Goal: Task Accomplishment & Management: Manage account settings

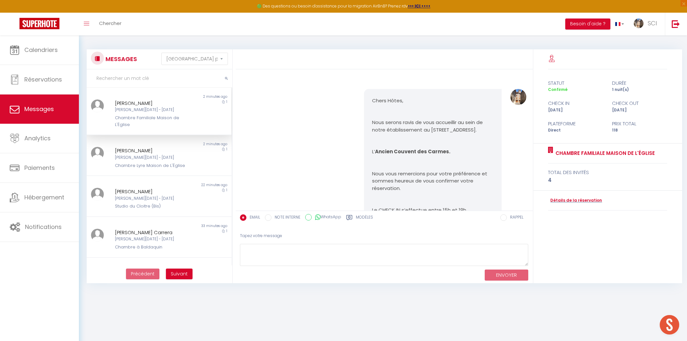
select select "message"
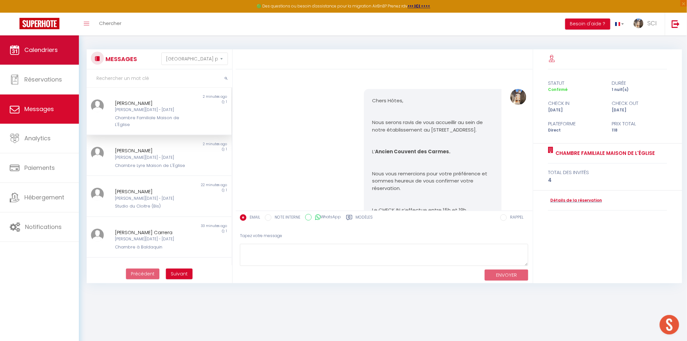
scroll to position [1263, 0]
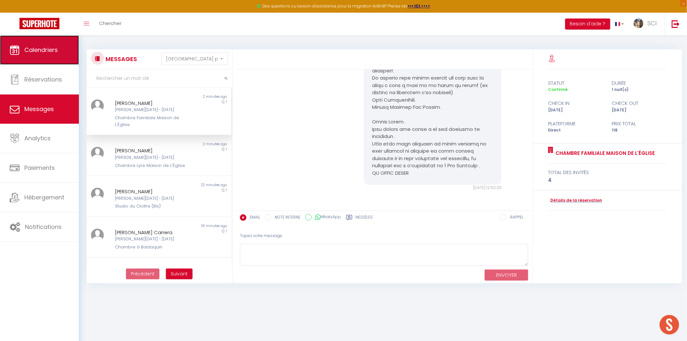
click at [38, 57] on link "Calendriers" at bounding box center [39, 49] width 79 height 29
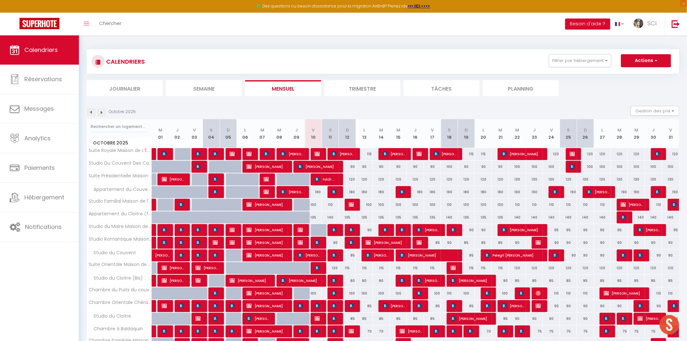
click at [519, 85] on li "Planning" at bounding box center [520, 88] width 76 height 16
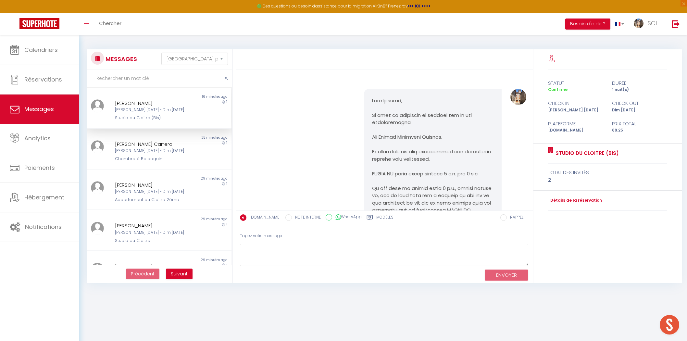
select select "message"
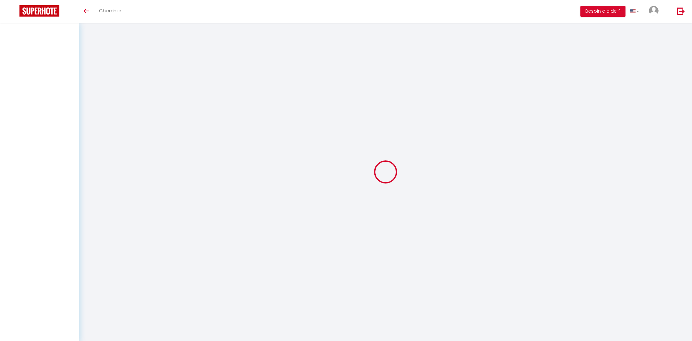
select select "message"
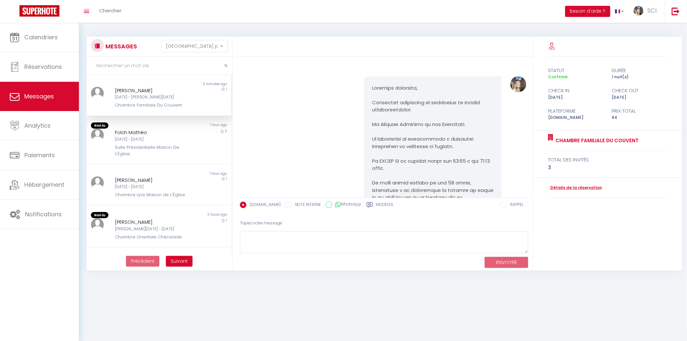
scroll to position [835, 0]
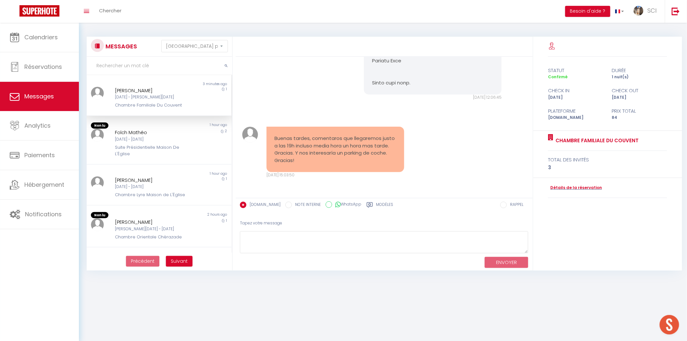
click at [177, 105] on div "Chambre Familiale Du Couvent" at bounding box center [153, 105] width 76 height 6
click at [187, 101] on div "Denisa Sandu Ven 10 Oct - Sam 11 Oct Chambre Familiale Du Couvent" at bounding box center [153, 98] width 84 height 22
click at [557, 189] on link "Détails de la réservation" at bounding box center [575, 188] width 54 height 6
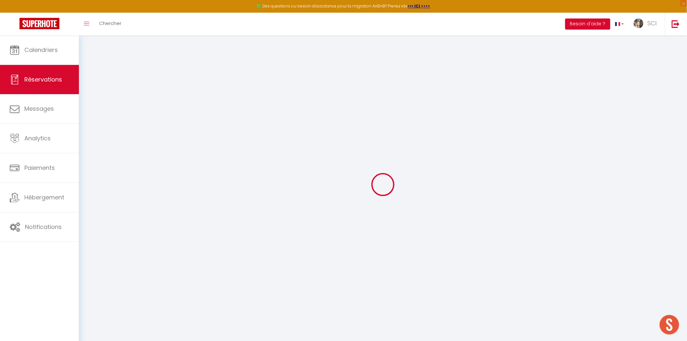
type input "Denisa"
type input "Sandu"
type input "dsandu.689999@guest.booking.com"
type input "+34643363468"
type input "."
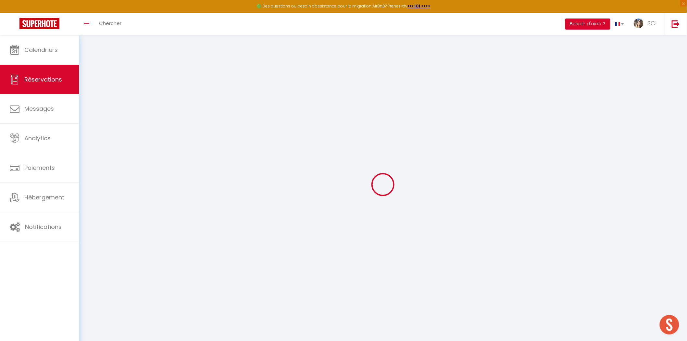
select select "ES"
type input "13.6"
type input "1.18"
select select "11986"
select select "1"
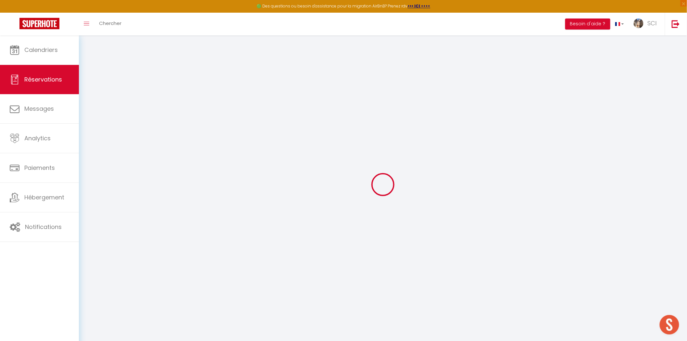
select select
type input "3"
select select "12"
select select
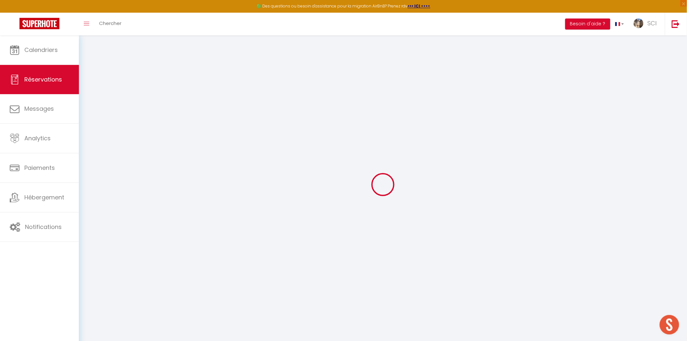
type input "80"
checkbox input "false"
type input "0"
select select "2"
type input "0"
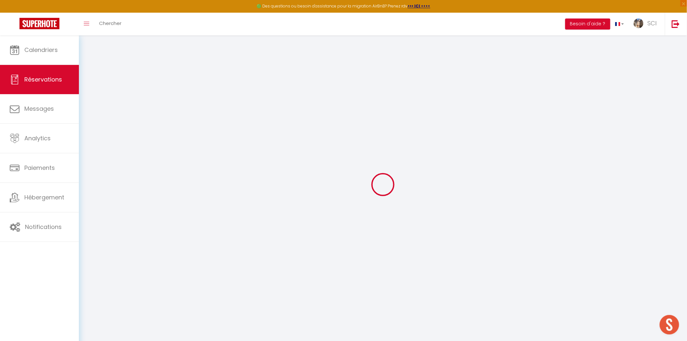
type input "0"
select select
select select "14"
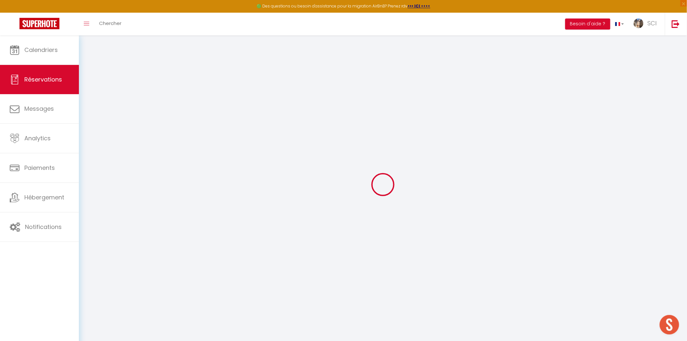
checkbox input "false"
select select
checkbox input "false"
select select
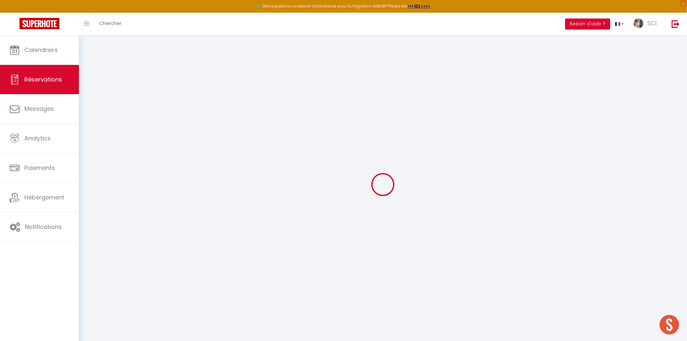
select select
checkbox input "false"
type textarea "** THIS RESERVATION HAS BEEN PRE-PAID ** Reservation has a cancellation grace p…"
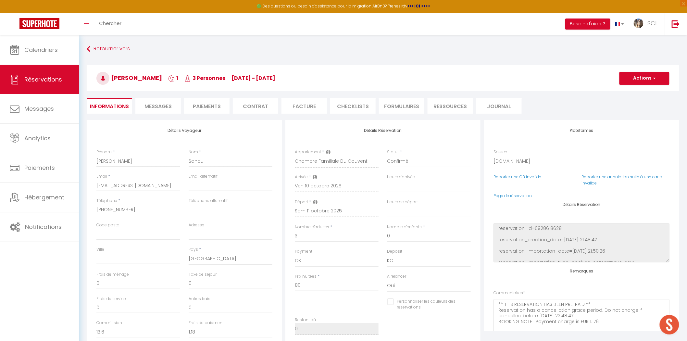
type input "4"
select select
checkbox input "false"
select select
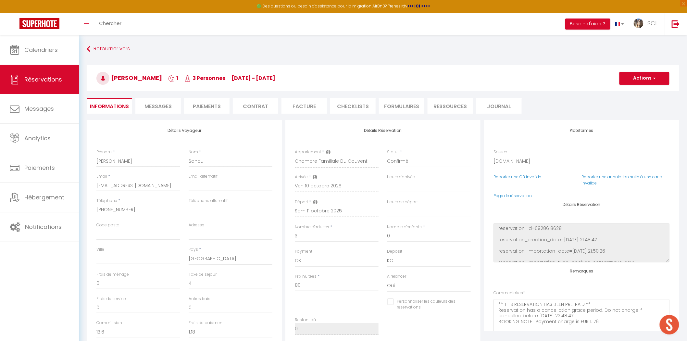
select select
click at [155, 109] on span "Messages" at bounding box center [157, 106] width 27 height 7
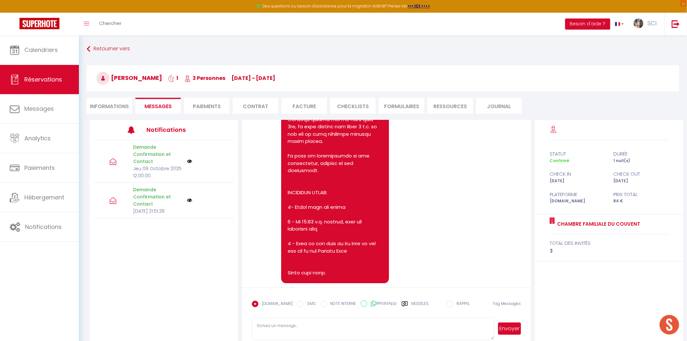
scroll to position [872, 0]
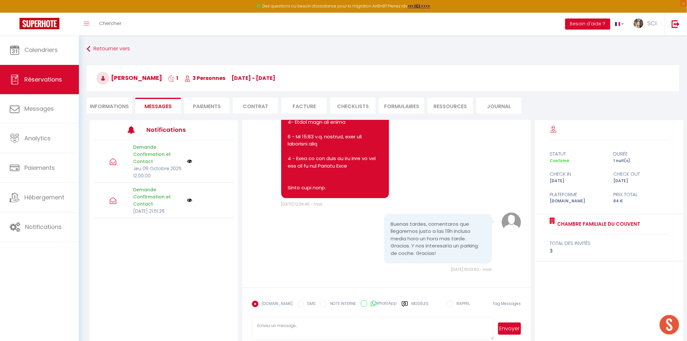
click at [380, 328] on textarea at bounding box center [373, 328] width 242 height 23
type textarea "Hola ! Si le mandaremos las instrucciones una vez que se realiza el pago del es…"
click at [507, 334] on button "Envoyer" at bounding box center [509, 328] width 23 height 12
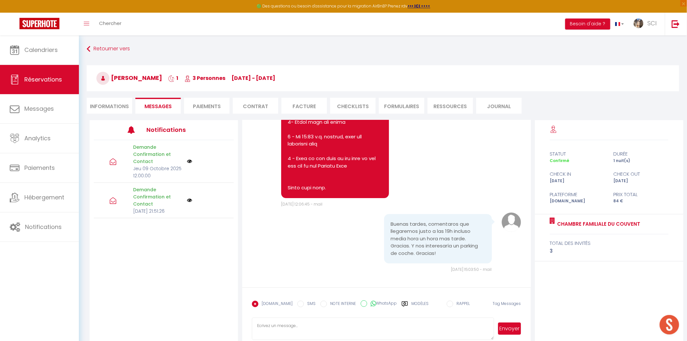
select select
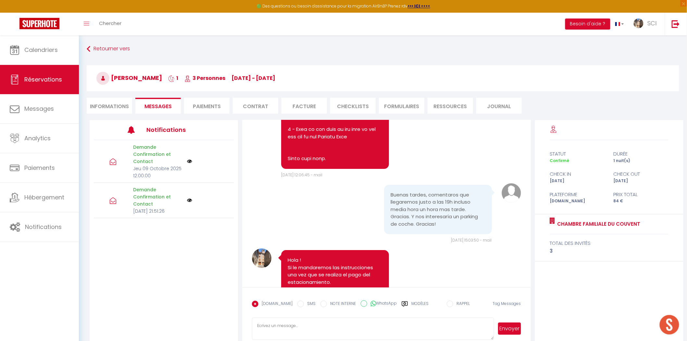
click at [222, 109] on li "Paiements" at bounding box center [206, 106] width 45 height 16
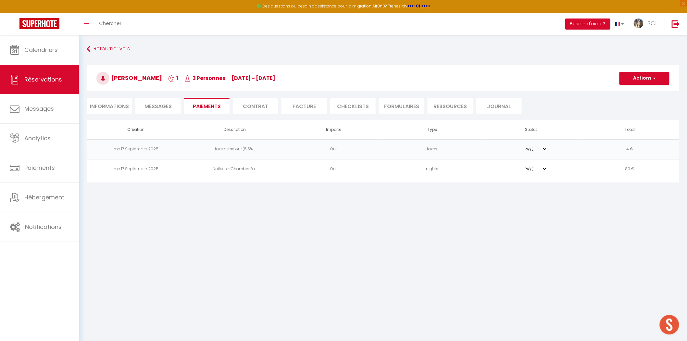
select select
click at [646, 77] on button "Actions" at bounding box center [644, 78] width 50 height 13
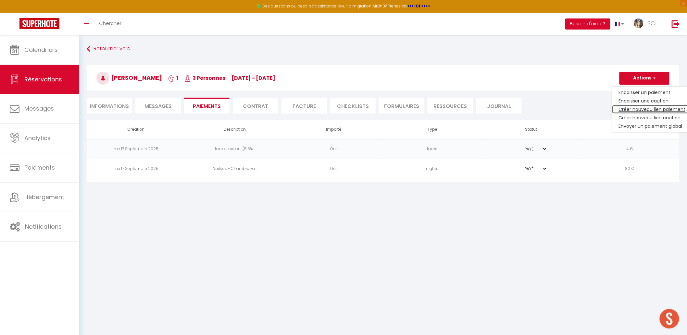
click at [638, 109] on link "Créer nouveau lien paiement" at bounding box center [652, 109] width 80 height 8
select select "nights"
type input "dsandu.689999@guest.booking.com"
select select "2585"
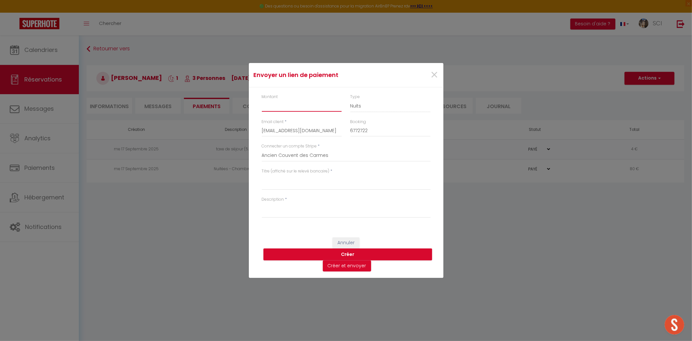
click at [291, 103] on input "Montant" at bounding box center [302, 106] width 80 height 12
type input "8"
click at [318, 181] on textarea "Titre (affiché sur le relevé bancaire)" at bounding box center [346, 182] width 169 height 16
drag, startPoint x: 303, startPoint y: 178, endPoint x: 241, endPoint y: 175, distance: 62.4
click at [241, 175] on div "Envoyer un lien de paiement × Montant 8 Type Nuits Frais de ménage Taxe de séjo…" at bounding box center [346, 170] width 692 height 341
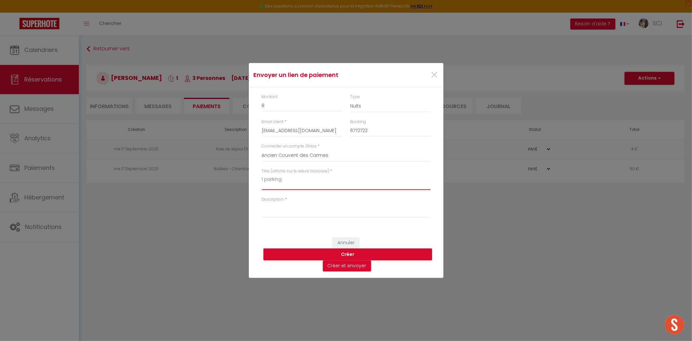
type textarea "1 parking"
click at [271, 211] on textarea "Description" at bounding box center [346, 210] width 169 height 16
paste textarea "1 parking"
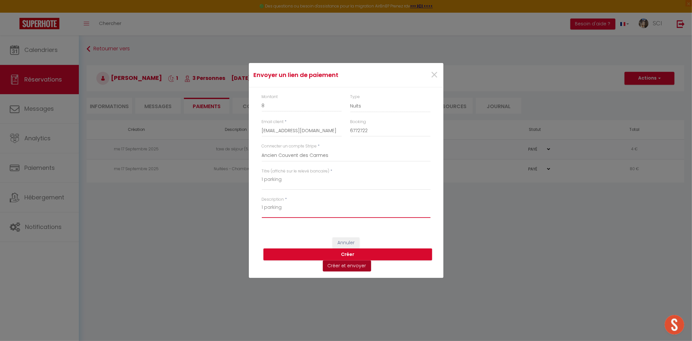
type textarea "1 parking"
click at [334, 267] on button "Créer et envoyer" at bounding box center [347, 265] width 48 height 11
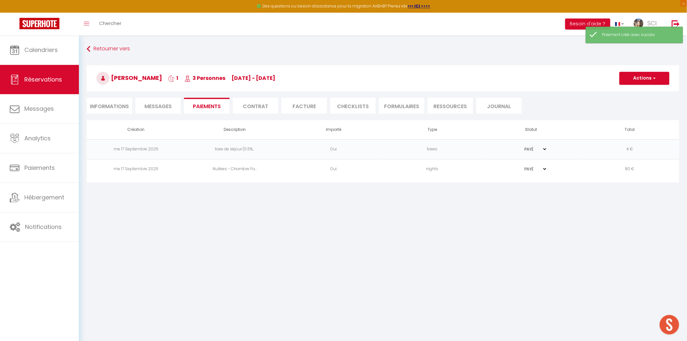
select select "es"
type input "[EMAIL_ADDRESS][DOMAIN_NAME]"
type input "Solicitud de pago"
type textarea "Hola, Lo invitamos a hacer clic en el siguiente enlace para realizar el pago: S…"
select select "0"
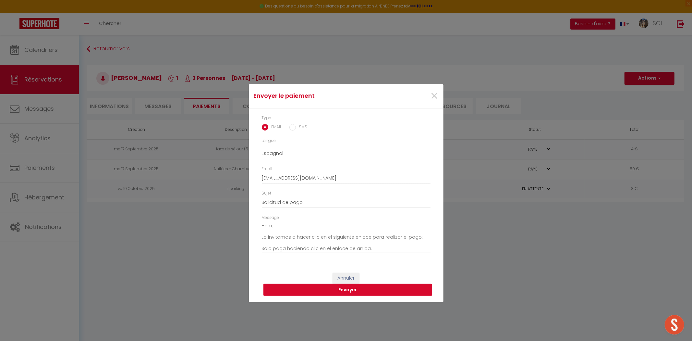
click at [353, 292] on button "Envoyer" at bounding box center [347, 290] width 169 height 12
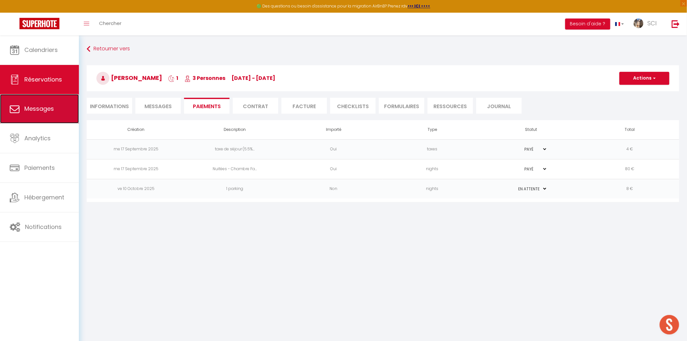
click at [56, 113] on link "Messages" at bounding box center [39, 108] width 79 height 29
select select "message"
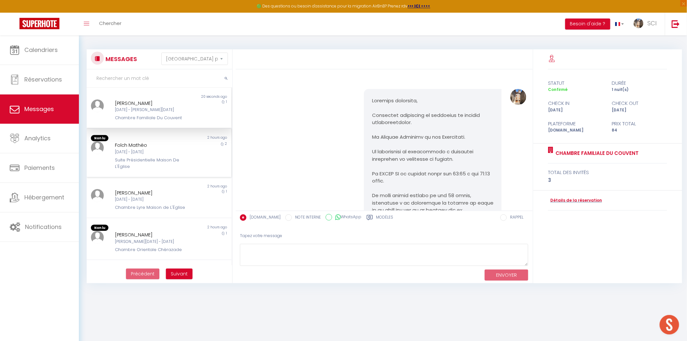
scroll to position [1077, 0]
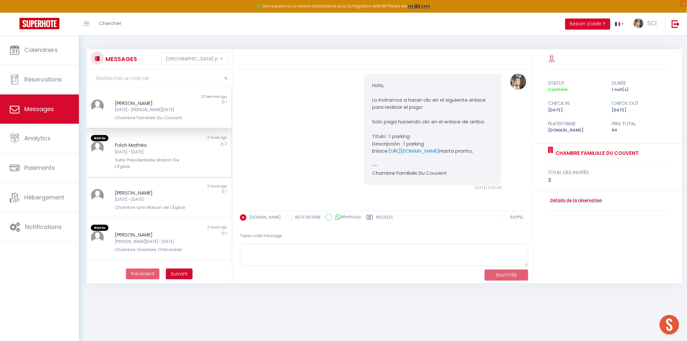
click at [169, 155] on div "Folch Mathéo Ven 10 Oct - Dim 12 Oct Suite Présidentielle Maison De L'Église" at bounding box center [153, 155] width 84 height 29
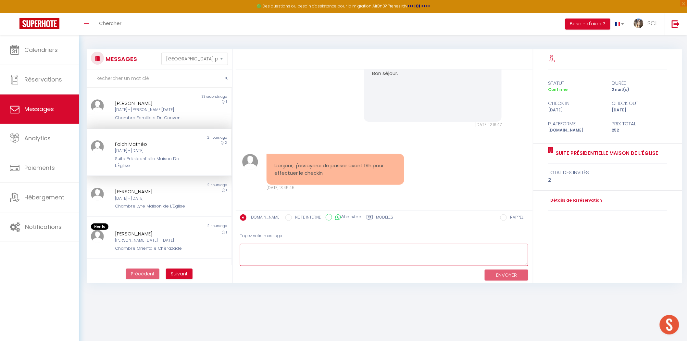
click at [325, 261] on textarea at bounding box center [384, 255] width 288 height 22
click at [266, 255] on textarea "Merci de nous tenir informer, Bien cordialmeent," at bounding box center [384, 255] width 288 height 22
type textarea "Merci de nous tenir informer, Bien cordialement,"
click at [495, 278] on button "ENVOYER" at bounding box center [505, 274] width 43 height 11
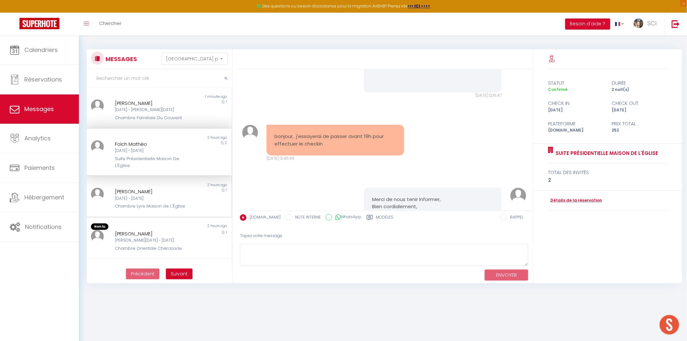
scroll to position [919, 0]
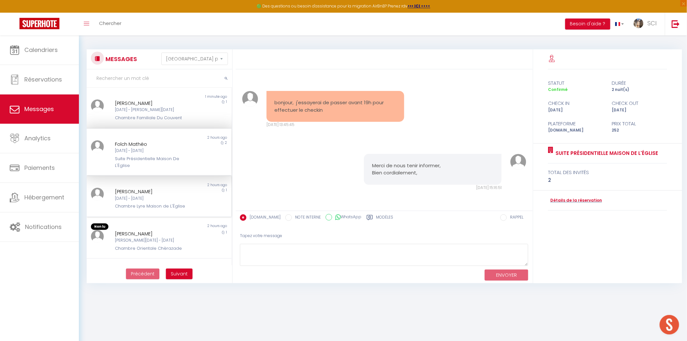
click at [172, 194] on div "[PERSON_NAME]" at bounding box center [153, 192] width 76 height 8
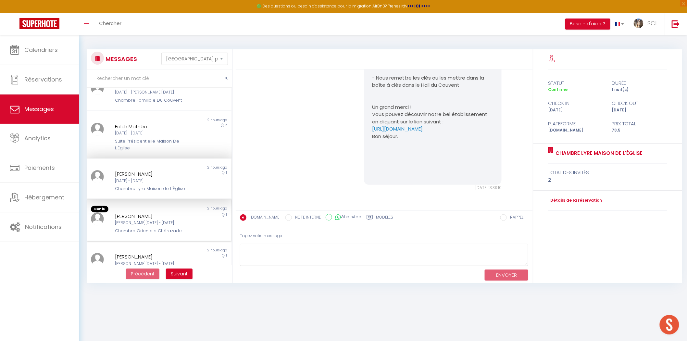
scroll to position [72, 0]
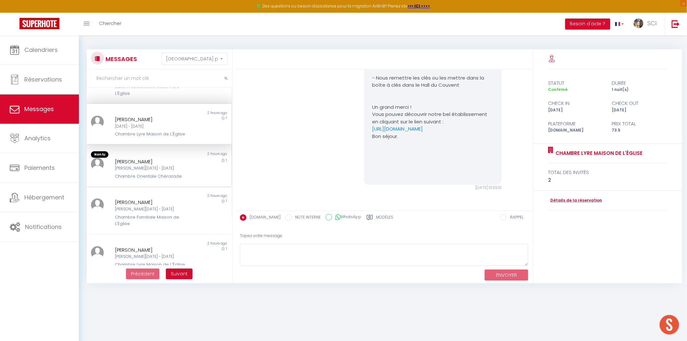
click at [177, 160] on div "[PERSON_NAME]" at bounding box center [153, 162] width 76 height 8
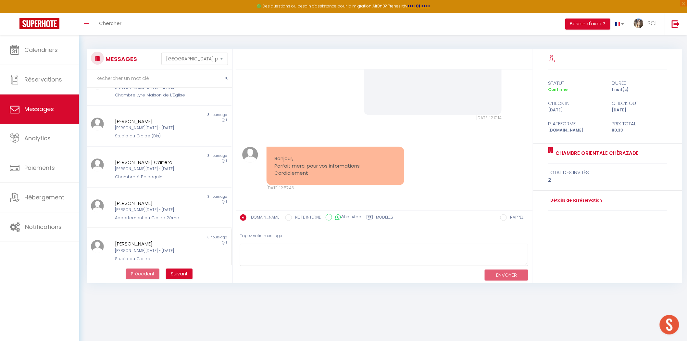
scroll to position [241, 0]
click at [181, 277] on button "Suivant" at bounding box center [179, 273] width 27 height 11
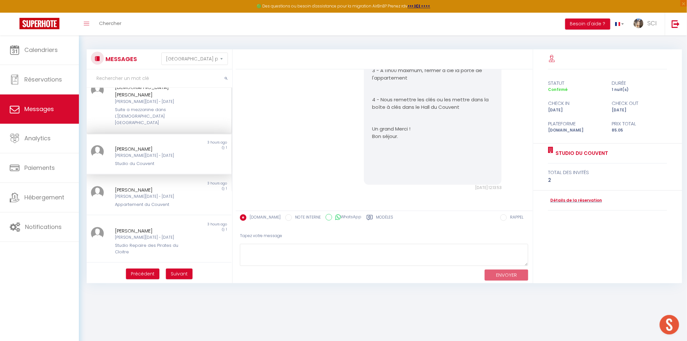
scroll to position [0, 0]
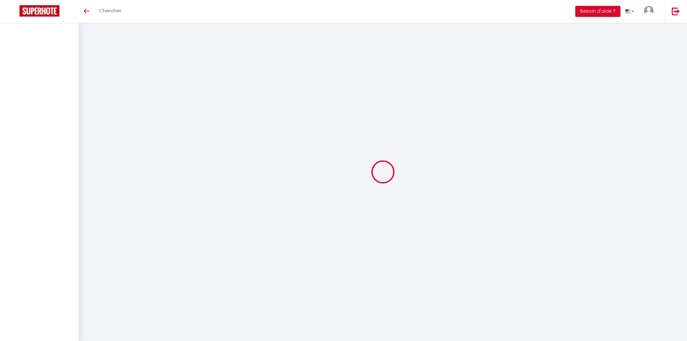
select select "message"
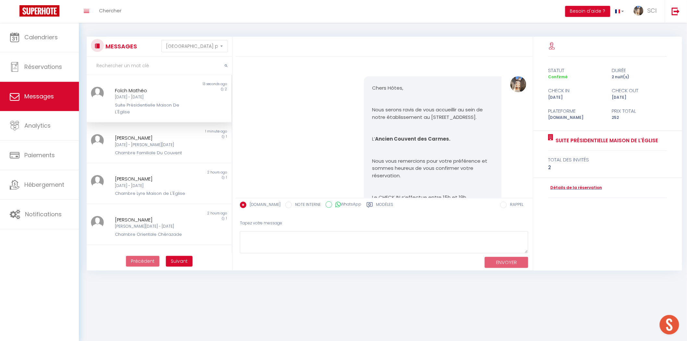
scroll to position [919, 0]
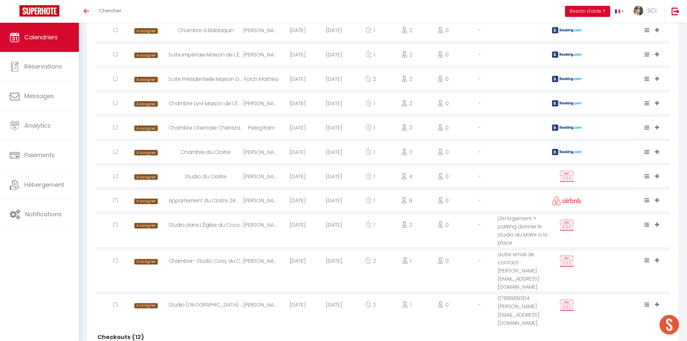
scroll to position [216, 0]
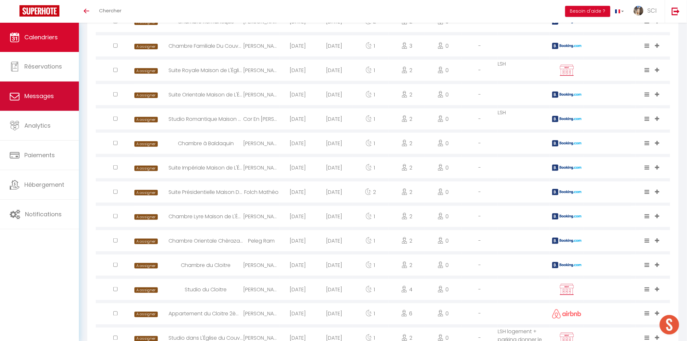
click at [42, 92] on span "Messages" at bounding box center [39, 96] width 30 height 8
select select "message"
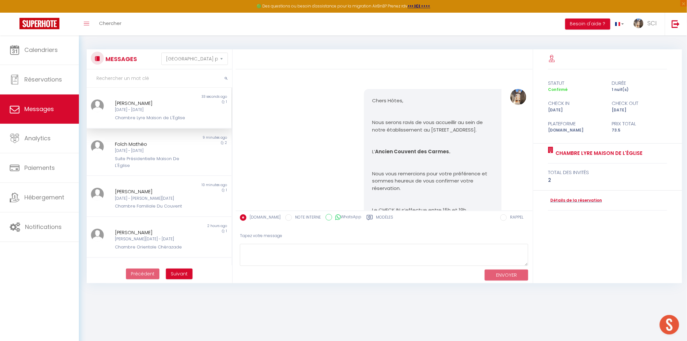
scroll to position [623, 0]
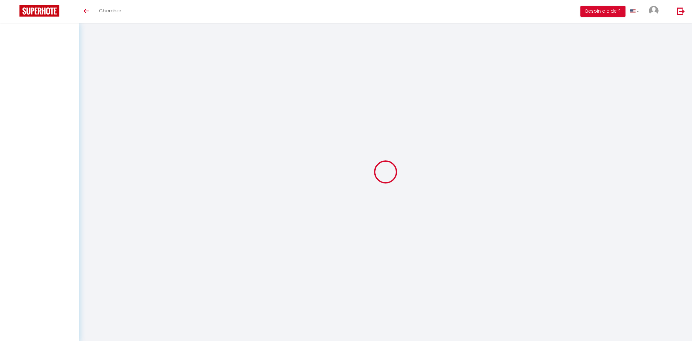
select select "message"
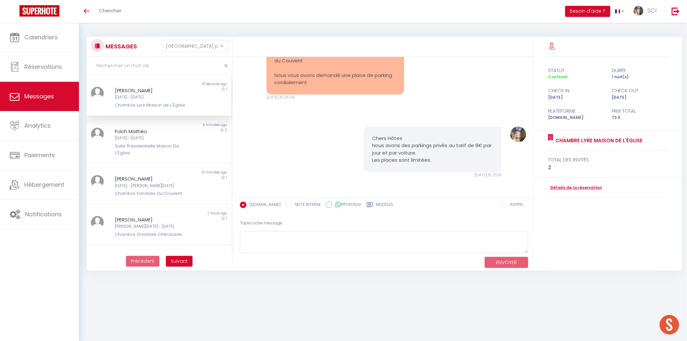
click at [504, 94] on div "Re: Vous avez un message de l'établissement Chambre Lyre Maison de L'Église du …" at bounding box center [384, 67] width 292 height 92
click at [27, 36] on span "Calendriers" at bounding box center [40, 37] width 33 height 8
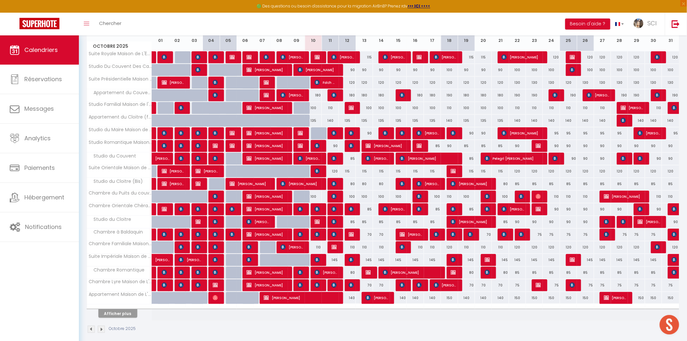
scroll to position [95, 0]
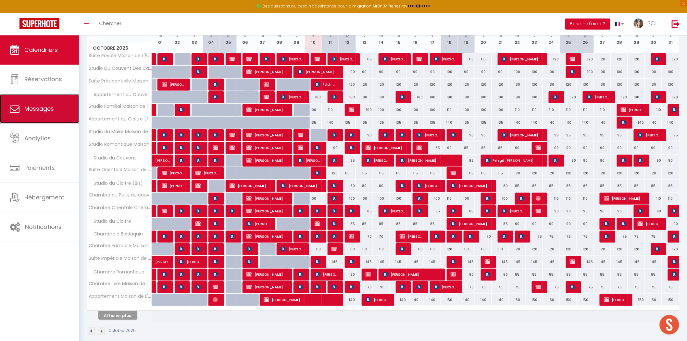
click at [40, 108] on span "Messages" at bounding box center [39, 108] width 30 height 8
select select "message"
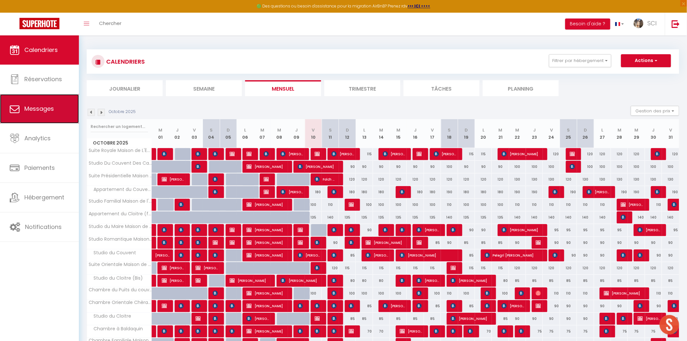
click at [41, 115] on link "Messages" at bounding box center [39, 108] width 79 height 29
select select "message"
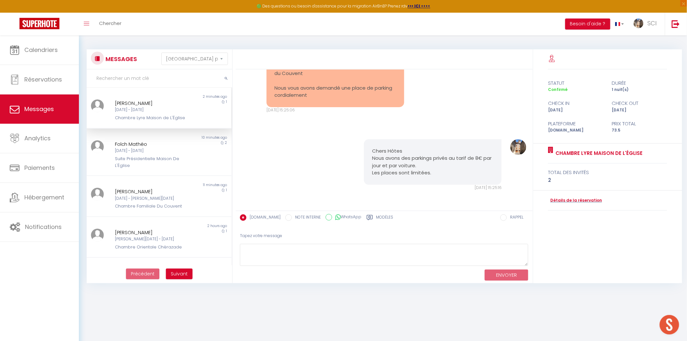
click at [309, 159] on div "Chers Hôtes Nous avons des parkings privés au tarif de 8€ par jour et par voitu…" at bounding box center [384, 165] width 292 height 78
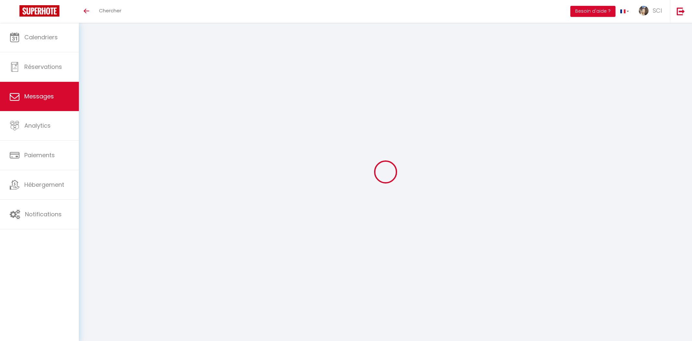
select select "message"
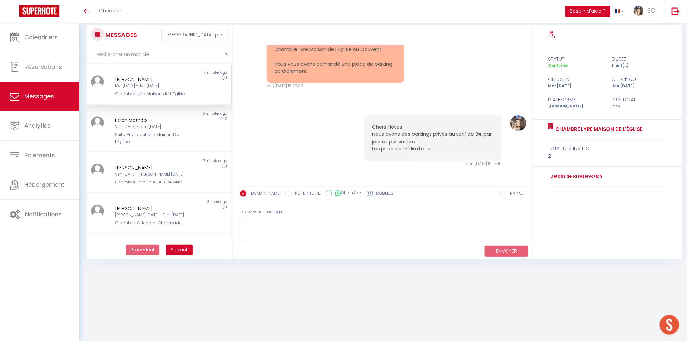
scroll to position [23, 0]
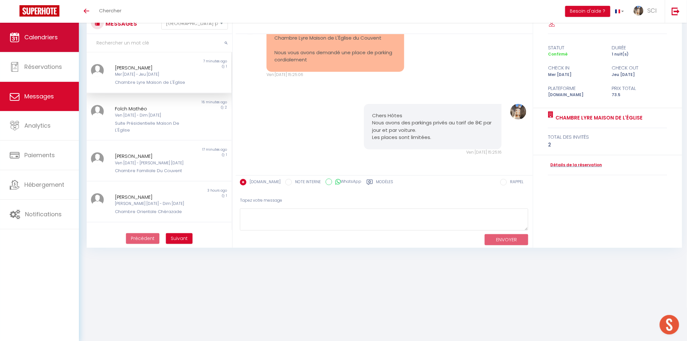
click at [26, 49] on link "Calendriers" at bounding box center [39, 37] width 79 height 29
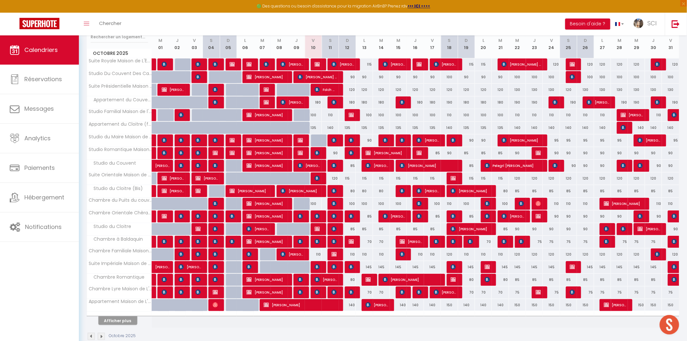
scroll to position [104, 0]
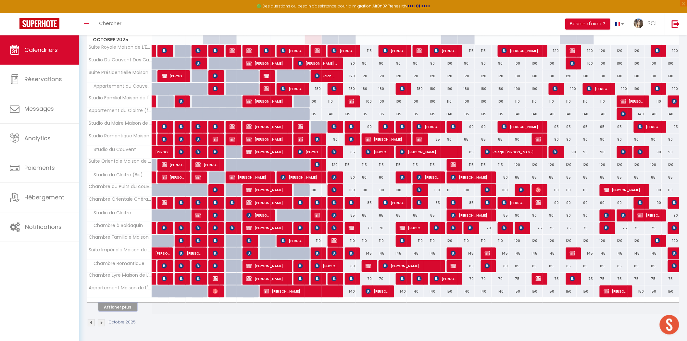
click at [119, 305] on button "Afficher plus" at bounding box center [117, 306] width 39 height 9
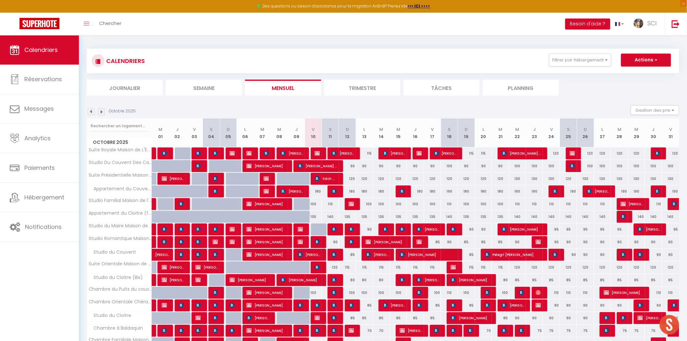
scroll to position [0, 0]
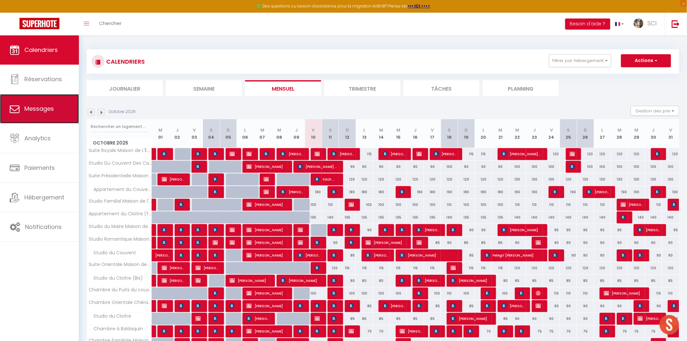
click at [34, 105] on span "Messages" at bounding box center [39, 108] width 30 height 8
select select "message"
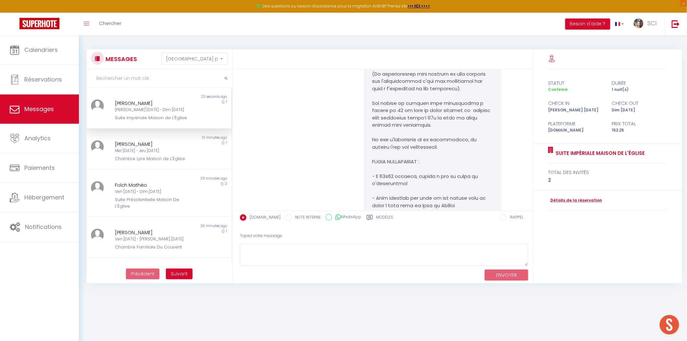
scroll to position [243, 0]
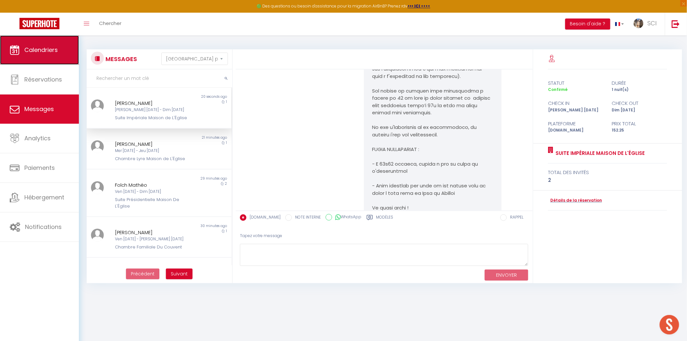
click at [41, 56] on link "Calendriers" at bounding box center [39, 49] width 79 height 29
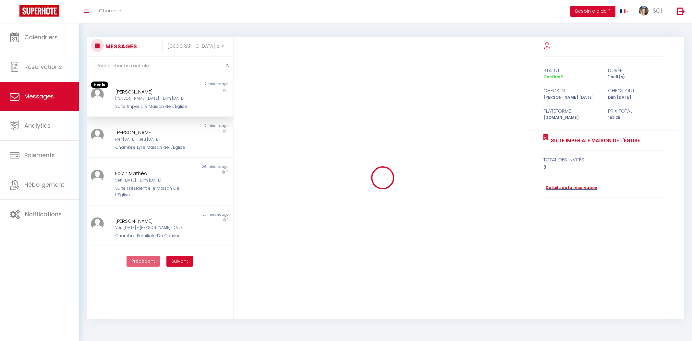
select select "message"
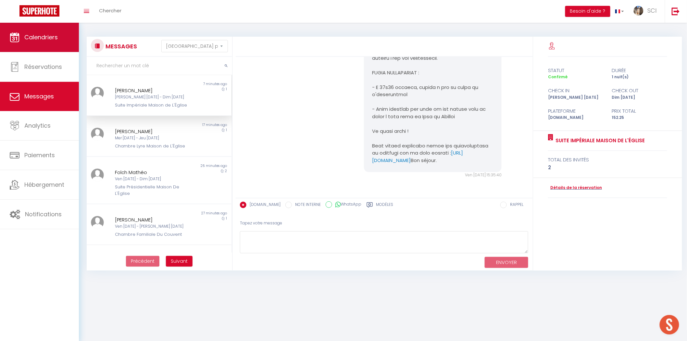
click at [51, 38] on span "Calendriers" at bounding box center [40, 37] width 33 height 8
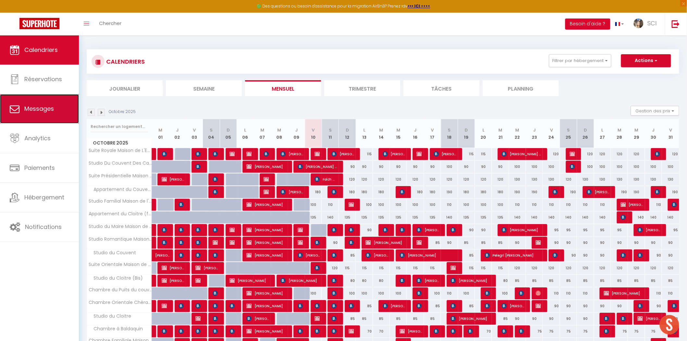
click at [45, 108] on span "Messages" at bounding box center [39, 108] width 30 height 8
select select "message"
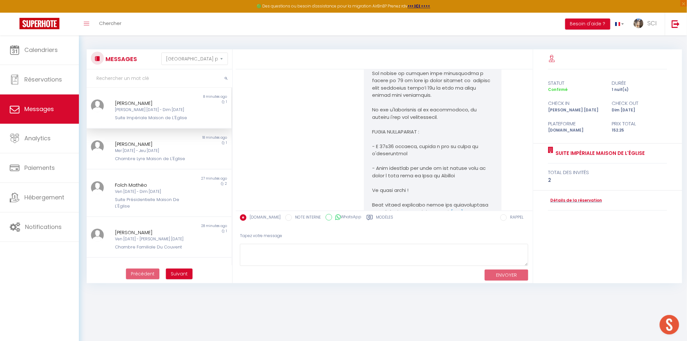
scroll to position [351, 0]
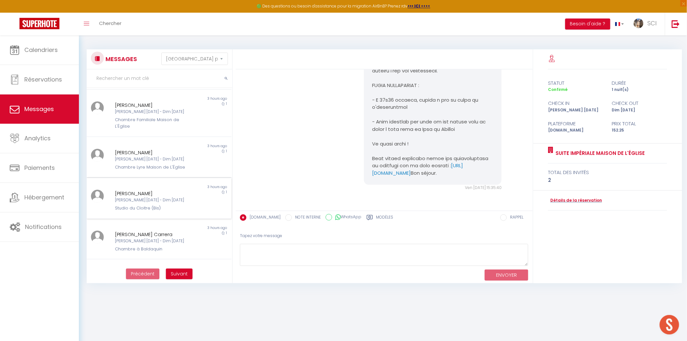
scroll to position [241, 0]
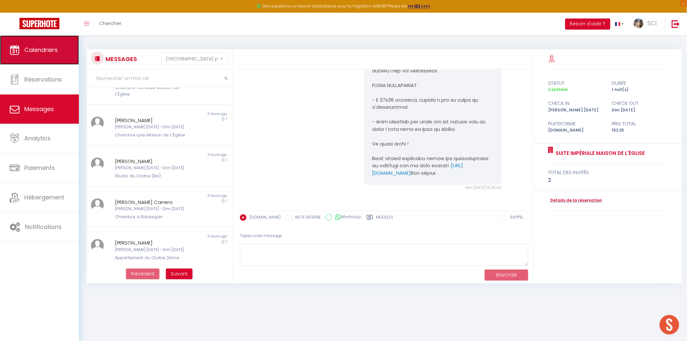
click at [30, 52] on span "Calendriers" at bounding box center [40, 50] width 33 height 8
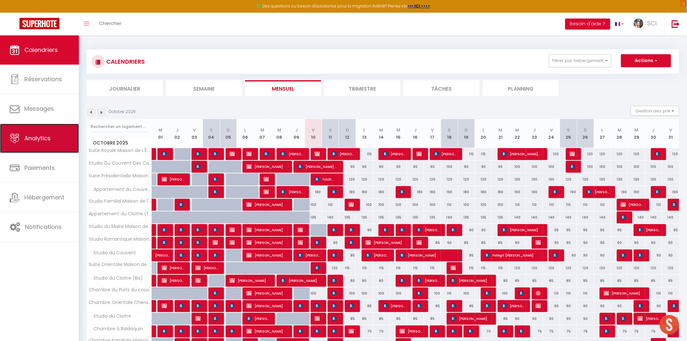
click at [58, 125] on link "Analytics" at bounding box center [39, 138] width 79 height 29
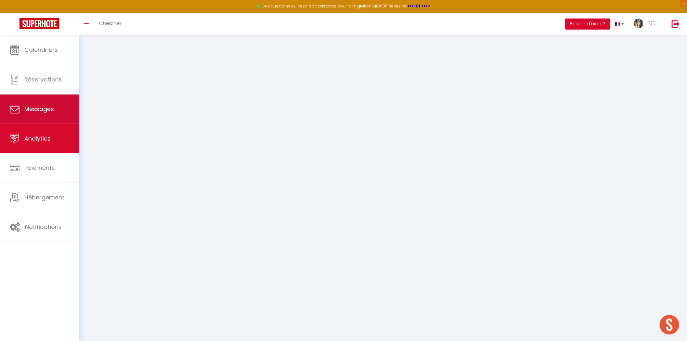
select select "2025"
select select "10"
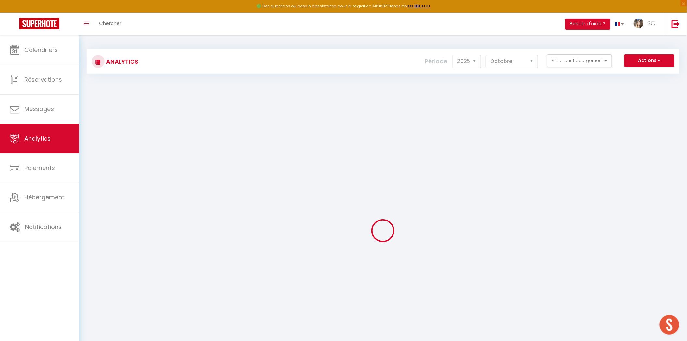
click at [60, 111] on link "Messages" at bounding box center [39, 108] width 79 height 29
select select "message"
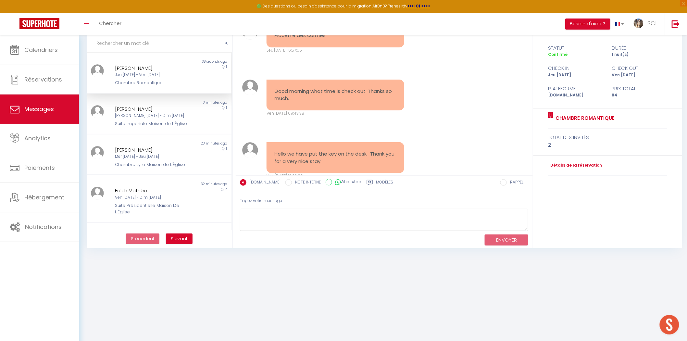
scroll to position [1712, 0]
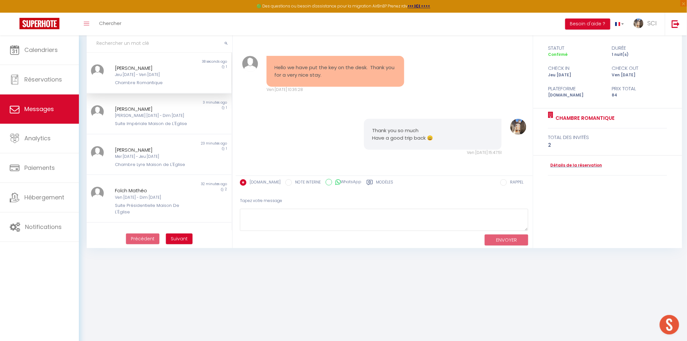
click at [463, 77] on div "Hello we have put the key on the desk. Thank you for a very nice stay. Ven 10 O…" at bounding box center [384, 74] width 292 height 63
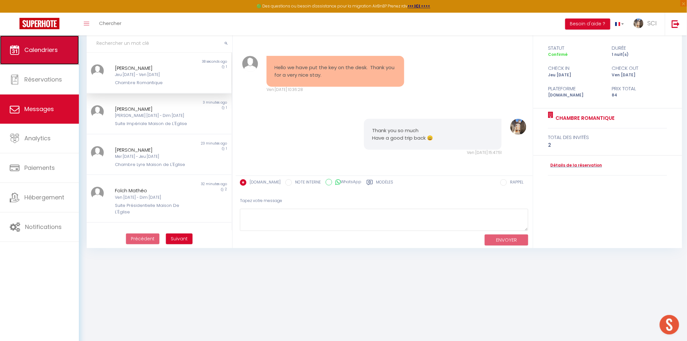
click at [45, 54] on link "Calendriers" at bounding box center [39, 49] width 79 height 29
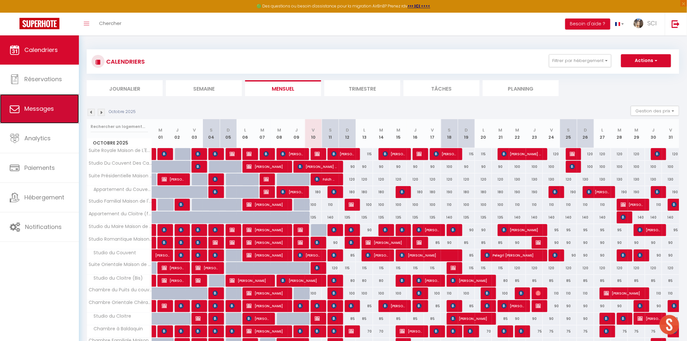
click at [42, 102] on link "Messages" at bounding box center [39, 108] width 79 height 29
select select "message"
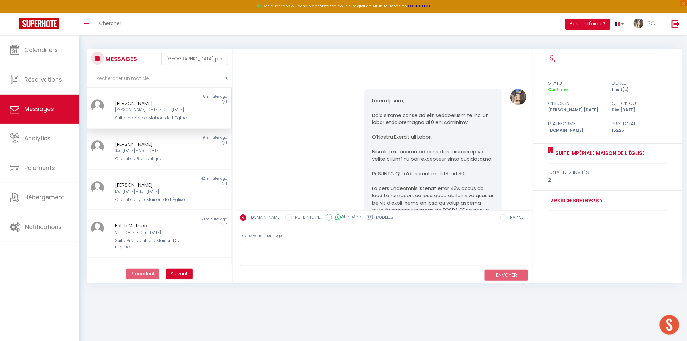
scroll to position [1163, 0]
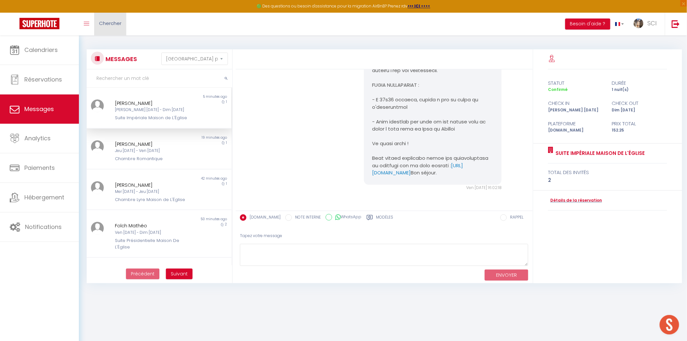
click at [112, 27] on link "Chercher" at bounding box center [110, 24] width 32 height 23
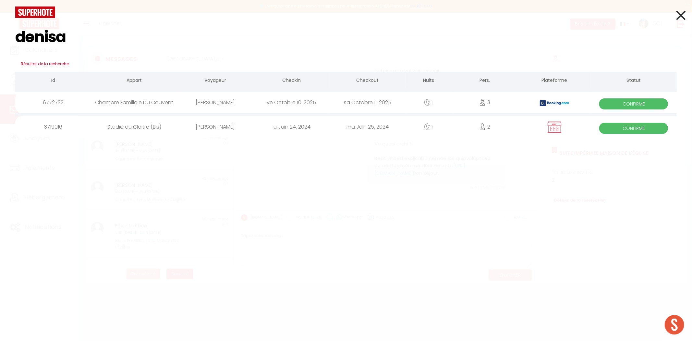
type input "denisa"
click at [209, 104] on div "[PERSON_NAME]" at bounding box center [215, 102] width 76 height 21
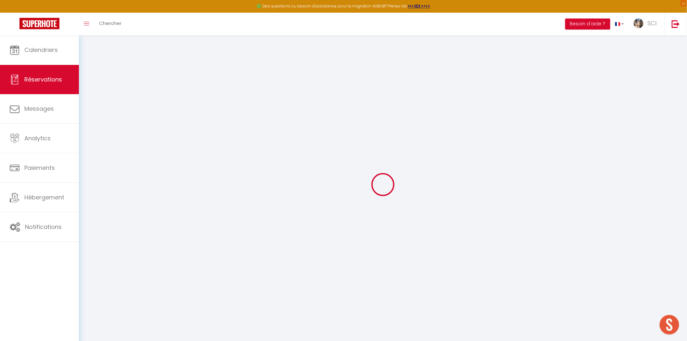
type input "Denisa"
type input "Sandu"
type input "[EMAIL_ADDRESS][DOMAIN_NAME]"
type input "[PHONE_NUMBER]"
type input "."
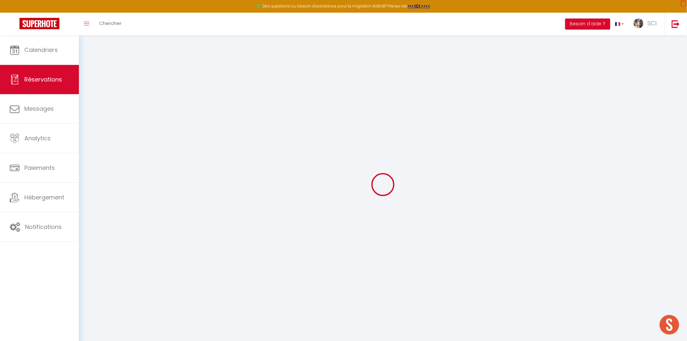
select select "ES"
type input "13.6"
type input "1.18"
select select "11986"
select select "1"
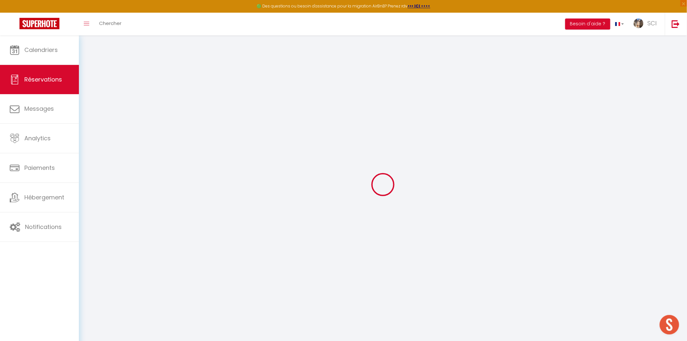
select select
type input "3"
select select "12"
select select
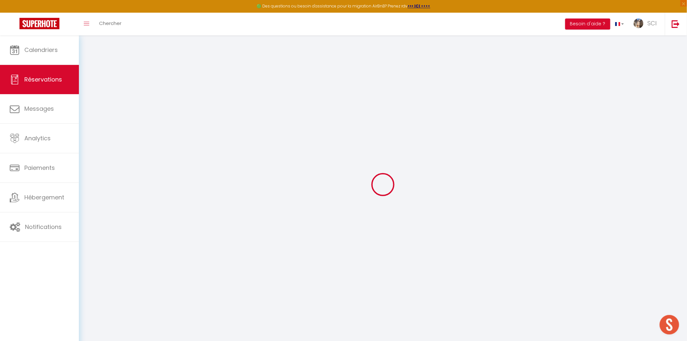
type input "80"
checkbox input "false"
type input "0"
select select "2"
type input "0"
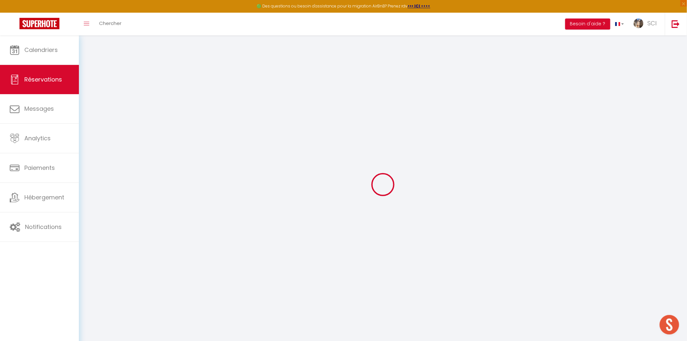
type input "0"
select select
select select "14"
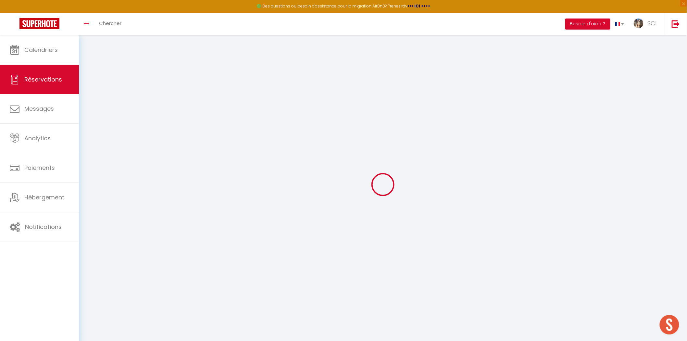
checkbox input "false"
select select
checkbox input "false"
select select
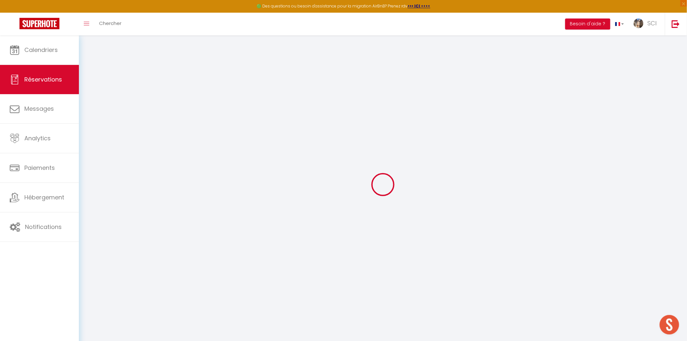
select select
checkbox input "false"
type textarea "** THIS RESERVATION HAS BEEN PRE-PAID ** Reservation has a cancellation grace p…"
select select
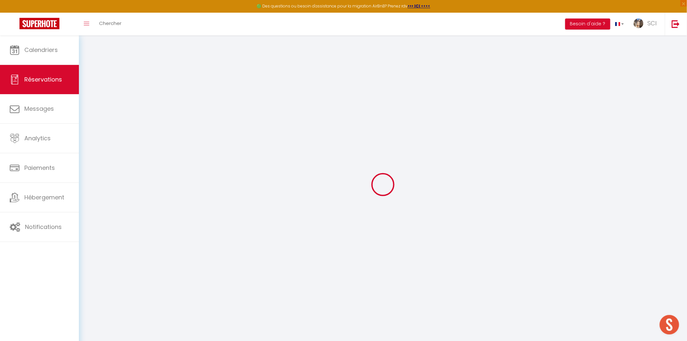
checkbox input "false"
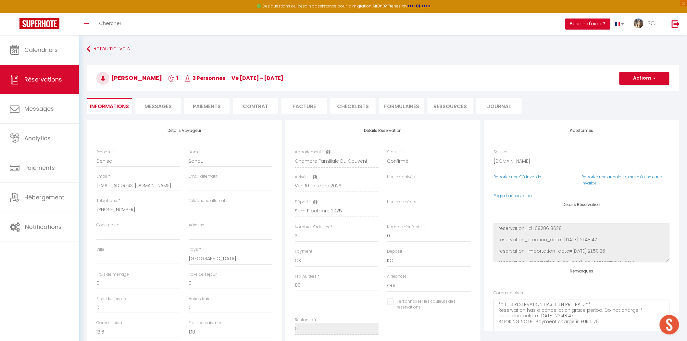
type input "4"
select select
checkbox input "false"
select select
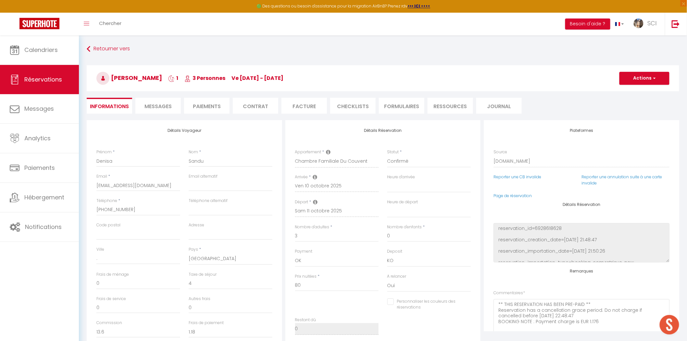
select select
click at [249, 141] on div "Détails Voyageur Prénom * Denisa Nom * Sandu Email * dsandu.689999@guest.bookin…" at bounding box center [184, 236] width 195 height 232
drag, startPoint x: 259, startPoint y: 119, endPoint x: 284, endPoint y: 106, distance: 27.9
click at [265, 115] on div "Retourner vers Denisa Sandu 1 3 Personnes ve 10 Oct - sa 11 Oct Actions Enregis…" at bounding box center [383, 260] width 592 height 434
click at [243, 135] on div "Détails Voyageur Prénom * Denisa Nom * Sandu Email * dsandu.689999@guest.bookin…" at bounding box center [184, 236] width 195 height 232
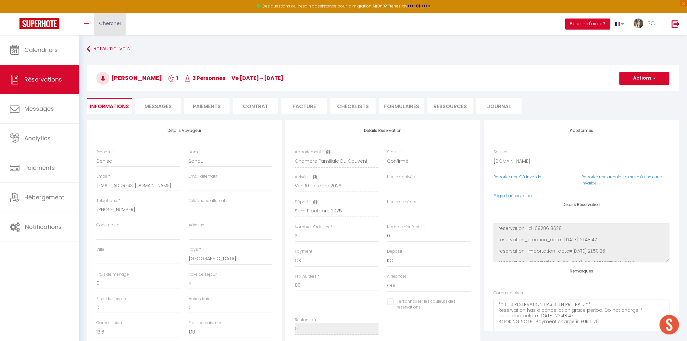
click at [113, 24] on span "Chercher" at bounding box center [110, 23] width 22 height 7
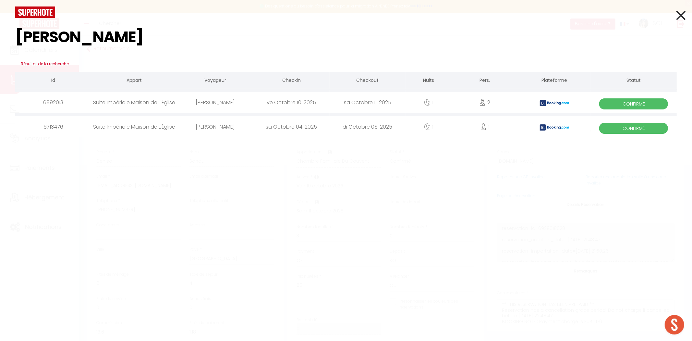
type input "frisch"
click at [217, 101] on div "[PERSON_NAME]" at bounding box center [215, 102] width 76 height 21
select select
checkbox input "false"
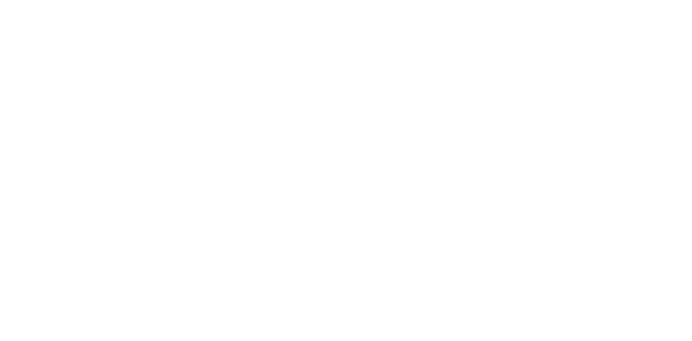
select select
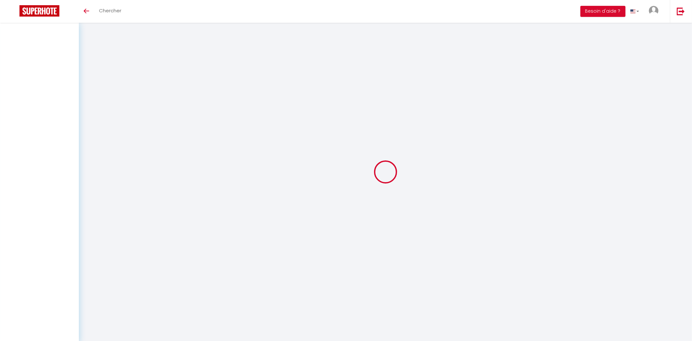
select select
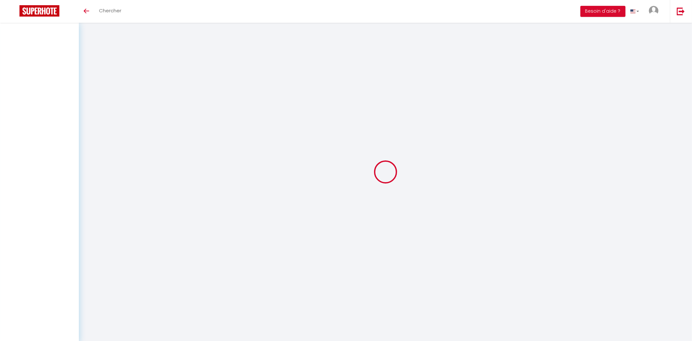
select select
checkbox input "false"
select select
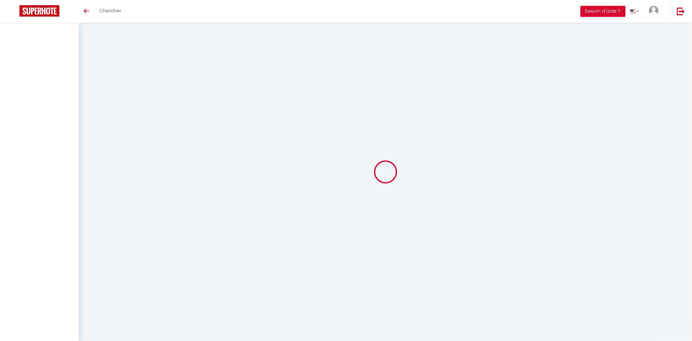
select select
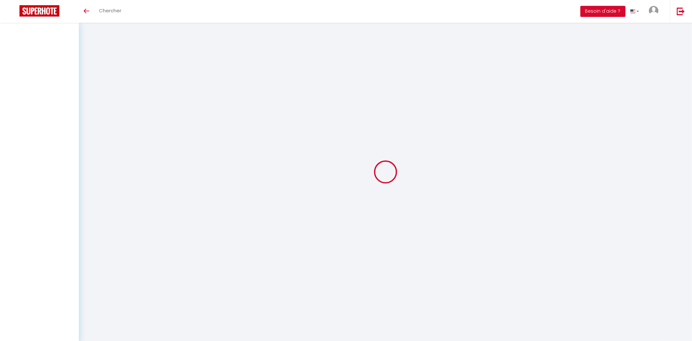
select select
checkbox input "false"
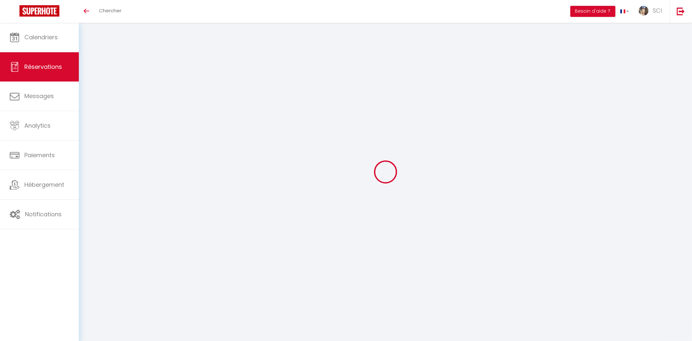
select select
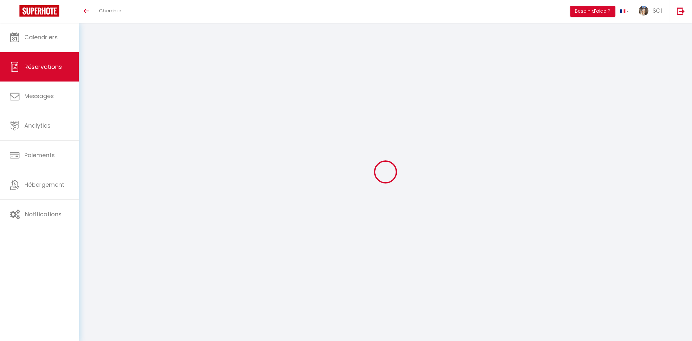
select select
checkbox input "false"
select select
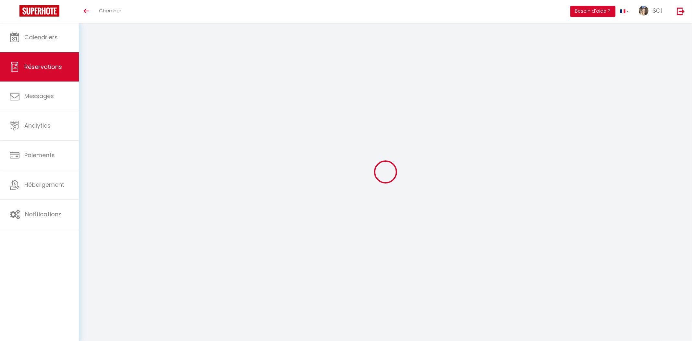
select select
checkbox input "false"
select select
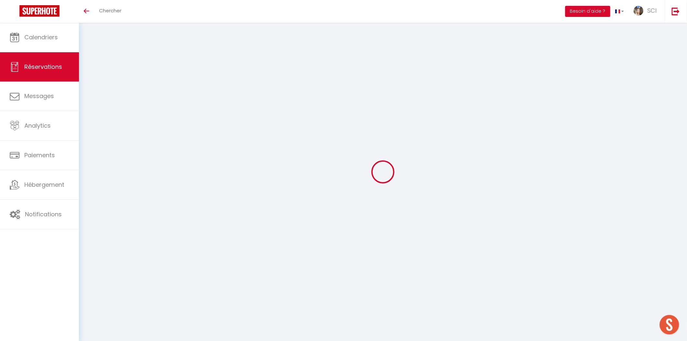
type input "Jabez"
type input "[PERSON_NAME]"
type input "[EMAIL_ADDRESS][DOMAIN_NAME]"
type input "[PHONE_NUMBER]"
type input "."
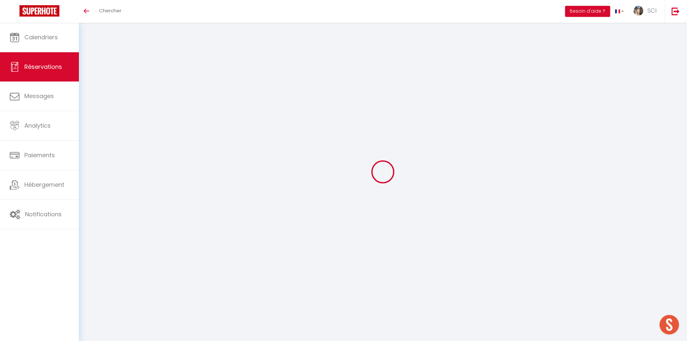
select select "DE"
type input "24.65"
type input "2.13"
select select "12006"
select select "1"
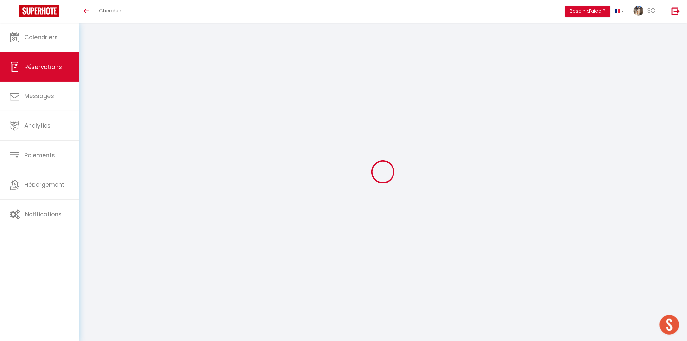
select select
type input "2"
select select "12"
select select
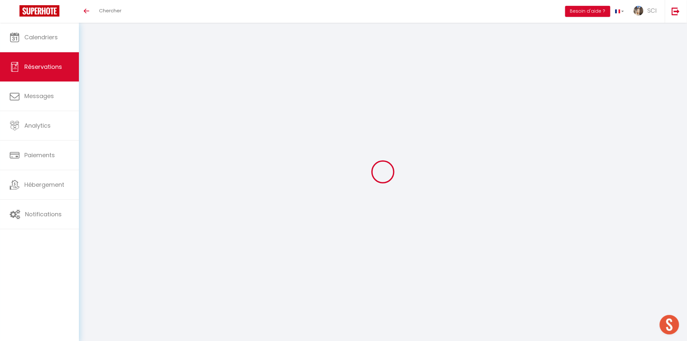
type input "145"
checkbox input "false"
type input "0"
select select "2"
type input "0"
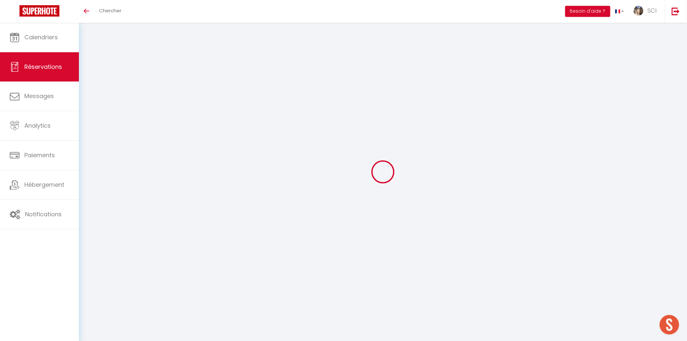
type input "0"
select select
select select "14"
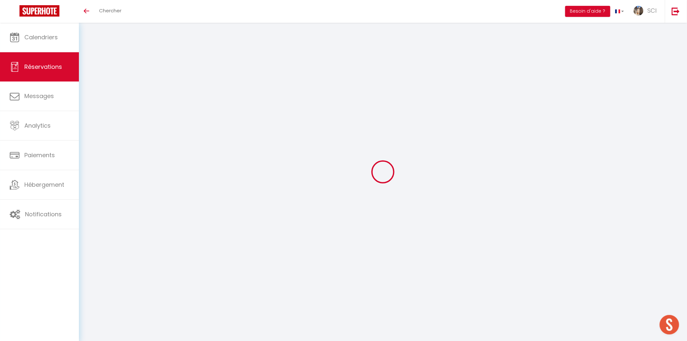
checkbox input "false"
select select
checkbox input "false"
select select
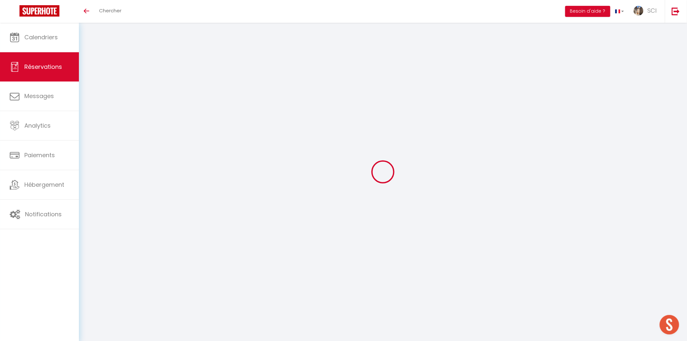
select select
checkbox input "false"
select select
checkbox input "false"
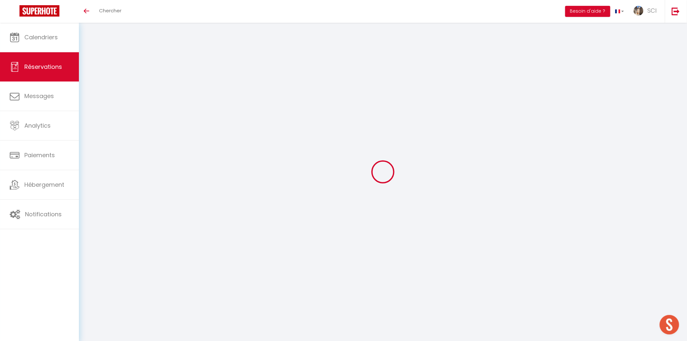
type textarea "** THIS RESERVATION HAS BEEN PRE-PAID ** Reservation has a cancellation grace p…"
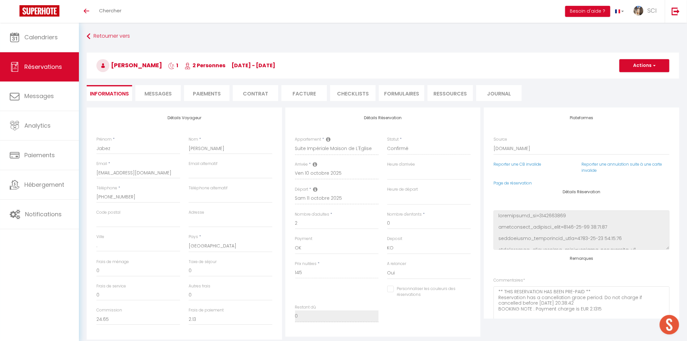
type input "7.25"
select select
checkbox input "false"
select select
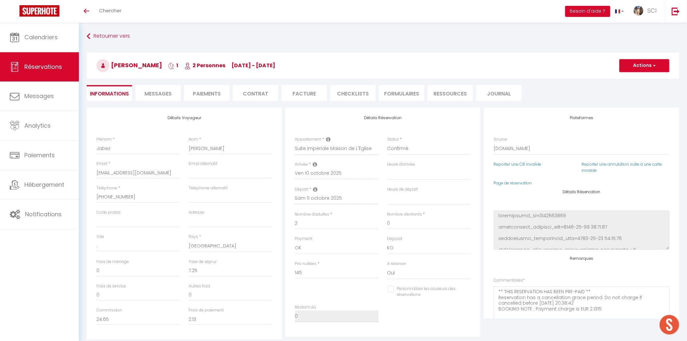
select select
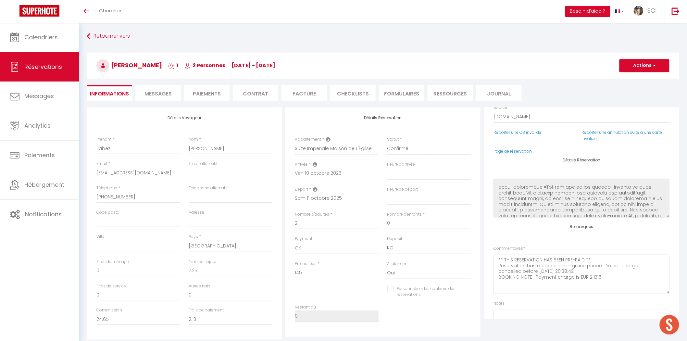
scroll to position [77, 0]
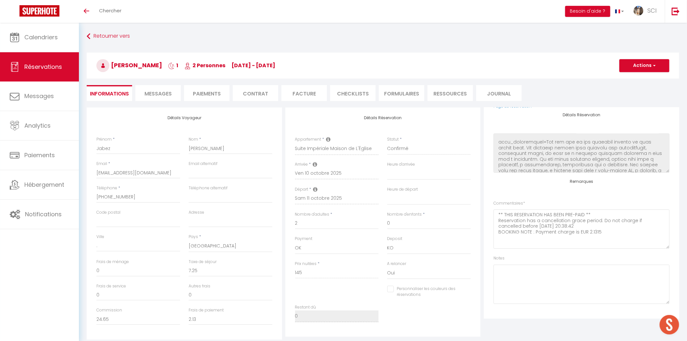
click at [209, 93] on li "Paiements" at bounding box center [206, 93] width 45 height 16
select select
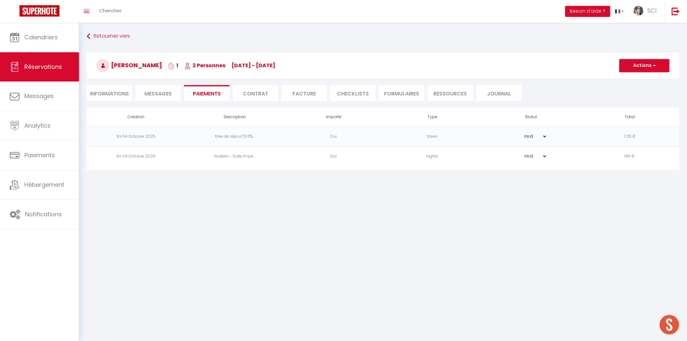
click at [644, 62] on button "Actions" at bounding box center [644, 65] width 50 height 13
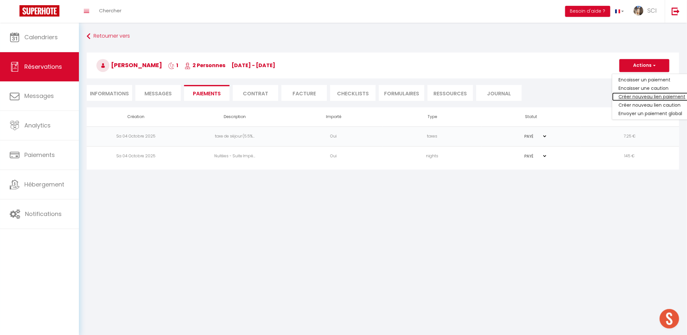
click at [635, 97] on link "Créer nouveau lien paiement" at bounding box center [652, 96] width 80 height 8
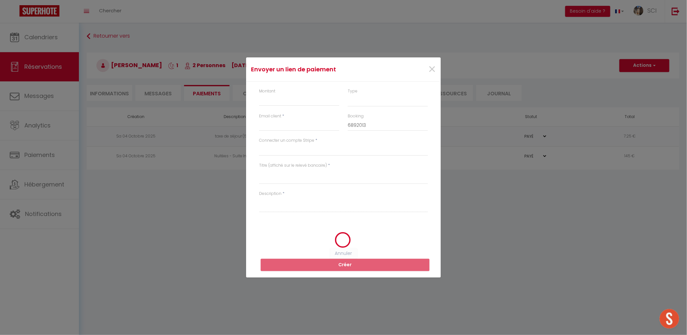
select select "nights"
type input "[EMAIL_ADDRESS][DOMAIN_NAME]"
select select "2585"
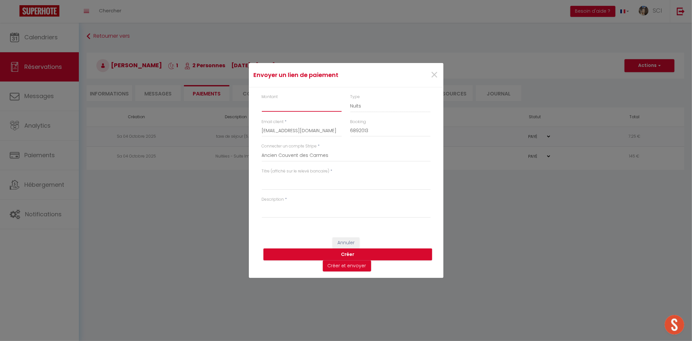
click at [303, 111] on input "Montant" at bounding box center [302, 106] width 80 height 12
type input "8"
click at [303, 186] on textarea "Titre (affiché sur le relevé bancaire)" at bounding box center [346, 182] width 169 height 16
drag, startPoint x: 299, startPoint y: 182, endPoint x: 251, endPoint y: 183, distance: 48.0
click at [251, 183] on div "Montant 8 Type Nuits Frais de ménage Taxe de séjour Autre Email client * [EMAIL…" at bounding box center [346, 158] width 195 height 143
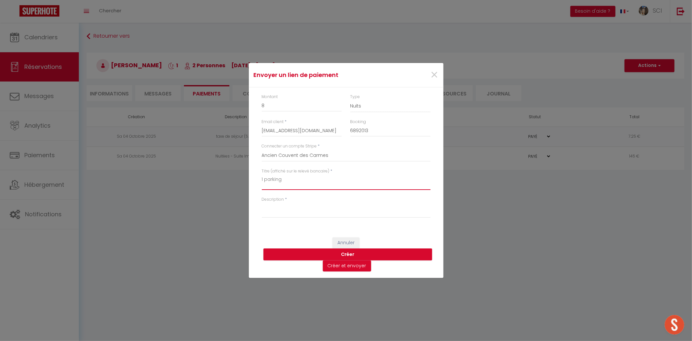
type textarea "1 parking"
click at [270, 210] on textarea "Description" at bounding box center [346, 210] width 169 height 16
paste textarea "1 parking"
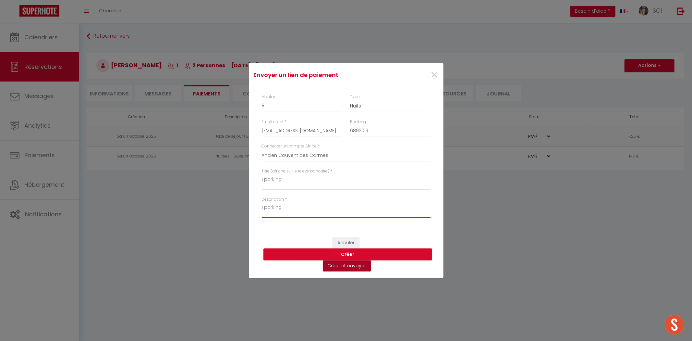
type textarea "1 parking"
click at [343, 267] on button "Créer et envoyer" at bounding box center [347, 265] width 48 height 11
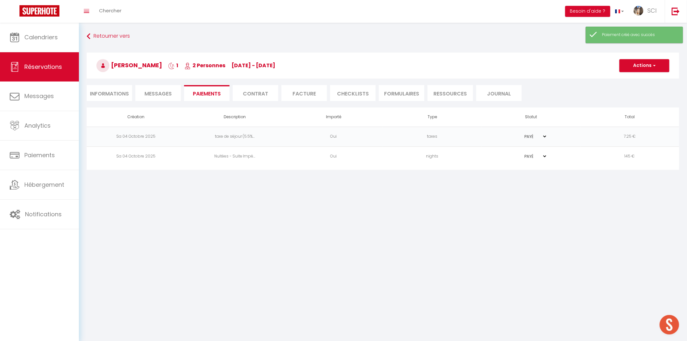
type input "[EMAIL_ADDRESS][DOMAIN_NAME]"
type input "Payment request"
type textarea "Hi, We invite you to click on the link below to make the payment: Title : 1 par…"
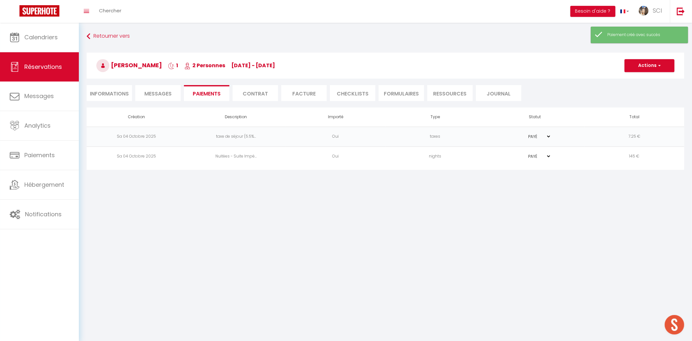
select select "0"
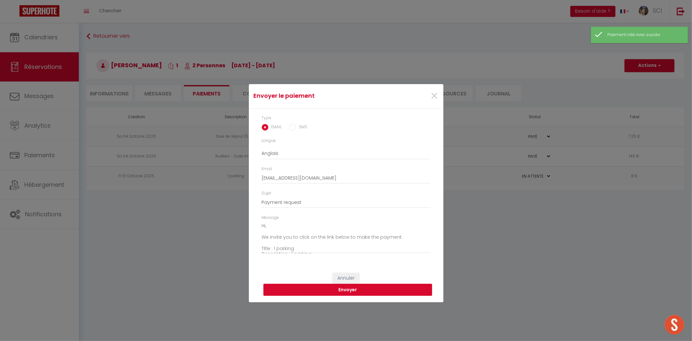
click at [351, 288] on button "Envoyer" at bounding box center [347, 290] width 169 height 12
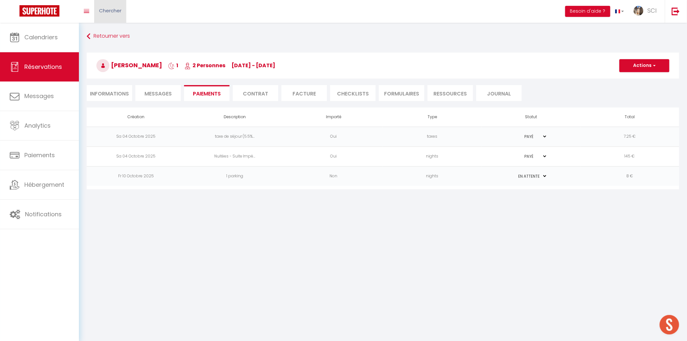
click at [111, 17] on link "Chercher" at bounding box center [110, 11] width 32 height 23
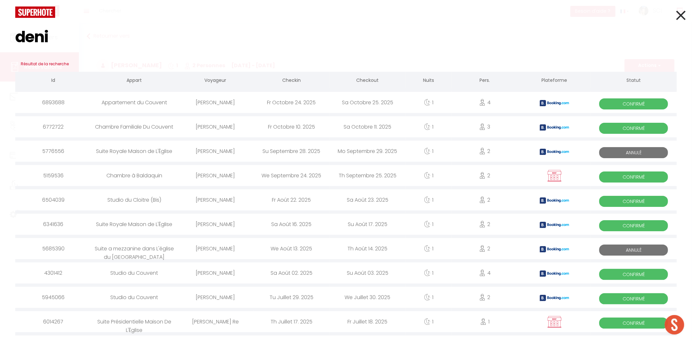
type input "deni"
click at [677, 16] on icon at bounding box center [680, 15] width 9 height 16
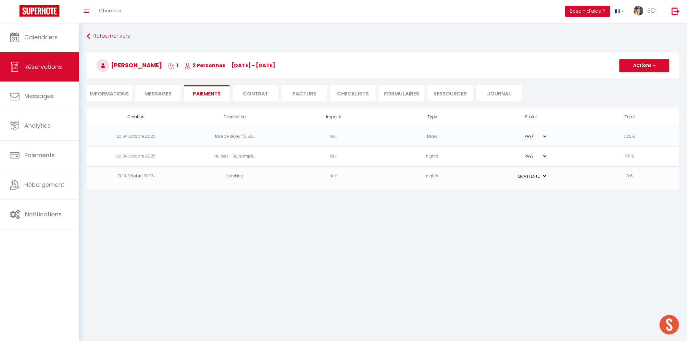
click at [311, 236] on body "🟢 Des questions ou besoin d'assistance pour la migration AirBnB? Prenez rdv >>>…" at bounding box center [343, 193] width 687 height 341
click at [49, 105] on link "Messages" at bounding box center [39, 95] width 79 height 29
select select "message"
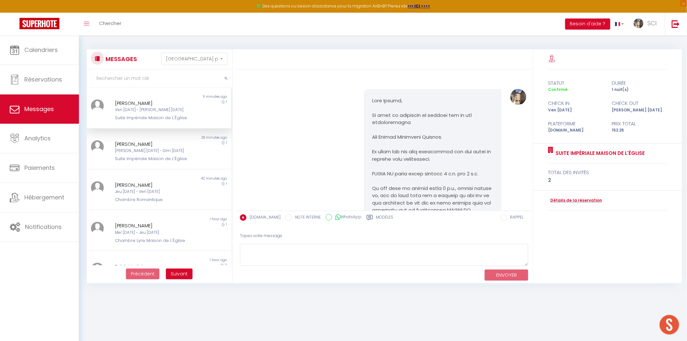
scroll to position [1058, 0]
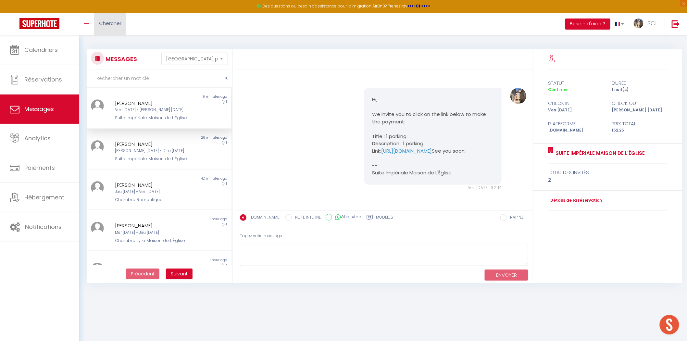
click at [108, 27] on link "Chercher" at bounding box center [110, 24] width 32 height 23
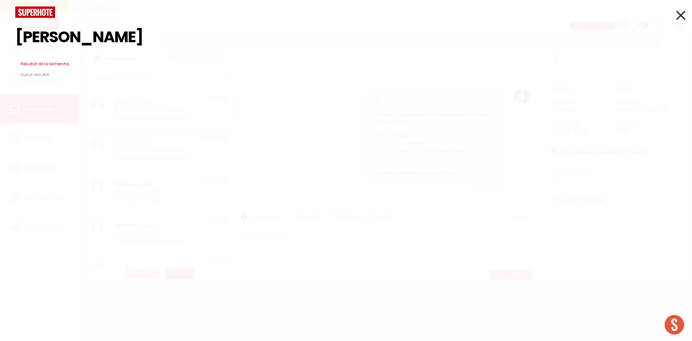
drag, startPoint x: 79, startPoint y: 43, endPoint x: 59, endPoint y: 43, distance: 19.2
click at [59, 43] on input "denisse" at bounding box center [346, 37] width 662 height 38
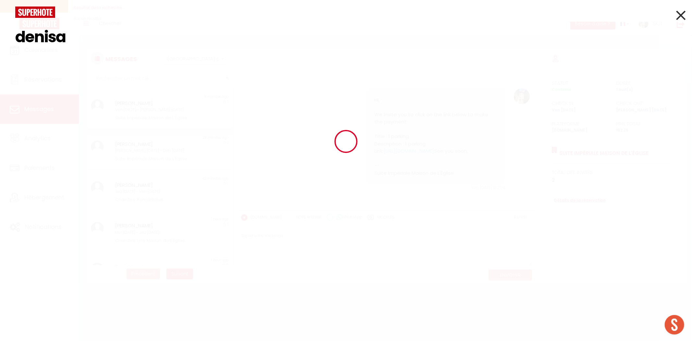
type input "denisa"
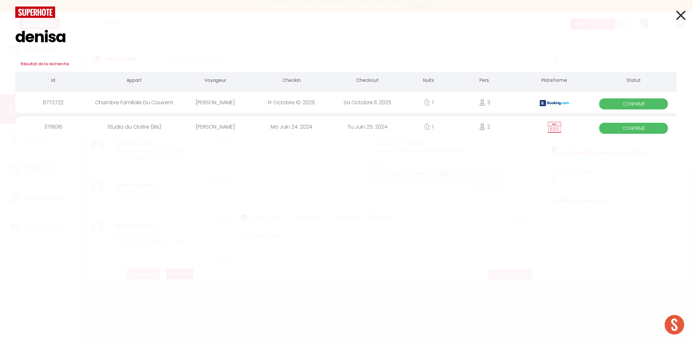
click at [217, 102] on div "[PERSON_NAME]" at bounding box center [215, 102] width 76 height 21
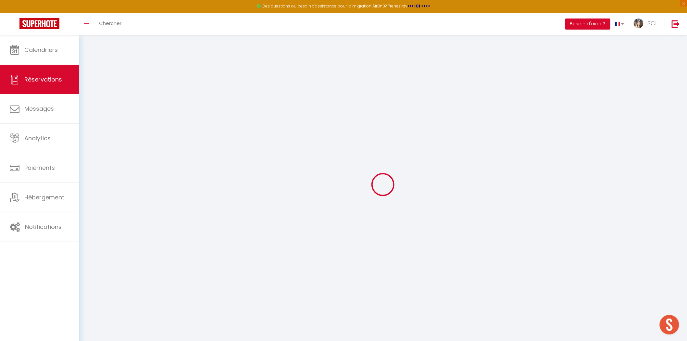
type input "Denisa"
type input "Sandu"
type input "[EMAIL_ADDRESS][DOMAIN_NAME]"
type input "[PHONE_NUMBER]"
type input "."
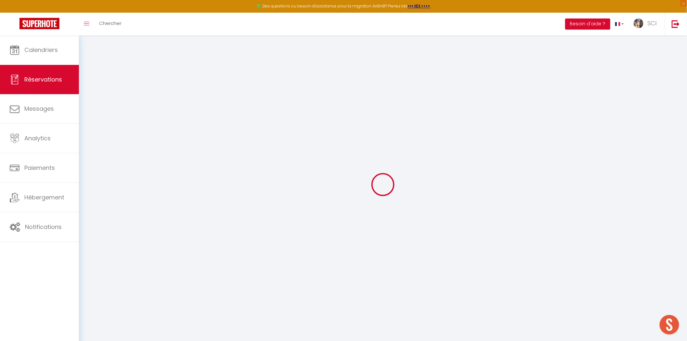
select select "ES"
type input "13.6"
type input "1.18"
select select "11986"
select select "1"
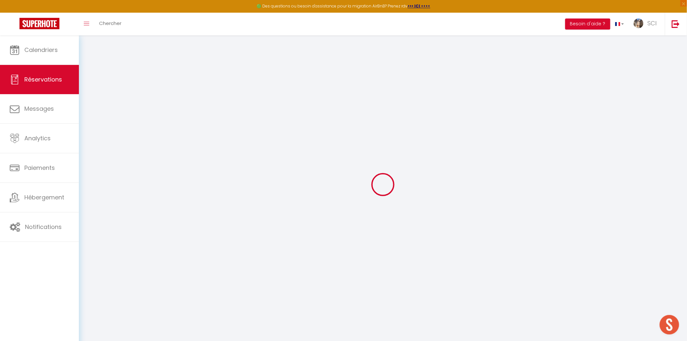
select select
type input "3"
select select "12"
select select
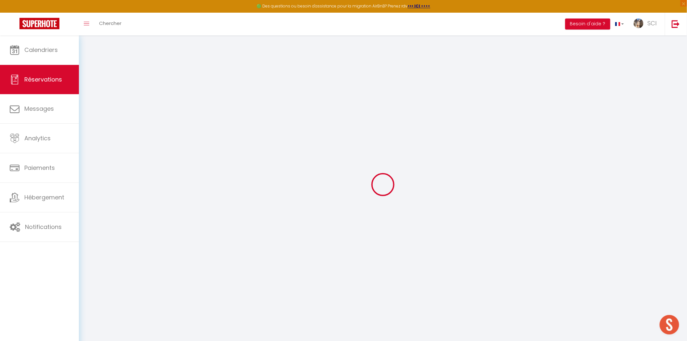
type input "80"
checkbox input "false"
type input "0"
select select "2"
type input "0"
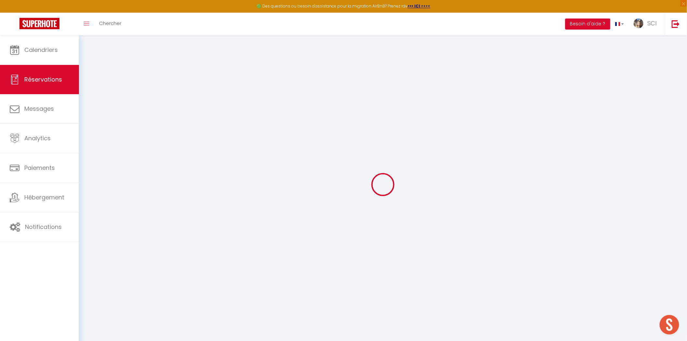
type input "0"
select select
select select "14"
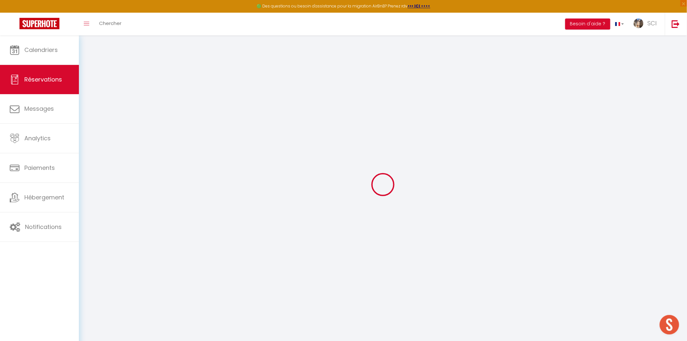
checkbox input "false"
select select
checkbox input "false"
select select
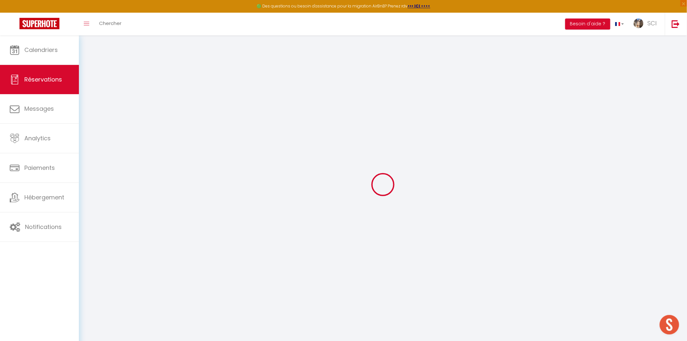
select select
checkbox input "false"
type textarea "** THIS RESERVATION HAS BEEN PRE-PAID ** Reservation has a cancellation grace p…"
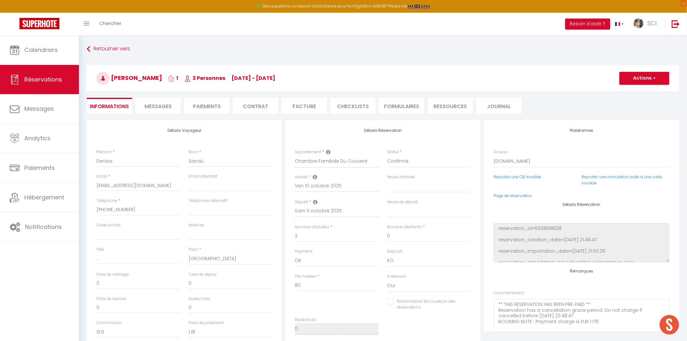
type input "4"
select select
checkbox input "false"
select select
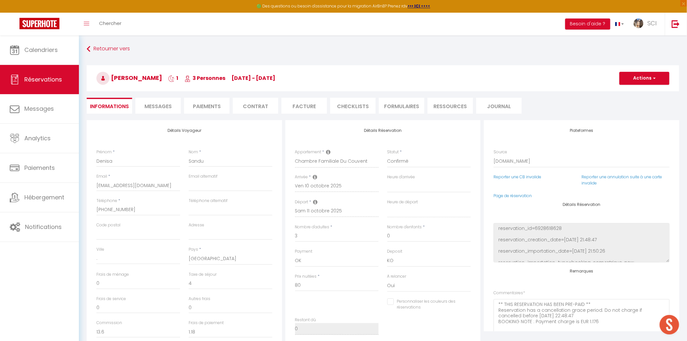
select select
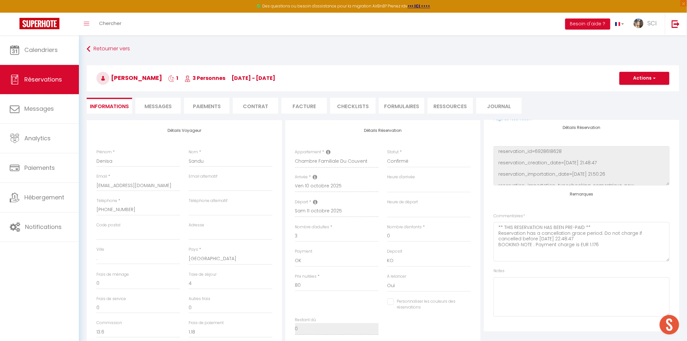
click at [135, 102] on ul "Informations Messages Paiements Contrat Facture CHECKLISTS FORMULAIRES Ressourc…" at bounding box center [383, 106] width 592 height 16
click at [158, 106] on span "Messages" at bounding box center [157, 106] width 27 height 7
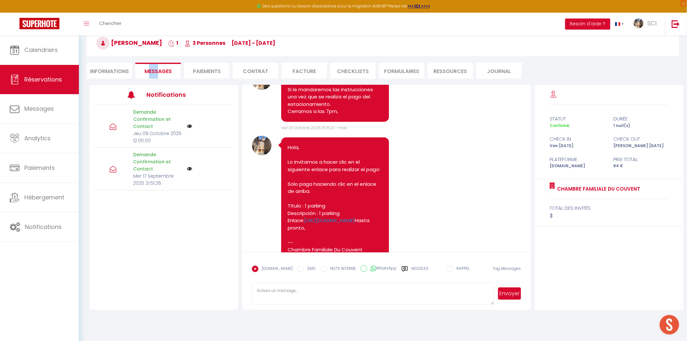
scroll to position [1104, 0]
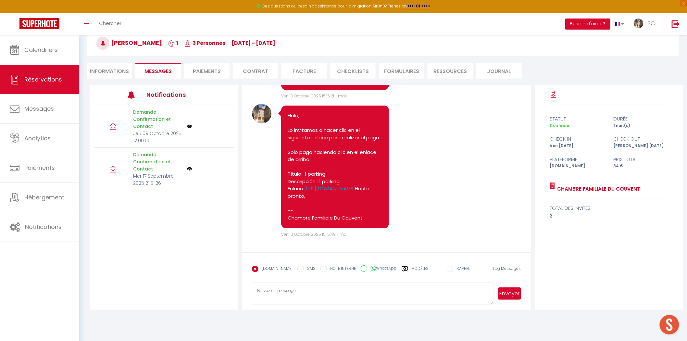
click at [330, 292] on textarea at bounding box center [373, 293] width 242 height 23
drag, startPoint x: 193, startPoint y: 241, endPoint x: 208, endPoint y: 240, distance: 14.3
click at [194, 241] on div "Demande Confirmation et Contact Jeu 09 Octobre 2025 12:00:00 Demande Confirmati…" at bounding box center [164, 188] width 148 height 167
select select
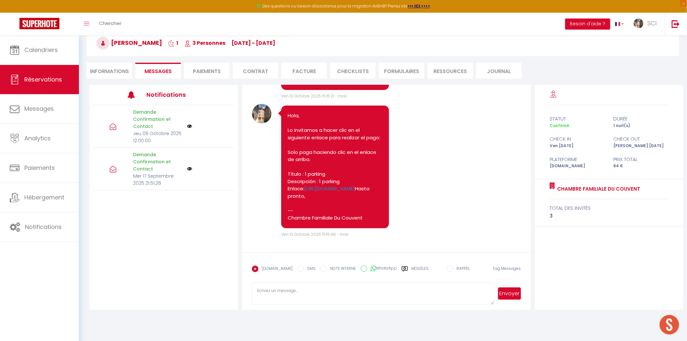
select select
click at [123, 73] on li "Informations" at bounding box center [109, 71] width 45 height 16
select select
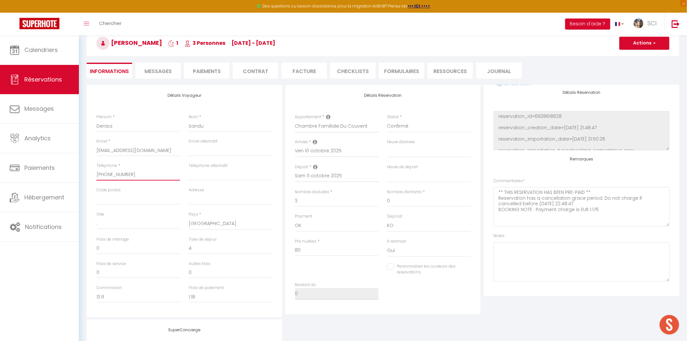
click at [153, 173] on input "+34643363468" at bounding box center [138, 175] width 84 height 12
click at [614, 205] on textarea "** THIS RESERVATION HAS BEEN PRE-PAID ** Reservation has a cancellation grace p…" at bounding box center [581, 206] width 176 height 39
click at [598, 209] on textarea "** THIS RESERVATION HAS BEEN PRE-PAID ** Reservation has a cancellation grace p…" at bounding box center [581, 206] width 176 height 39
click at [595, 215] on textarea "** THIS RESERVATION HAS BEEN PRE-PAID ** Reservation has a cancellation grace p…" at bounding box center [581, 206] width 176 height 39
click at [601, 206] on textarea "** THIS RESERVATION HAS BEEN PRE-PAID ** Reservation has a cancellation grace p…" at bounding box center [581, 206] width 176 height 39
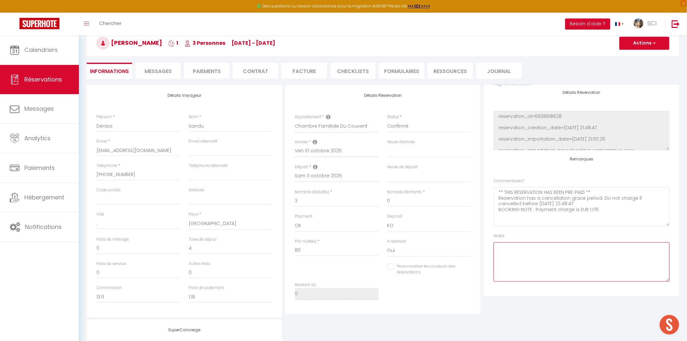
click at [523, 253] on textarea at bounding box center [581, 261] width 176 height 39
click at [153, 171] on input "+34643363468" at bounding box center [138, 175] width 84 height 12
click at [502, 252] on textarea at bounding box center [581, 261] width 176 height 39
select select
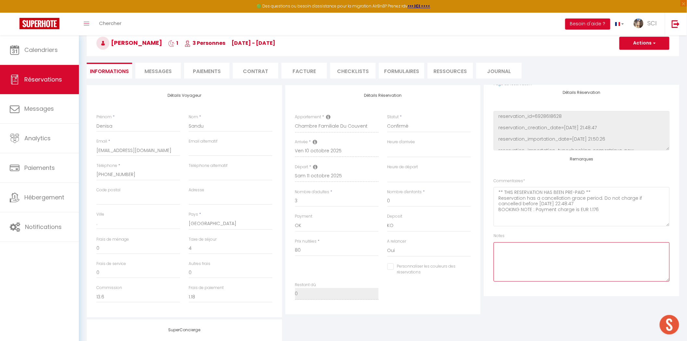
checkbox input "false"
select select
checkbox input "false"
click at [161, 176] on input "+34643363468" at bounding box center [138, 175] width 84 height 12
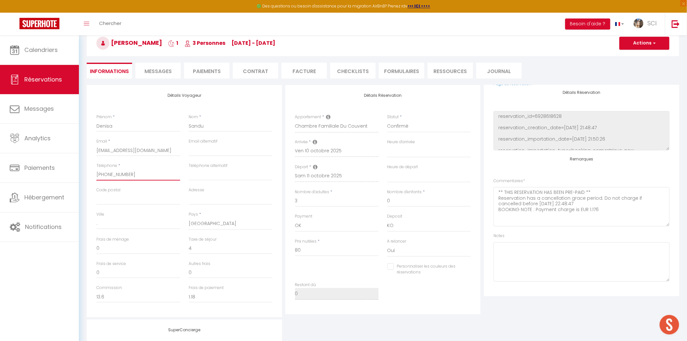
select select
checkbox input "false"
select select
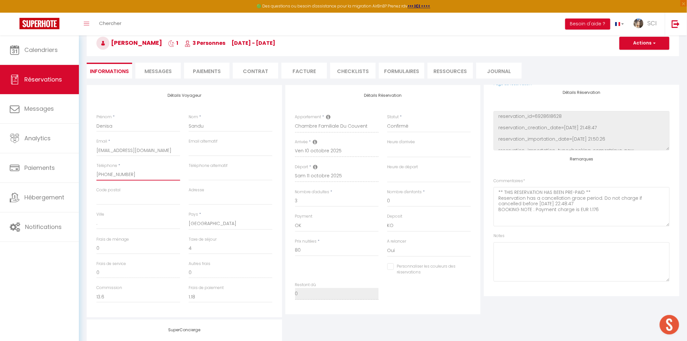
checkbox input "false"
click at [141, 128] on input "Denisa" at bounding box center [138, 126] width 84 height 12
click at [231, 125] on input "Sandu" at bounding box center [231, 126] width 84 height 12
click at [155, 126] on input "Denisa" at bounding box center [138, 126] width 84 height 12
click at [144, 106] on div "Détails Voyageur Prénom * Denisa Nom * Sandu Email * dsandu.689999@guest.bookin…" at bounding box center [184, 201] width 195 height 232
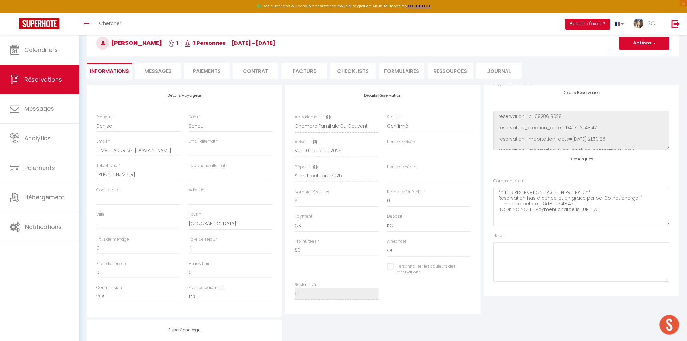
click at [238, 119] on div "Nom * Sandu" at bounding box center [231, 123] width 84 height 18
click at [125, 122] on input "Denisa" at bounding box center [138, 126] width 84 height 12
click at [126, 109] on div "Détails Voyageur Prénom * Denisa Nom * Sandu Email * dsandu.689999@guest.bookin…" at bounding box center [184, 201] width 195 height 232
select select
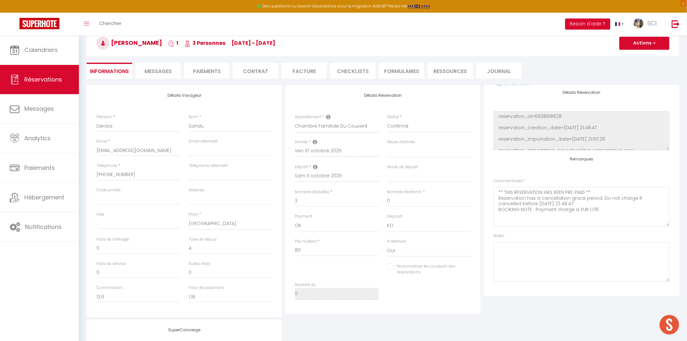
checkbox input "false"
select select
checkbox input "false"
select select
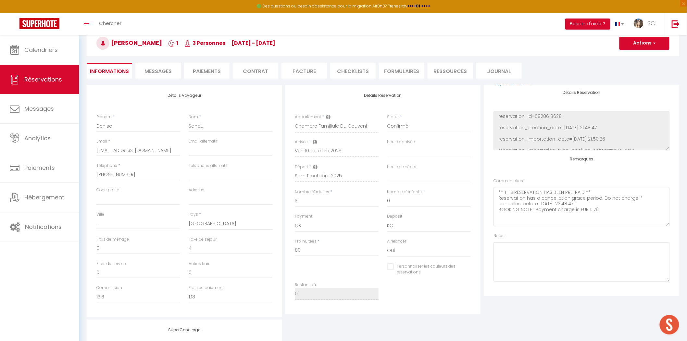
select select
checkbox input "false"
select select
checkbox input "false"
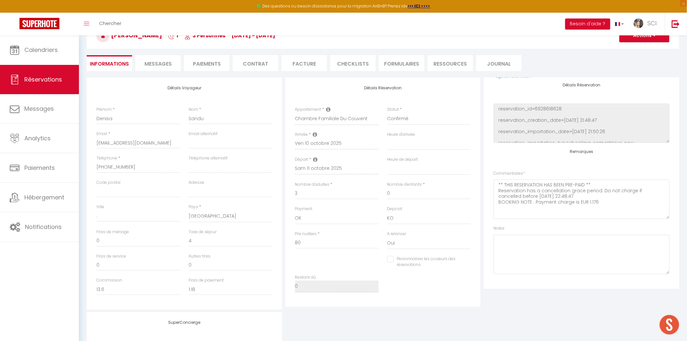
scroll to position [44, 0]
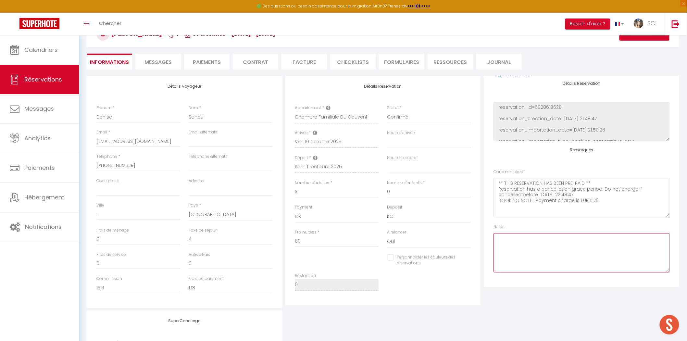
click at [559, 250] on textarea at bounding box center [581, 252] width 176 height 39
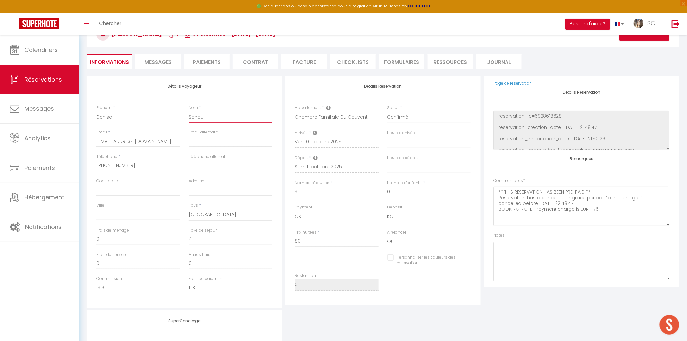
click at [233, 114] on input "Sandu" at bounding box center [231, 117] width 84 height 12
click at [145, 165] on input "+34643363468" at bounding box center [138, 166] width 84 height 12
click at [165, 63] on span "Messages" at bounding box center [157, 61] width 27 height 7
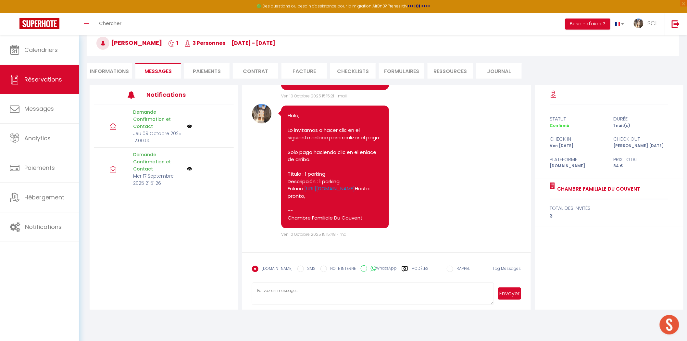
scroll to position [987, 0]
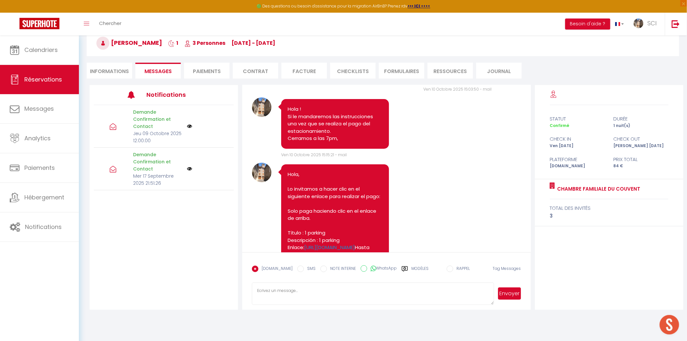
click at [107, 72] on li "Informations" at bounding box center [109, 71] width 45 height 16
select select
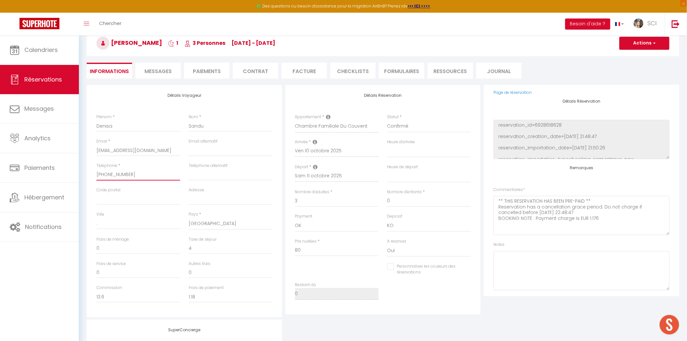
click at [156, 171] on input "+34643363468" at bounding box center [138, 175] width 84 height 12
select select
checkbox input "false"
select select
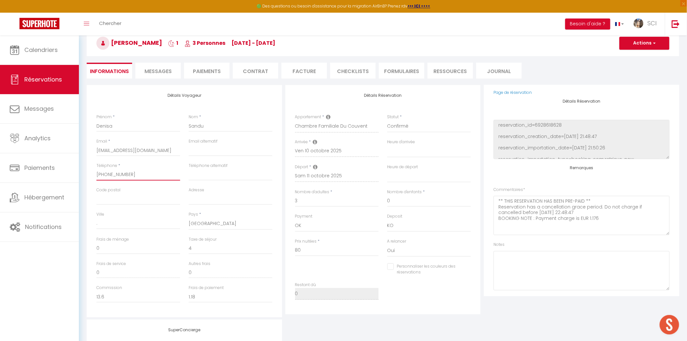
select select
checkbox input "false"
select select
checkbox input "false"
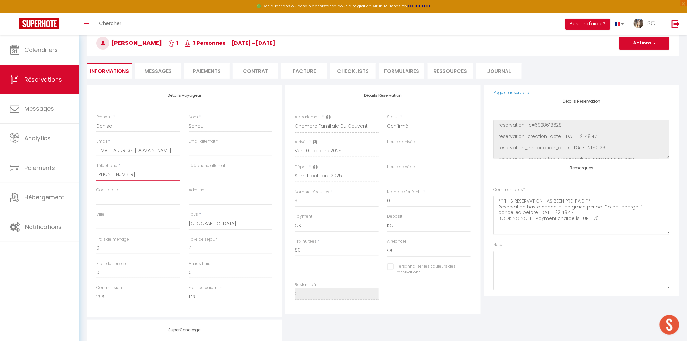
select select
checkbox input "false"
select select
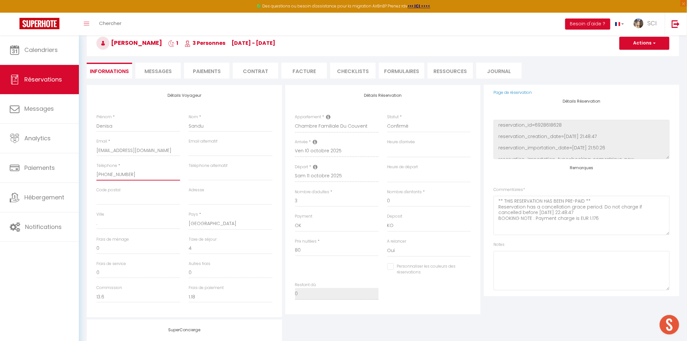
checkbox input "false"
select select
checkbox input "false"
select select
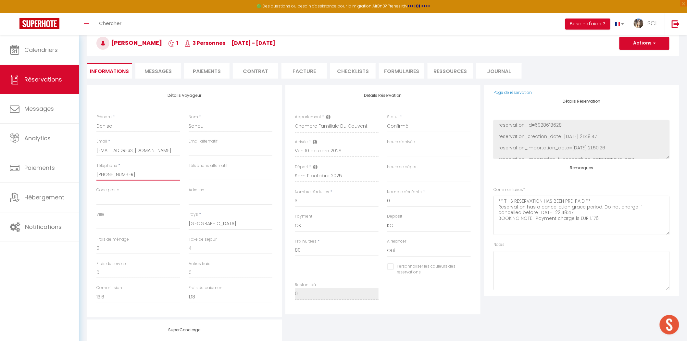
select select
checkbox input "false"
select select
checkbox input "false"
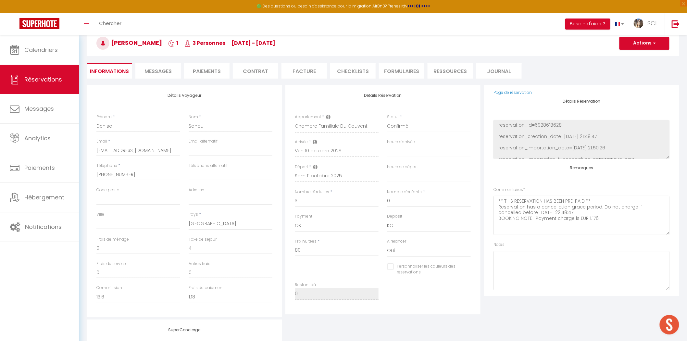
click at [145, 67] on span "Messages" at bounding box center [157, 70] width 27 height 7
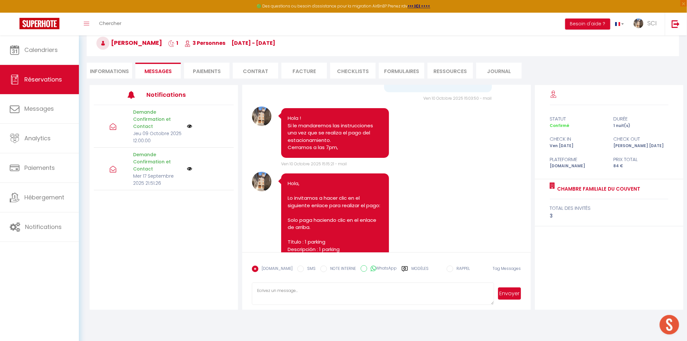
click at [468, 210] on div "Note Sms Hola, Lo invitamos a hacer clic en el siguiente enlace para realizar e…" at bounding box center [386, 238] width 269 height 133
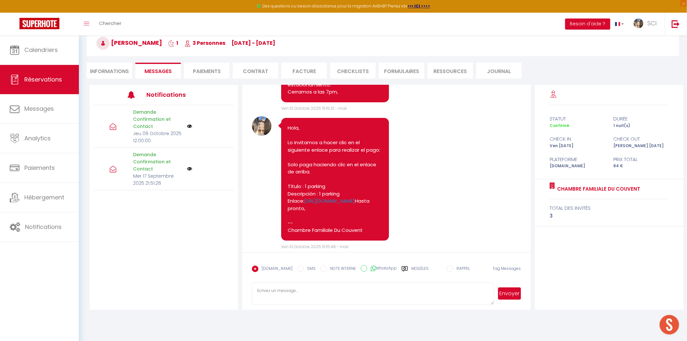
scroll to position [1104, 0]
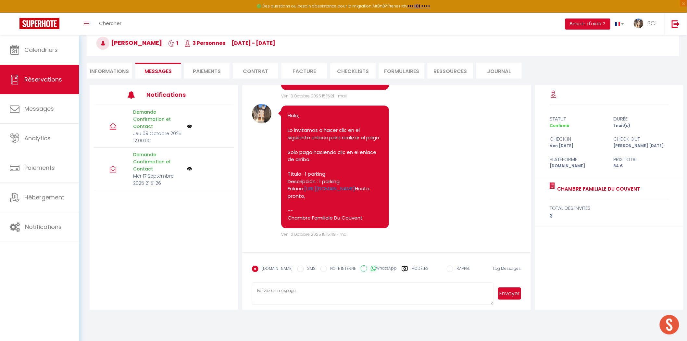
drag, startPoint x: 326, startPoint y: 284, endPoint x: 326, endPoint y: 291, distance: 7.1
click at [326, 284] on textarea at bounding box center [373, 293] width 242 height 23
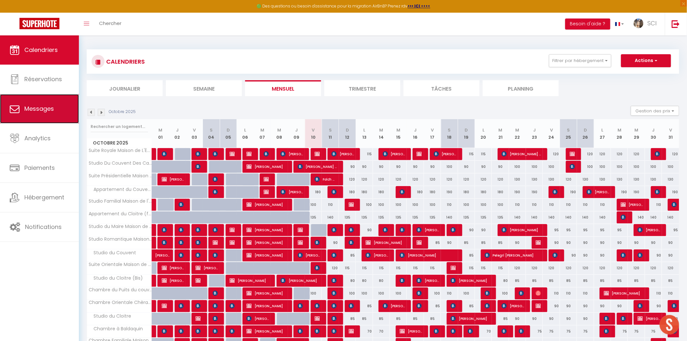
click at [44, 110] on span "Messages" at bounding box center [39, 108] width 30 height 8
select select "message"
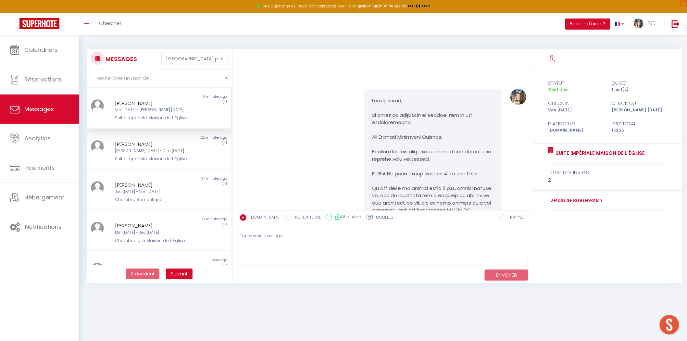
scroll to position [1058, 0]
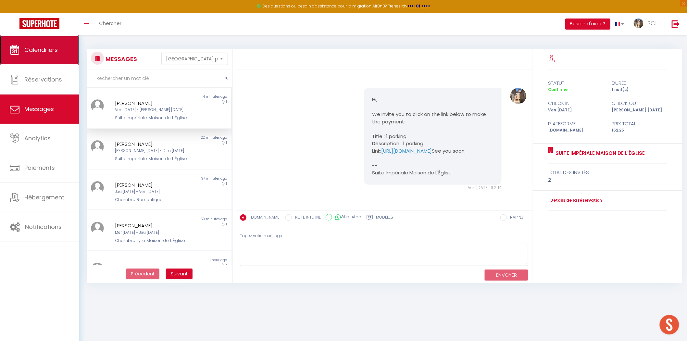
click at [55, 47] on span "Calendriers" at bounding box center [40, 50] width 33 height 8
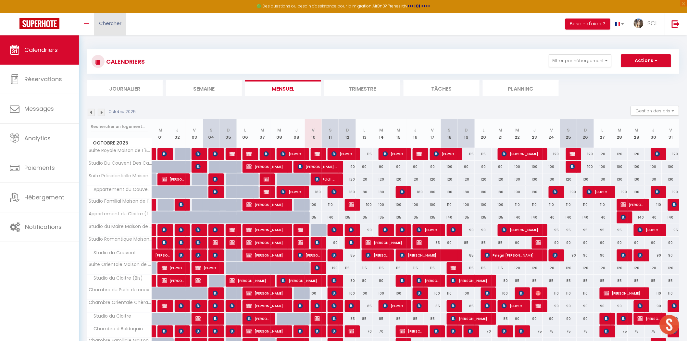
click at [116, 25] on span "Chercher" at bounding box center [110, 23] width 22 height 7
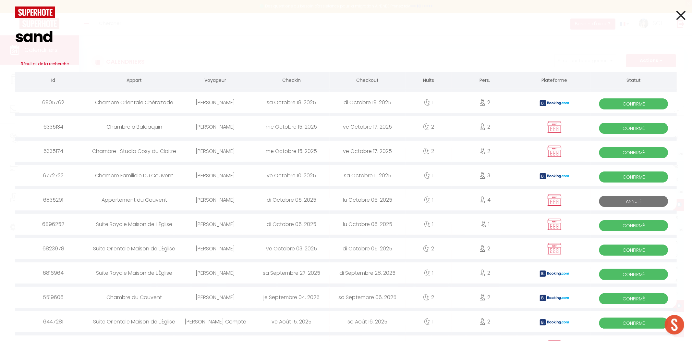
type input "sand"
click at [203, 174] on div "[PERSON_NAME]" at bounding box center [215, 175] width 76 height 21
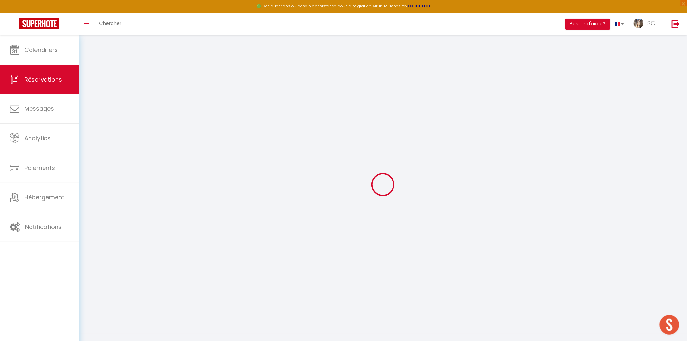
type input "Denisa"
type input "Sandu"
type input "dsandu.689999@guest.booking.com"
type input "+34643363468"
type input "."
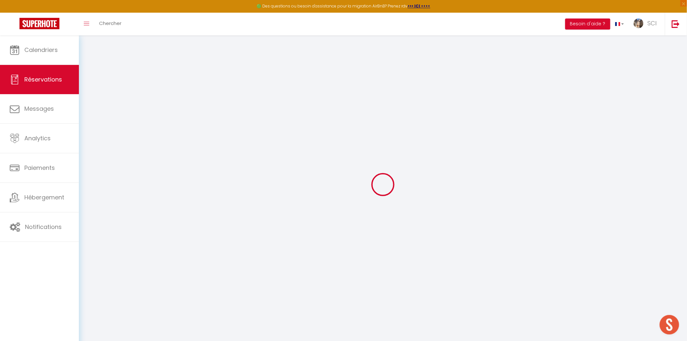
select select "ES"
type input "13.6"
type input "1.18"
select select "11986"
select select "1"
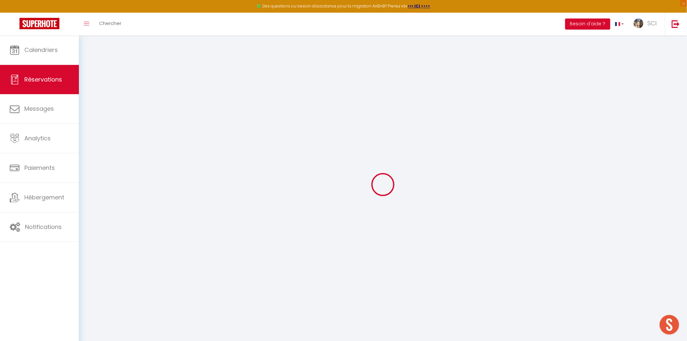
select select
type input "3"
select select "12"
select select
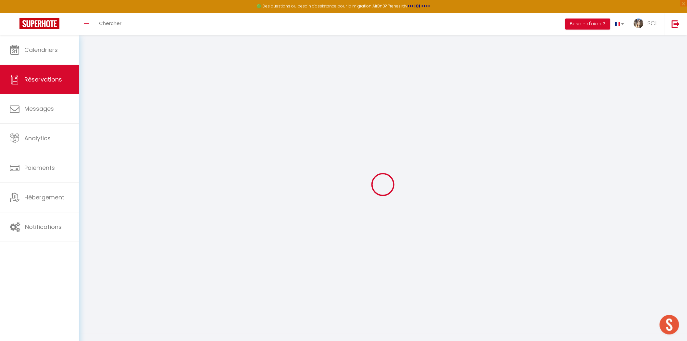
type input "80"
checkbox input "false"
type input "0"
select select "2"
type input "0"
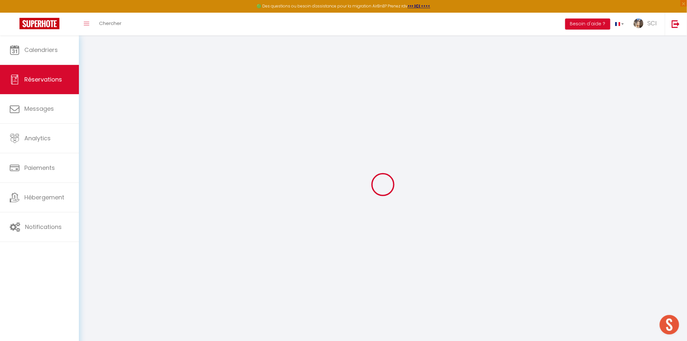
type input "0"
select select
select select "14"
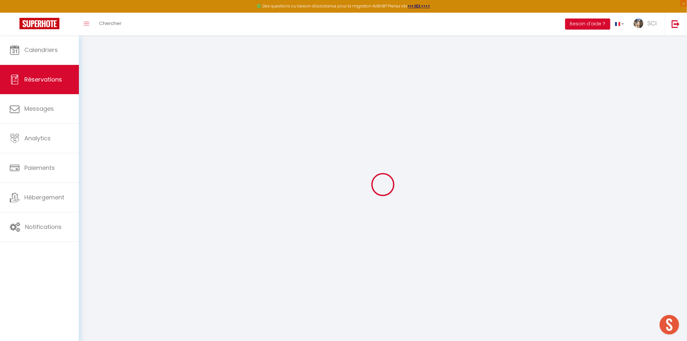
checkbox input "false"
select select
checkbox input "false"
select select
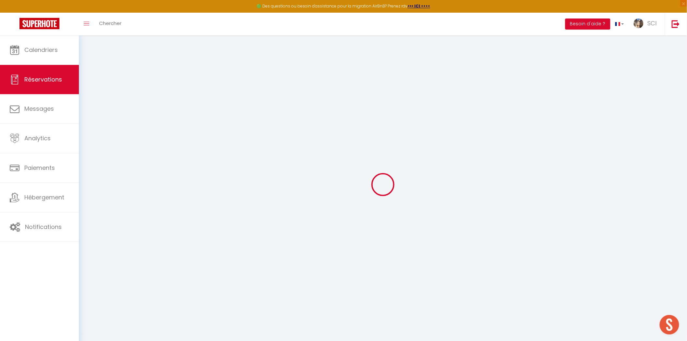
select select
checkbox input "false"
type textarea "** THIS RESERVATION HAS BEEN PRE-PAID ** Reservation has a cancellation grace p…"
type input "4"
select select
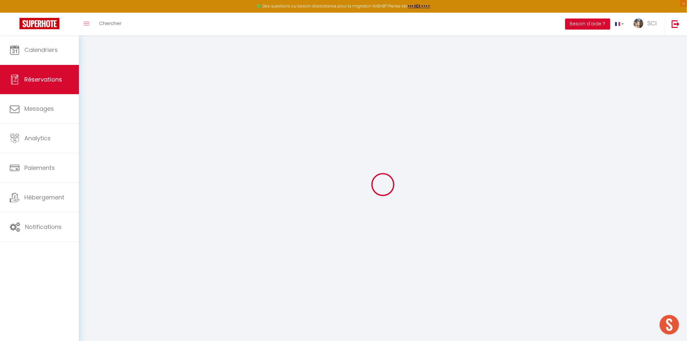
select select
checkbox input "false"
select select
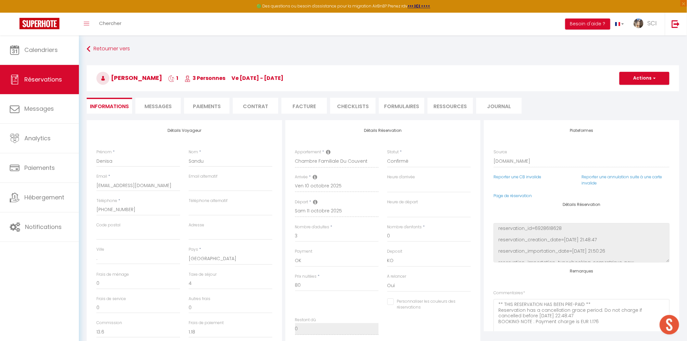
drag, startPoint x: 160, startPoint y: 106, endPoint x: 171, endPoint y: 116, distance: 14.9
click at [160, 106] on span "Messages" at bounding box center [157, 106] width 27 height 7
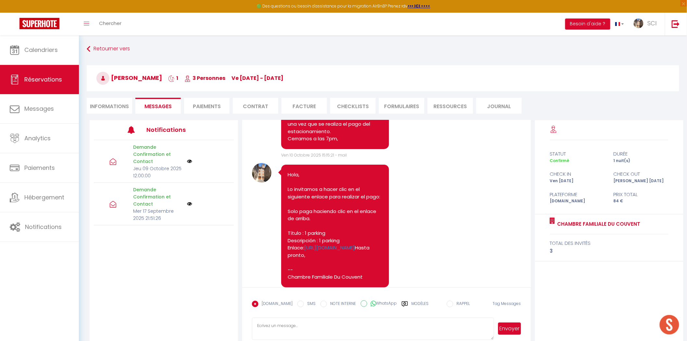
scroll to position [1104, 0]
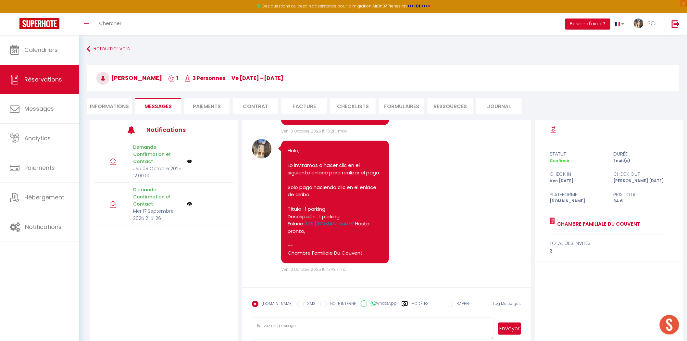
click at [283, 328] on textarea at bounding box center [373, 328] width 242 height 23
paste textarea "SALA FAMILIAR DEL CONVENTO N.° 5. Hola, Sr. y Sra. Sandu, Les damos la bienveni…"
type textarea "SALA FAMILIAR DEL CONVENTO N.° 5. Hola, Sr. y Sra. Sandu, Les damos la bienveni…"
click at [511, 332] on button "Envoyer" at bounding box center [509, 328] width 23 height 12
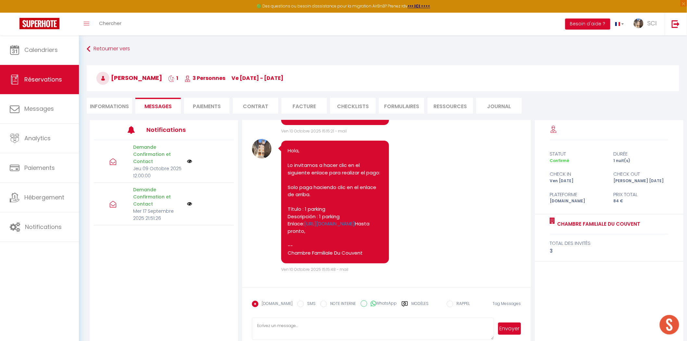
click at [304, 303] on label "SMS" at bounding box center [310, 303] width 12 height 7
click at [298, 303] on input "SMS" at bounding box center [300, 303] width 6 height 6
radio input "true"
radio input "false"
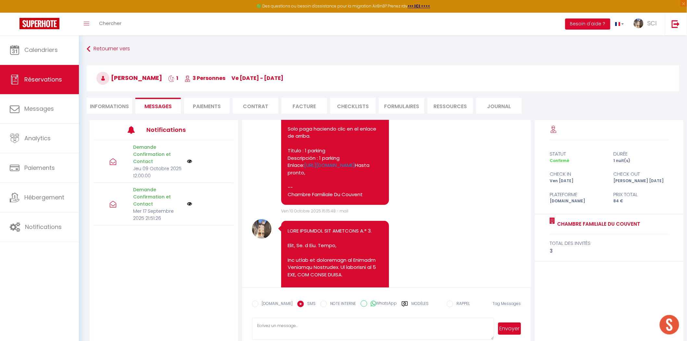
click at [293, 327] on textarea at bounding box center [373, 328] width 242 height 23
paste textarea "SALA FAMILIAR DEL CONVENTO N.° 5. Hola, Sr. y Sra. Sandu, Les damos la bienveni…"
type textarea "SALA FAMILIAR DEL CONVENTO N.° 5. Hola, Sr. y Sra. Sandu, Les damos la bienveni…"
click at [513, 331] on button "Envoyer" at bounding box center [509, 328] width 23 height 12
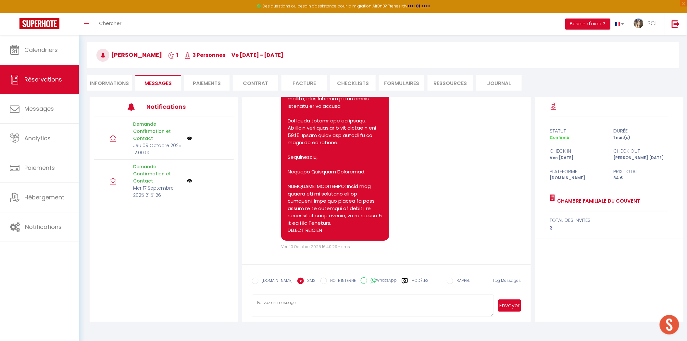
scroll to position [17, 0]
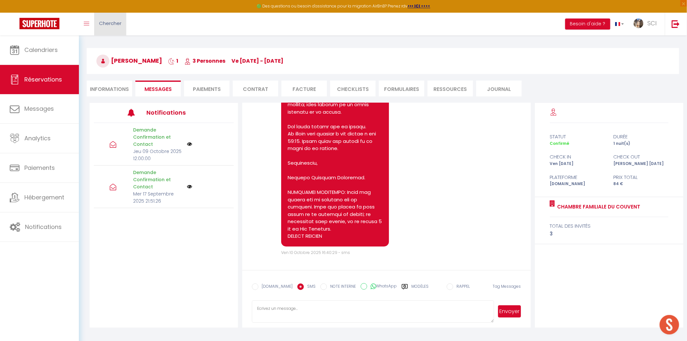
click at [109, 25] on span "Chercher" at bounding box center [110, 23] width 22 height 7
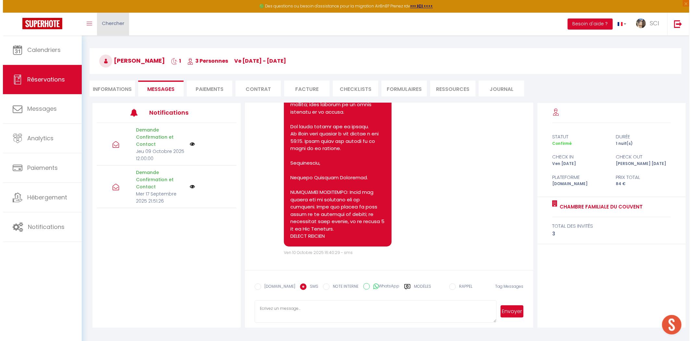
scroll to position [1994, 0]
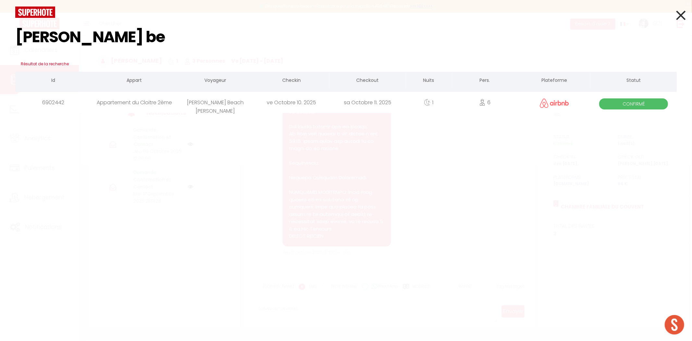
type input "phil juno be"
click at [197, 103] on div "[PERSON_NAME] Beach [PERSON_NAME]" at bounding box center [215, 102] width 76 height 21
select select
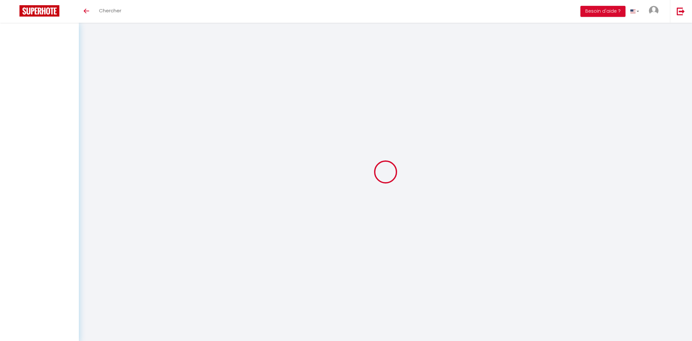
select select
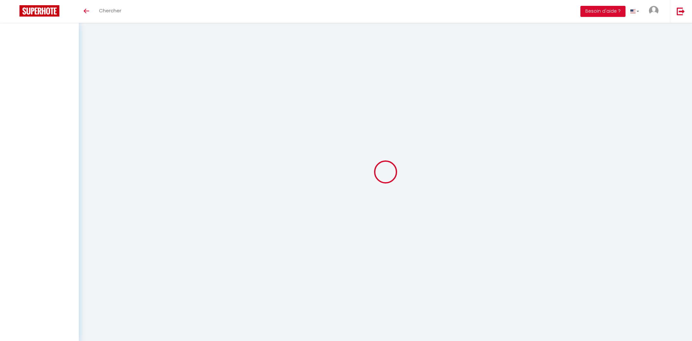
select select
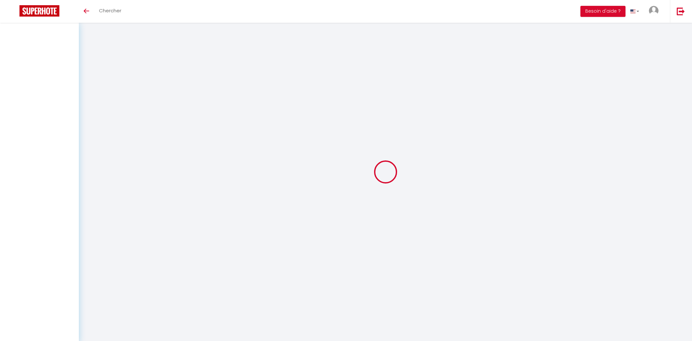
select select
checkbox input "false"
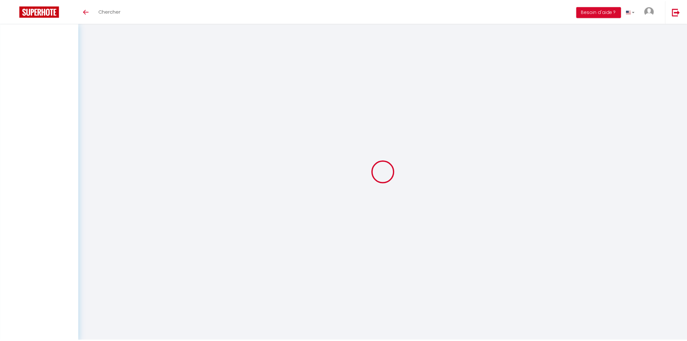
scroll to position [5, 0]
select select
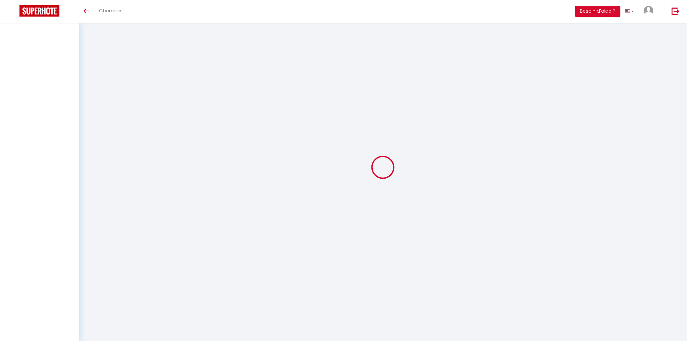
select select
checkbox input "false"
select select
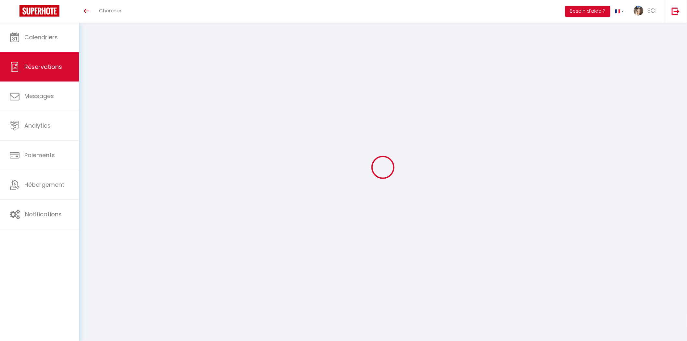
select select
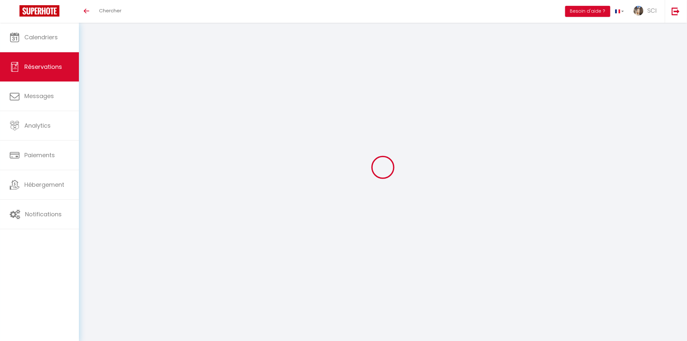
select select
checkbox input "false"
type input "[PERSON_NAME] Beach"
type input "[PERSON_NAME]"
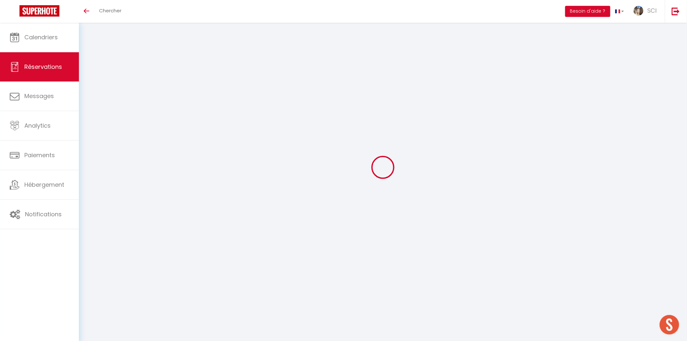
type input "[EMAIL_ADDRESS][DOMAIN_NAME]"
type input "[PHONE_NUMBER]"
select select
type input "27.75"
select select "20083"
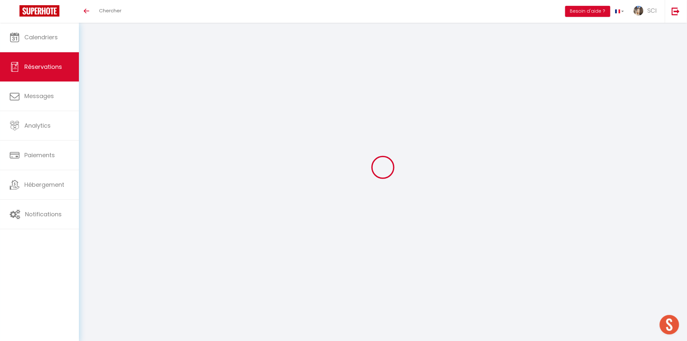
select select "1"
select select
type input "6"
select select "12"
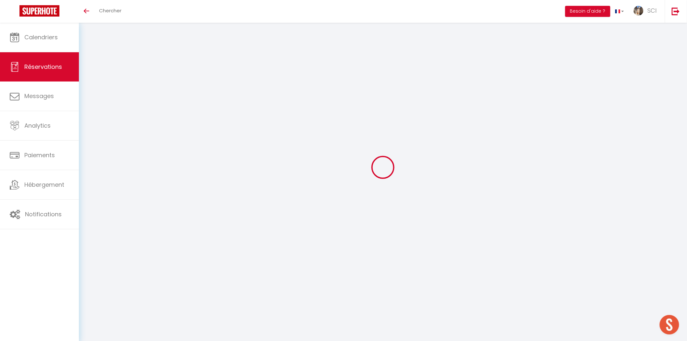
select select
type input "185"
checkbox input "false"
type input "0"
select select "1"
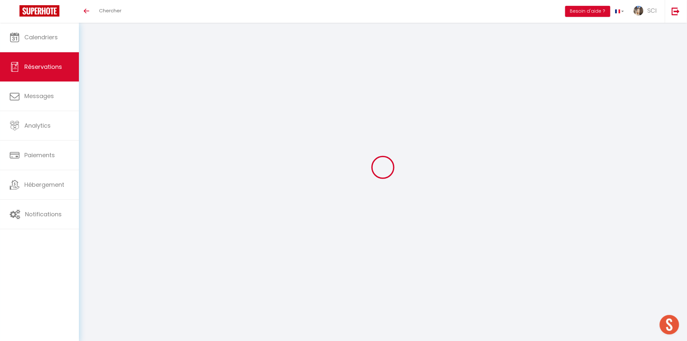
type input "0"
select select
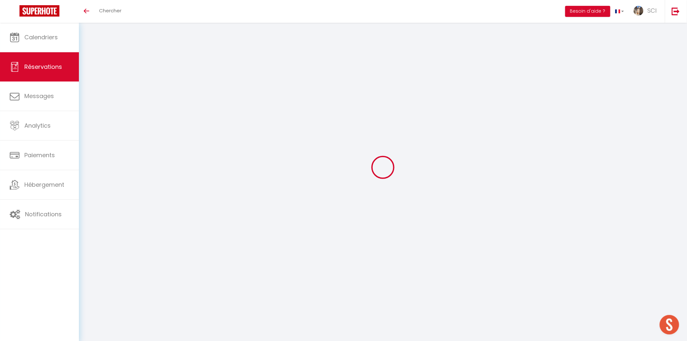
select select
checkbox input "false"
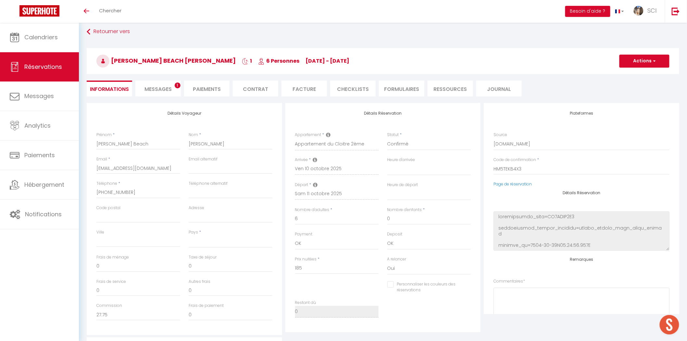
select select
checkbox input "false"
select select
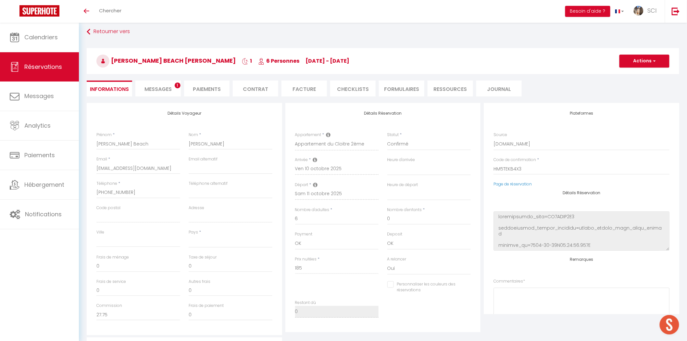
checkbox input "false"
select select
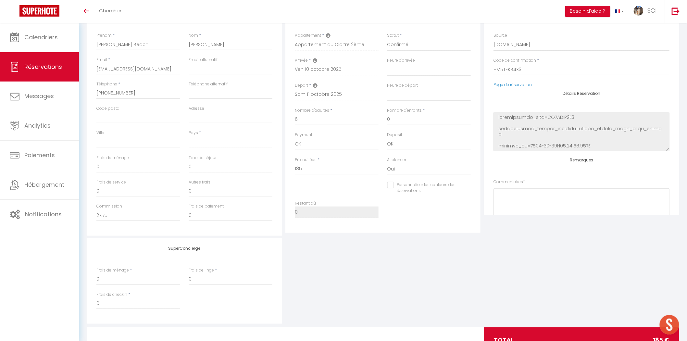
scroll to position [0, 0]
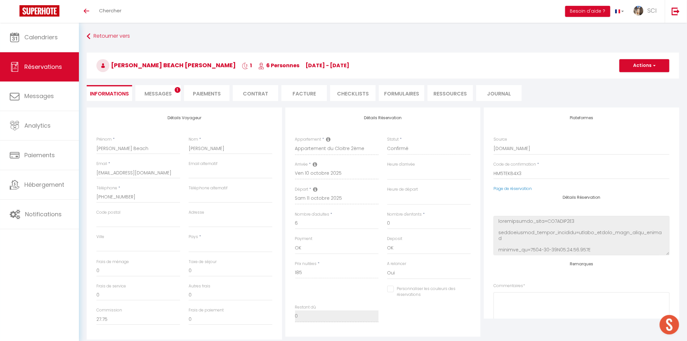
click at [164, 94] on span "Messages" at bounding box center [157, 93] width 27 height 7
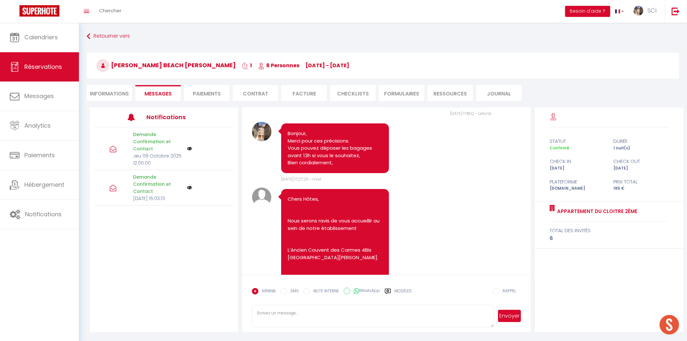
scroll to position [1264, 0]
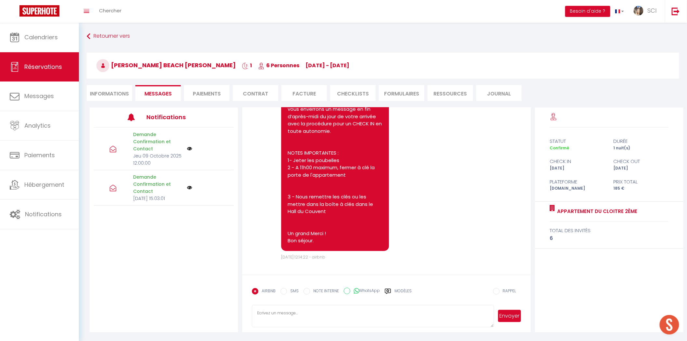
drag, startPoint x: 347, startPoint y: 316, endPoint x: 349, endPoint y: 312, distance: 4.5
click at [349, 312] on textarea at bounding box center [373, 316] width 242 height 23
drag, startPoint x: 297, startPoint y: 323, endPoint x: 253, endPoint y: 306, distance: 46.2
click at [253, 306] on textarea "Bonjour Mr [PERSON_NAME] [PERSON_NAME], Pensez vous arriver au [GEOGRAPHIC_DATA…" at bounding box center [373, 316] width 242 height 23
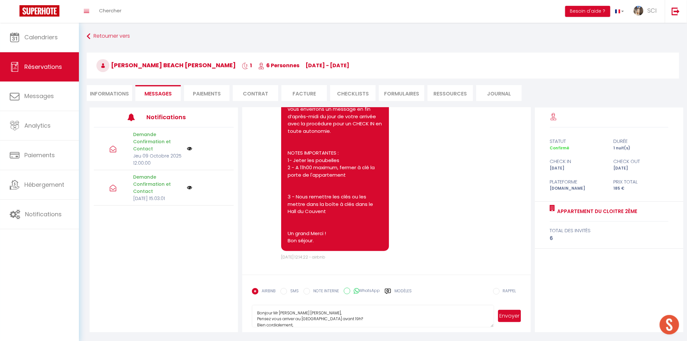
type textarea "Bonjour Mr [PERSON_NAME] [PERSON_NAME], Pensez vous arriver au [GEOGRAPHIC_DATA…"
click at [504, 316] on button "Envoyer" at bounding box center [509, 316] width 23 height 12
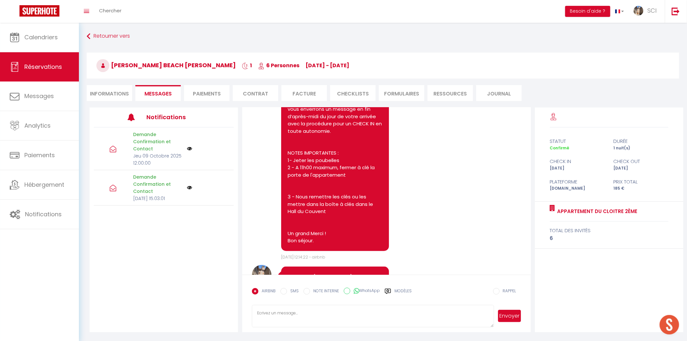
click at [283, 291] on input "SMS" at bounding box center [283, 291] width 6 height 6
radio input "true"
radio input "false"
click at [287, 303] on form "AIRBNB SMS NOTE INTERNE WhatsApp Modèles 10 « ‹ » › [DATE] [PHONE_NUMBER] Dim L…" at bounding box center [386, 304] width 288 height 58
click at [291, 320] on textarea at bounding box center [373, 316] width 242 height 23
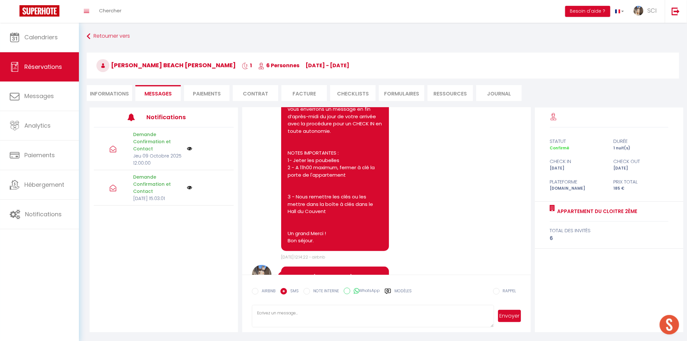
paste textarea "Bonjour Mr [PERSON_NAME] [PERSON_NAME], Pensez vous arriver au [GEOGRAPHIC_DATA…"
type textarea "Bonjour Mr [PERSON_NAME] [PERSON_NAME], Pensez vous arriver au [GEOGRAPHIC_DATA…"
click at [513, 318] on button "Envoyer" at bounding box center [509, 316] width 23 height 12
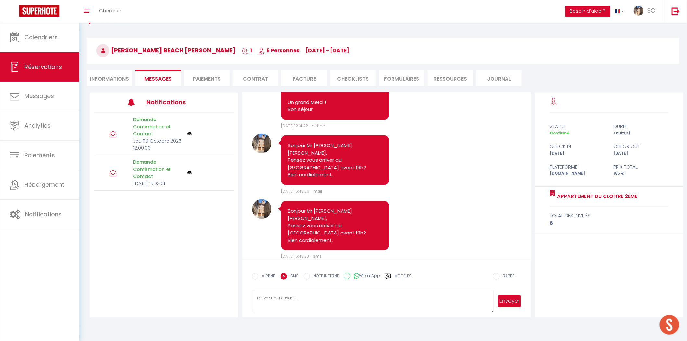
scroll to position [23, 0]
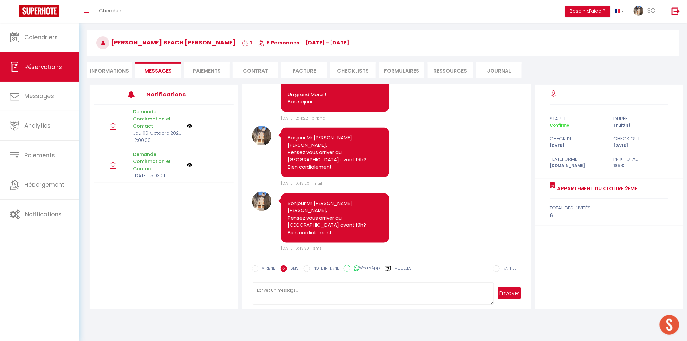
click at [120, 70] on li "Informations" at bounding box center [109, 70] width 45 height 16
select select
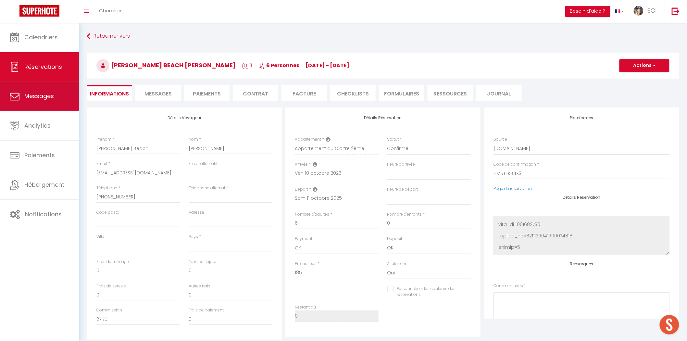
click at [47, 103] on link "Messages" at bounding box center [39, 95] width 79 height 29
select select "message"
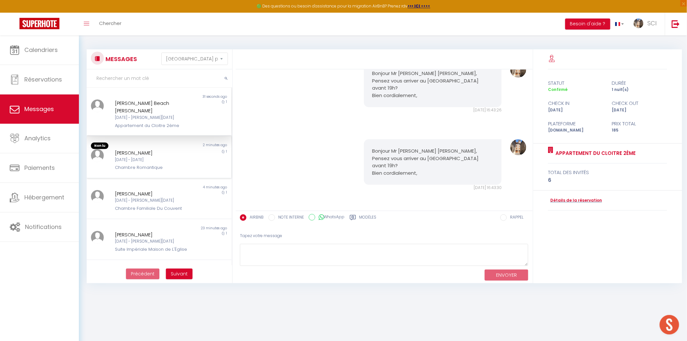
click at [195, 156] on div "1" at bounding box center [213, 160] width 36 height 22
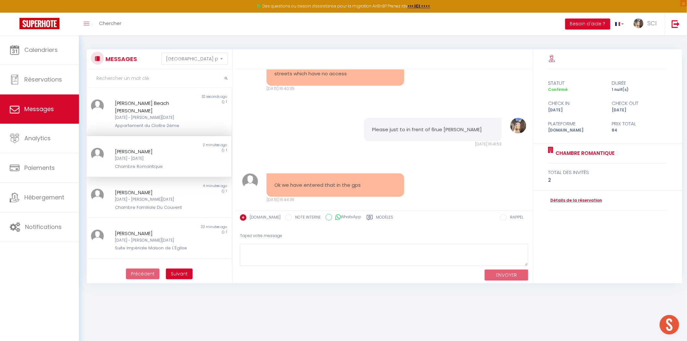
scroll to position [1768, 0]
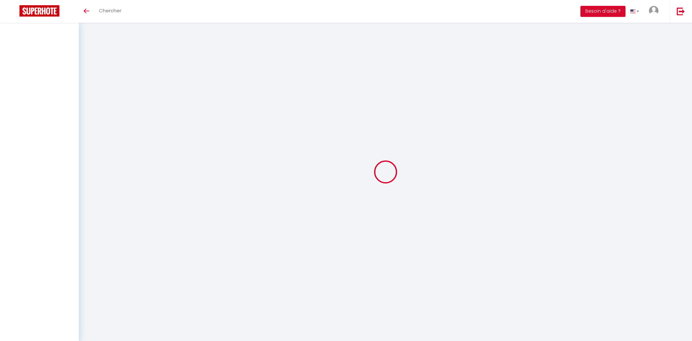
select select "message"
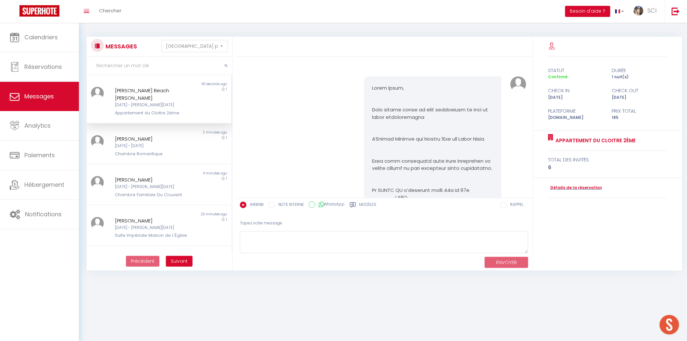
scroll to position [1446, 0]
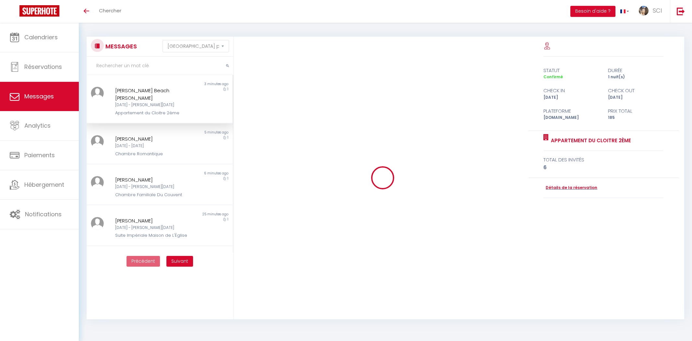
select select "message"
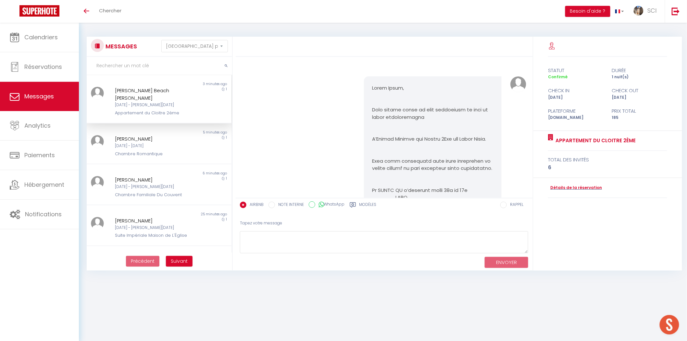
scroll to position [1446, 0]
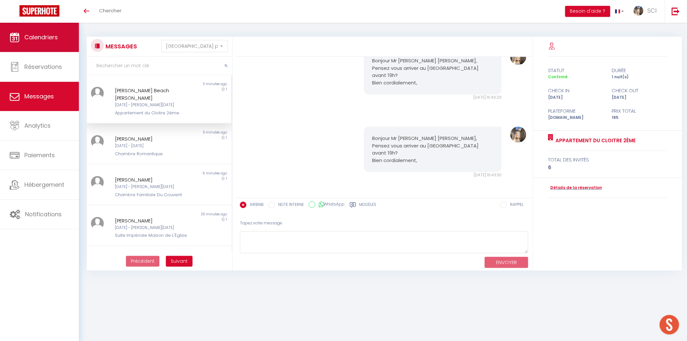
click at [50, 46] on link "Calendriers" at bounding box center [39, 37] width 79 height 29
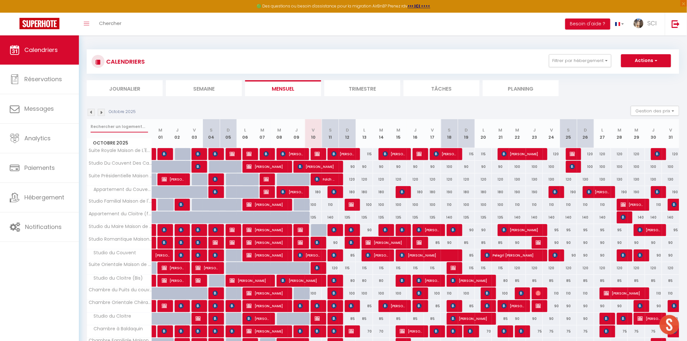
click at [106, 126] on input "text" at bounding box center [119, 127] width 57 height 12
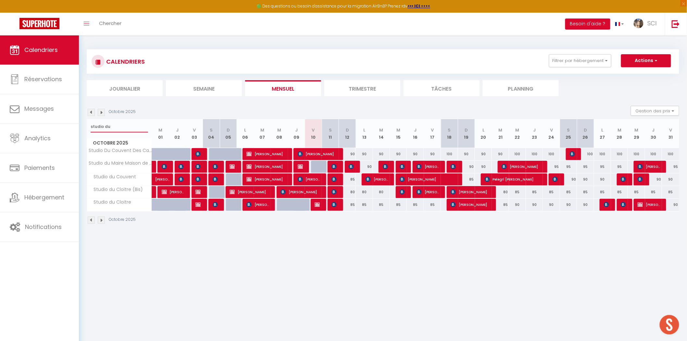
type input "studio du"
click at [315, 166] on div at bounding box center [319, 167] width 17 height 12
type input "90"
type input "Ven 10 Octobre 2025"
type input "Sam 11 Octobre 2025"
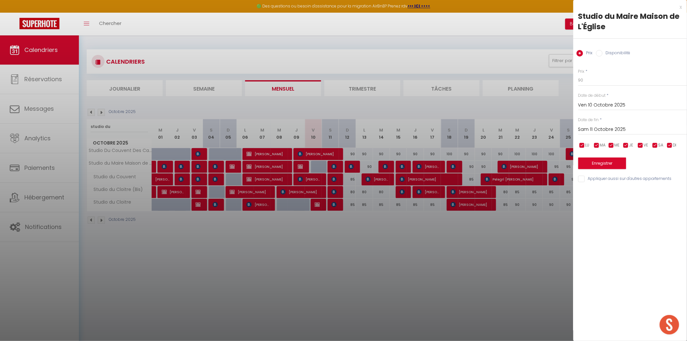
click at [318, 269] on div at bounding box center [343, 170] width 687 height 341
select select
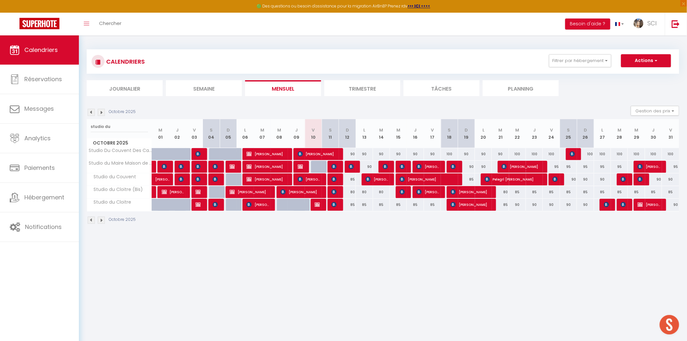
click at [319, 168] on div at bounding box center [319, 167] width 17 height 12
type input "90"
select select "1"
type input "Ven 10 Octobre 2025"
type input "Sam 11 Octobre 2025"
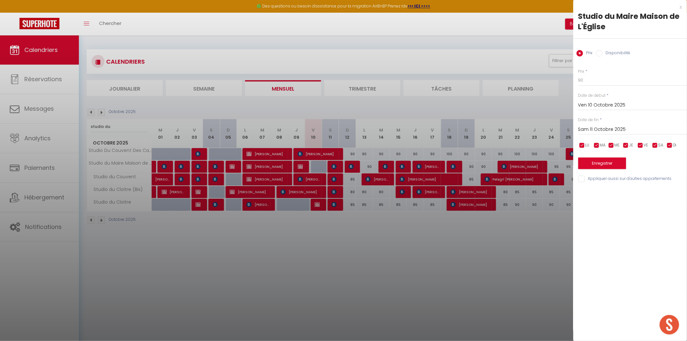
click at [599, 54] on input "Disponibilité" at bounding box center [599, 53] width 6 height 6
radio input "true"
radio input "false"
click at [600, 80] on select "Disponible Indisponible" at bounding box center [632, 80] width 109 height 12
click at [618, 70] on div "Statut * Disponible Indisponible" at bounding box center [632, 77] width 109 height 18
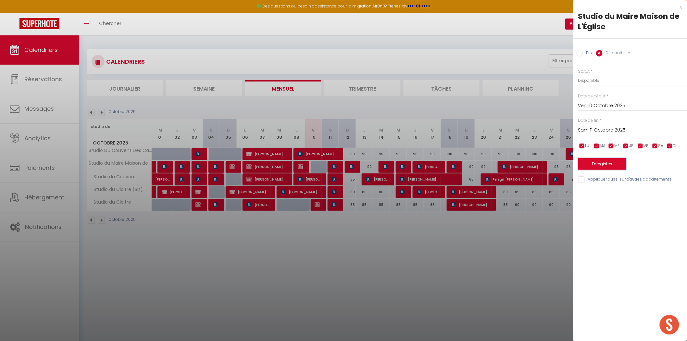
click at [597, 162] on button "Enregistrer" at bounding box center [602, 164] width 48 height 12
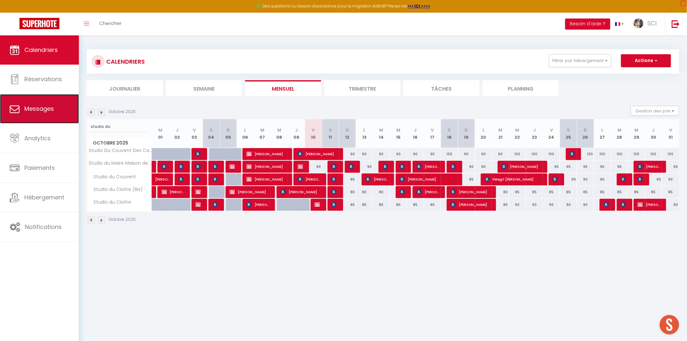
click at [28, 108] on span "Messages" at bounding box center [39, 108] width 30 height 8
select select "message"
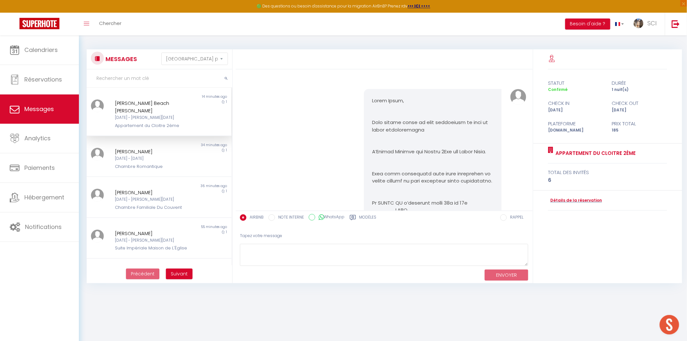
scroll to position [1516, 0]
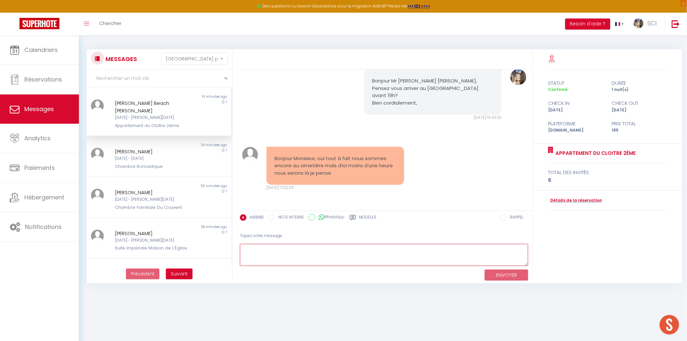
click at [282, 257] on textarea at bounding box center [384, 255] width 288 height 22
type textarea "Bonjour Monsieur, Merci. Tenez nous au courant, Bien cordialement,"
click at [506, 275] on button "ENVOYER" at bounding box center [505, 274] width 43 height 11
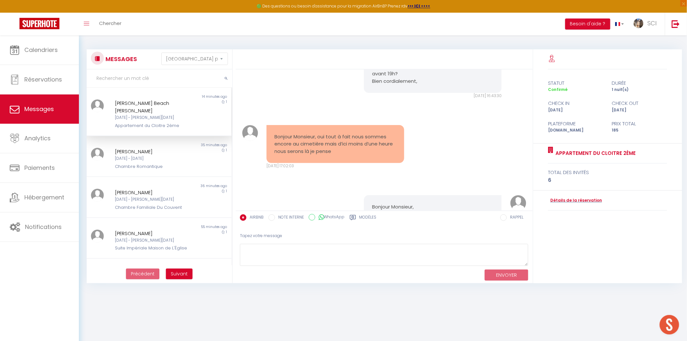
scroll to position [1593, 0]
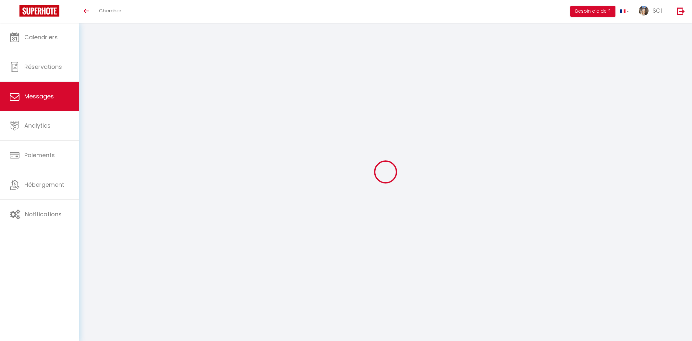
select select "message"
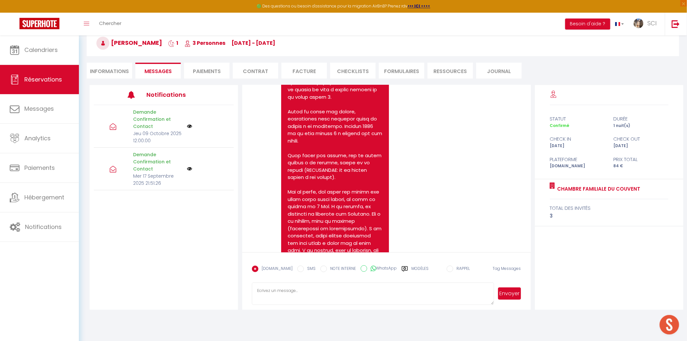
scroll to position [1657, 0]
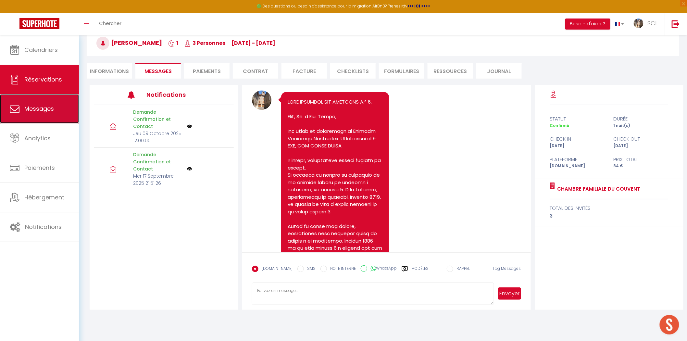
click at [43, 114] on link "Messages" at bounding box center [39, 108] width 79 height 29
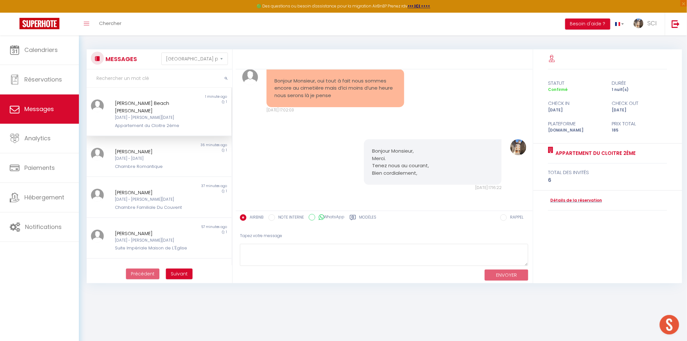
scroll to position [1593, 0]
click at [179, 155] on div "[DATE] - [DATE]" at bounding box center [153, 158] width 76 height 6
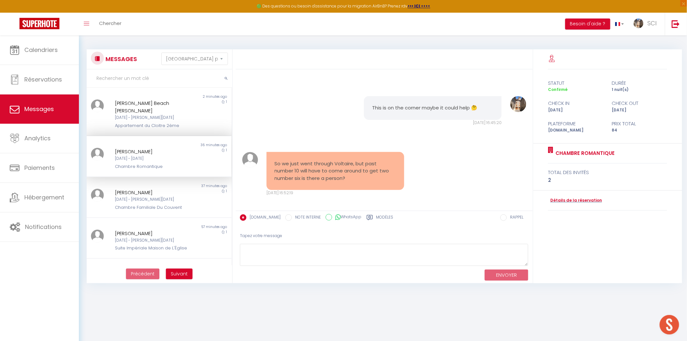
scroll to position [1768, 0]
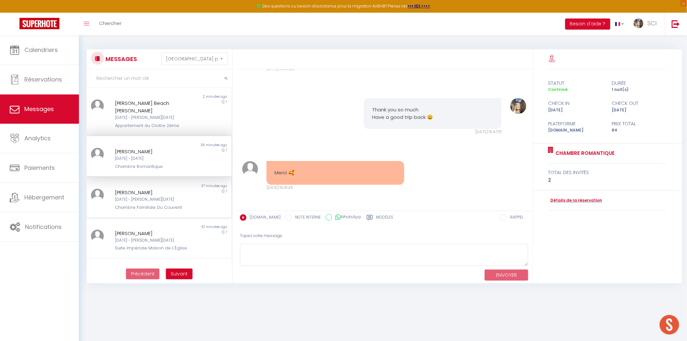
click at [171, 196] on div "Ven 10 Oct - Sam 11 Oct" at bounding box center [153, 199] width 76 height 6
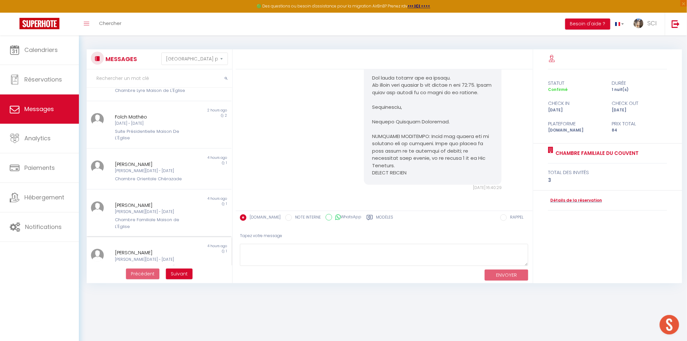
scroll to position [241, 0]
click at [177, 272] on span "Suivant" at bounding box center [179, 273] width 17 height 6
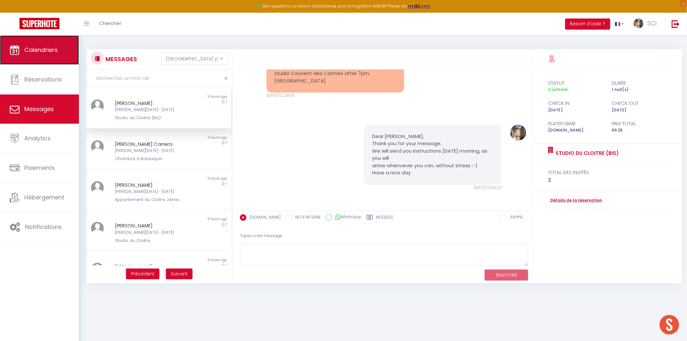
click at [47, 49] on span "Calendriers" at bounding box center [40, 50] width 33 height 8
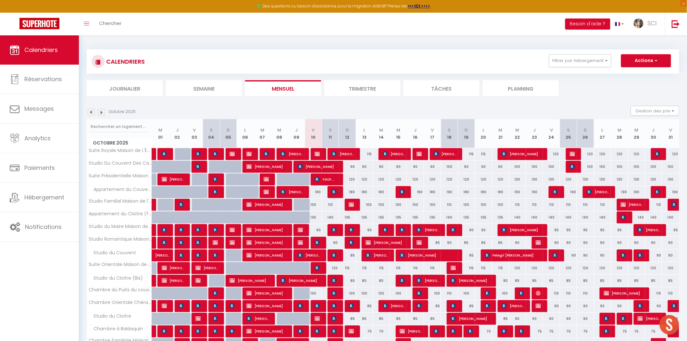
click at [230, 107] on div "Octobre 2025 Gestion des prix Nb Nuits minimum Règles Disponibilité" at bounding box center [383, 112] width 592 height 13
click at [118, 26] on span "Chercher" at bounding box center [110, 23] width 22 height 7
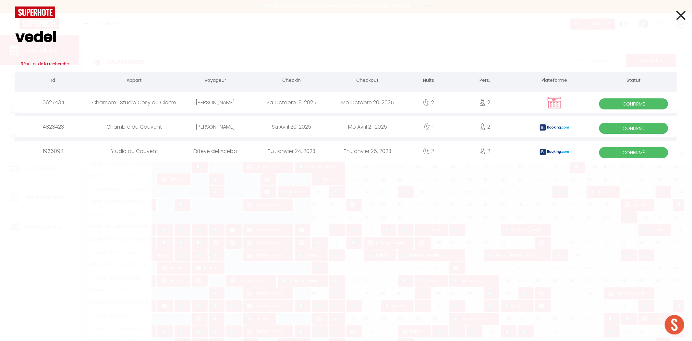
type input "vedel"
click at [225, 101] on div "Eric VEDEL" at bounding box center [215, 102] width 76 height 21
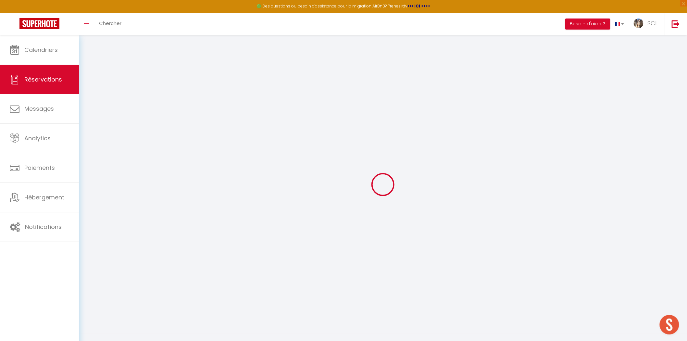
select select
select select "14"
checkbox input "false"
select select
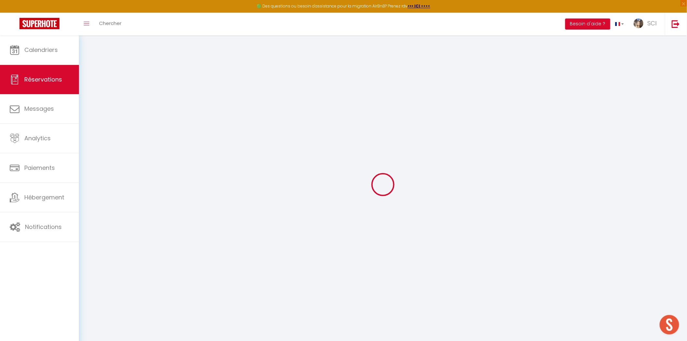
select select
checkbox input "false"
select select
checkbox input "false"
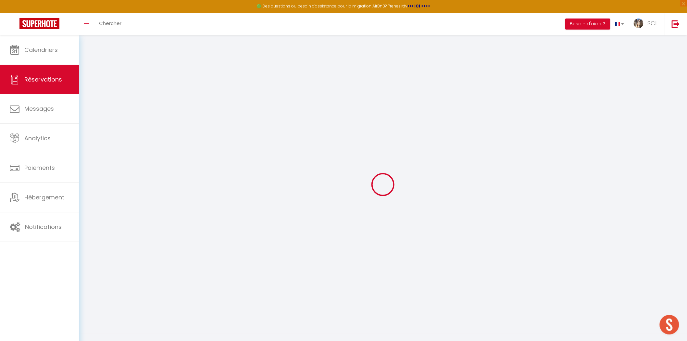
type textarea "Bonjour, Nous souhaitons réserver une place de parking du 18 au 20 octobre pour…"
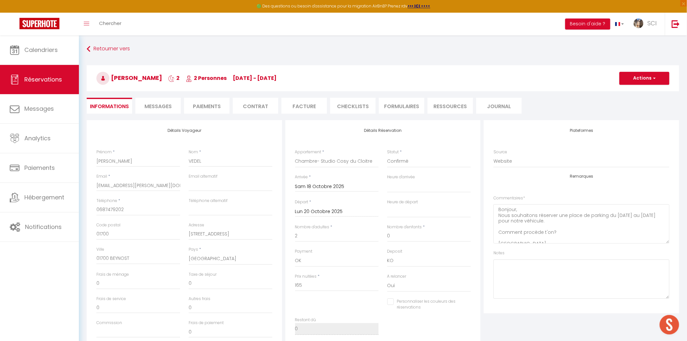
select select
checkbox input "false"
select select
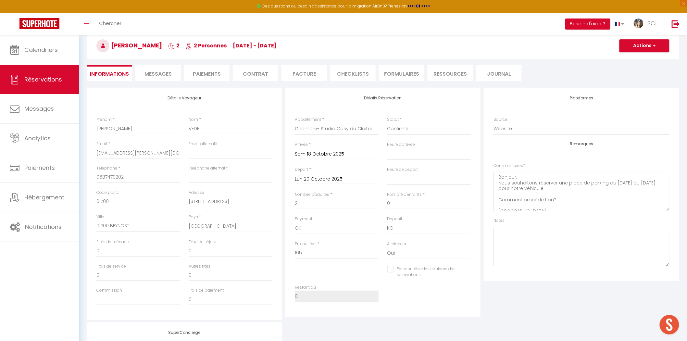
scroll to position [36, 0]
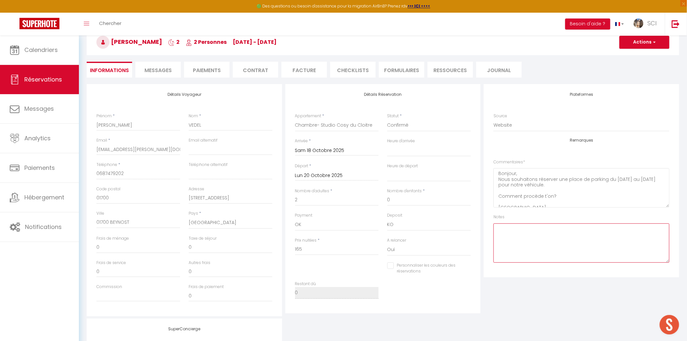
click at [539, 252] on textarea at bounding box center [581, 242] width 176 height 39
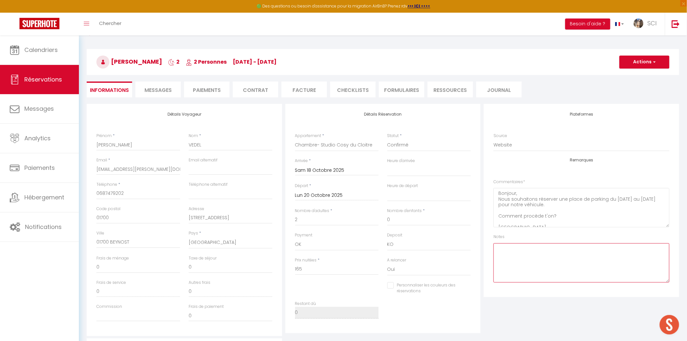
scroll to position [0, 0]
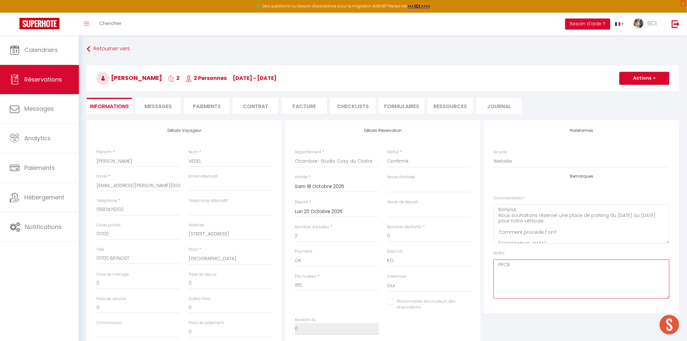
type textarea "PPCB"
click at [651, 80] on button "Actions" at bounding box center [644, 78] width 50 height 13
click at [633, 95] on link "Enregistrer" at bounding box center [637, 92] width 51 height 8
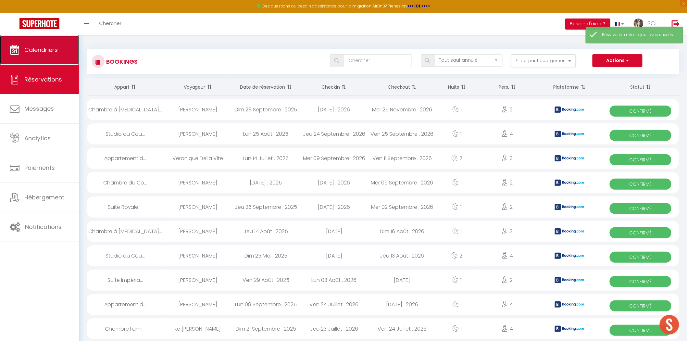
click at [48, 51] on span "Calendriers" at bounding box center [40, 50] width 33 height 8
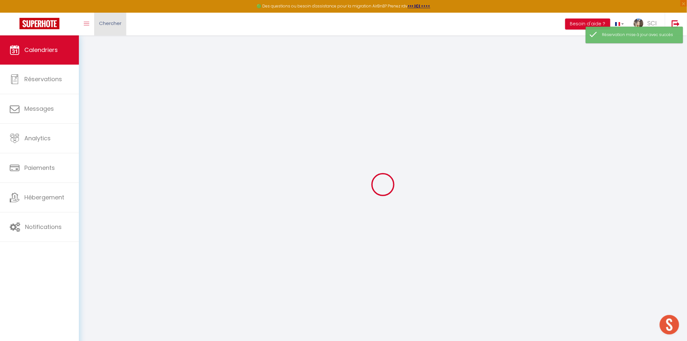
click at [109, 25] on span "Chercher" at bounding box center [110, 23] width 22 height 7
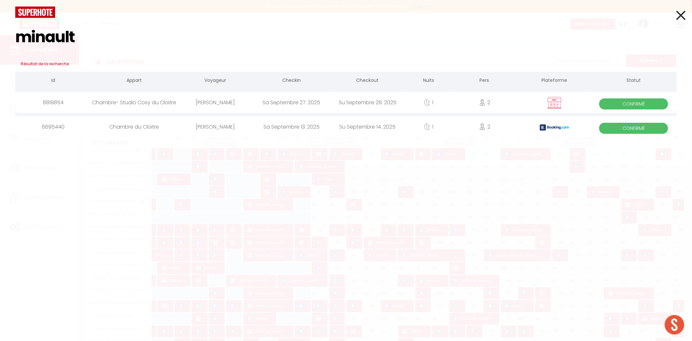
type input "minault"
click at [683, 16] on icon at bounding box center [680, 15] width 9 height 16
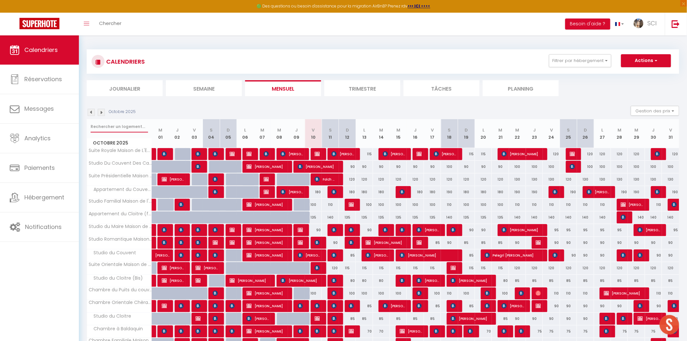
click at [132, 125] on input "text" at bounding box center [119, 127] width 57 height 12
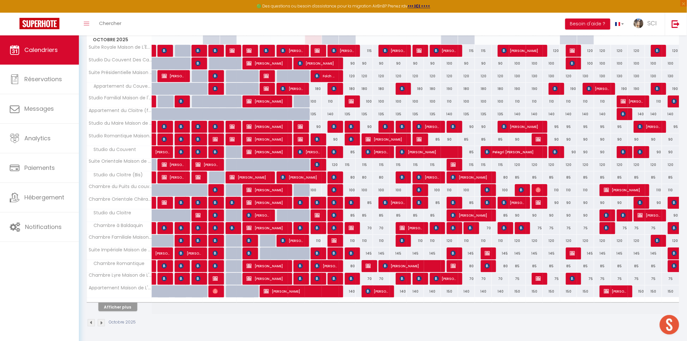
scroll to position [104, 0]
click at [105, 304] on button "Afficher plus" at bounding box center [117, 306] width 39 height 9
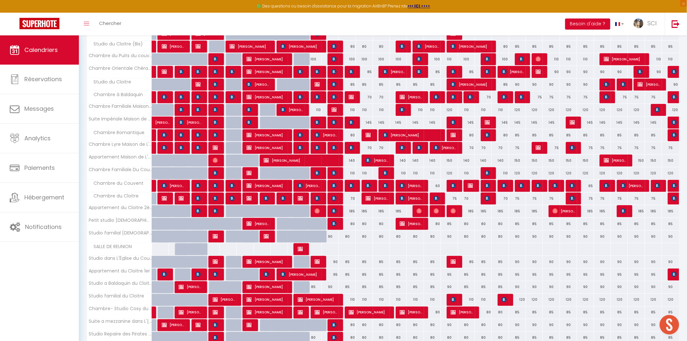
scroll to position [125, 0]
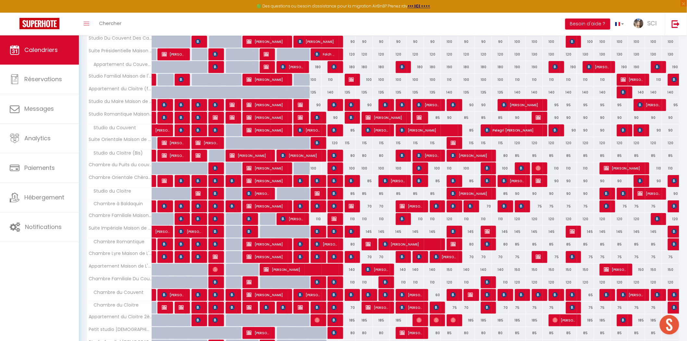
click at [335, 117] on div "90" at bounding box center [330, 118] width 17 height 12
type input "90"
type input "Sam 11 Octobre 2025"
type input "Dim 12 Octobre 2025"
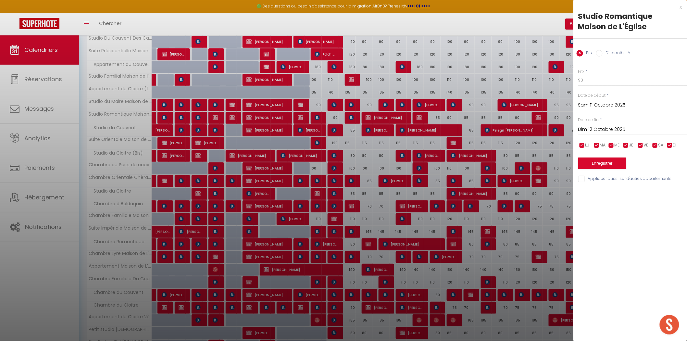
click at [599, 53] on input "Disponibilité" at bounding box center [599, 53] width 6 height 6
radio input "true"
radio input "false"
click at [598, 82] on select "Disponible Indisponible" at bounding box center [632, 80] width 109 height 12
select select "0"
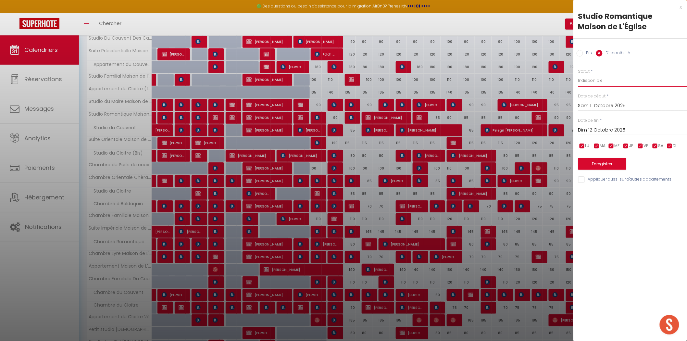
click at [578, 74] on select "Disponible Indisponible" at bounding box center [632, 80] width 109 height 12
click at [614, 165] on button "Enregistrer" at bounding box center [602, 164] width 48 height 12
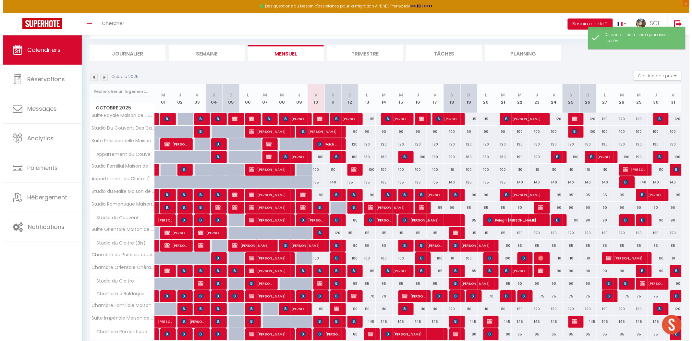
scroll to position [104, 0]
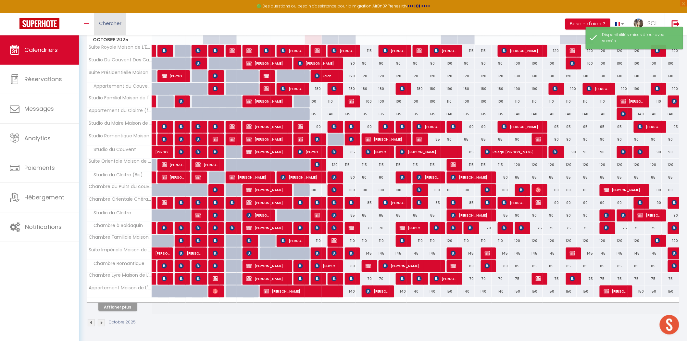
click at [109, 27] on link "Chercher" at bounding box center [110, 24] width 32 height 23
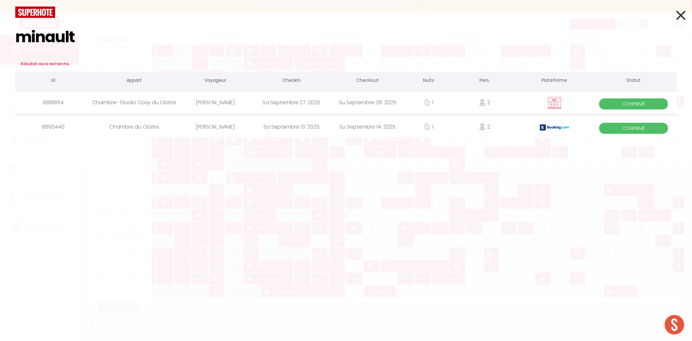
type input "minault"
click at [219, 104] on div "[PERSON_NAME]" at bounding box center [215, 102] width 76 height 21
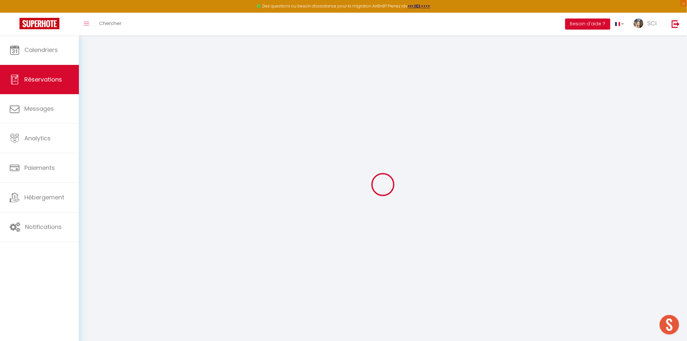
select select
checkbox input "false"
select select
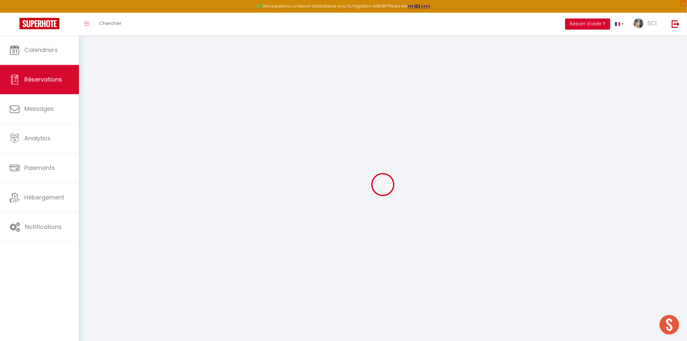
checkbox input "false"
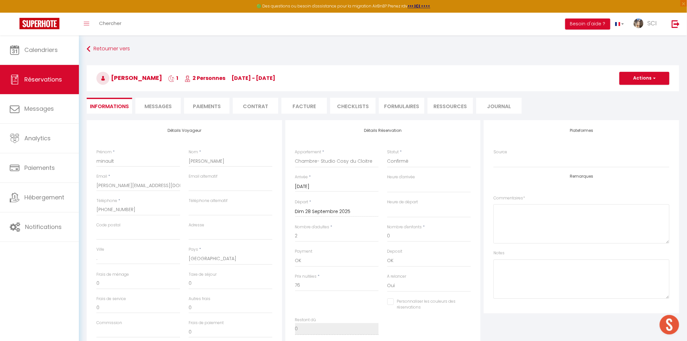
select select
checkbox input "false"
select select
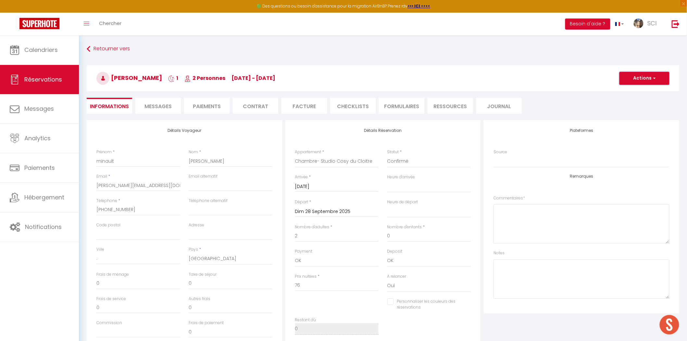
click at [647, 76] on button "Actions" at bounding box center [644, 78] width 50 height 13
click at [633, 101] on link "Dupliquer" at bounding box center [637, 101] width 51 height 8
select select
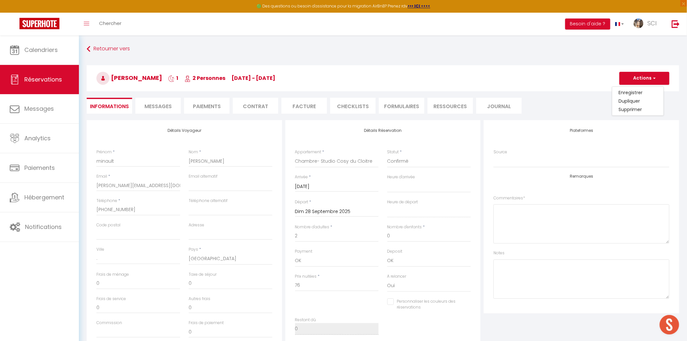
select select
checkbox input "false"
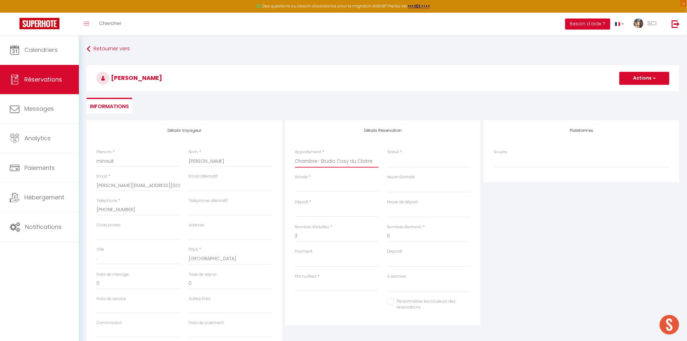
click at [346, 159] on select "Suite Royale Maison de L'Église Studio Du Couvent Des Carmes Suite Présidentiel…" at bounding box center [337, 161] width 84 height 12
select select "11995"
click at [295, 155] on select "Suite Royale Maison de L'Église Studio Du Couvent Des Carmes Suite Présidentiel…" at bounding box center [337, 161] width 84 height 12
select select
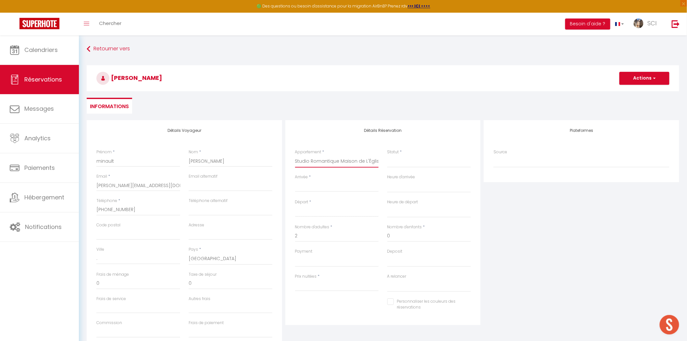
select select
type input "0"
select select
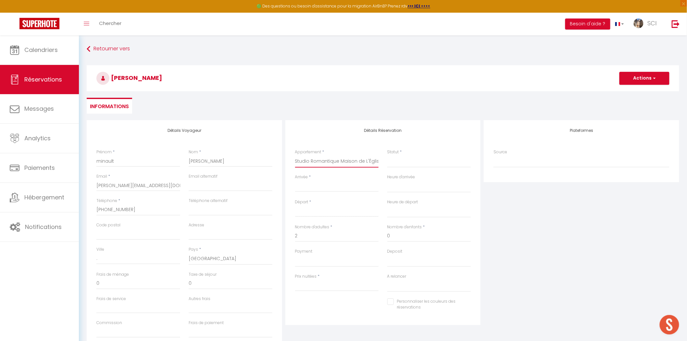
checkbox input "false"
click at [330, 141] on div "Détails Réservation Appartement * Suite Royale Maison de L'Église Studio Du Cou…" at bounding box center [382, 222] width 195 height 205
click at [322, 185] on input "Arrivée" at bounding box center [337, 186] width 84 height 8
select select
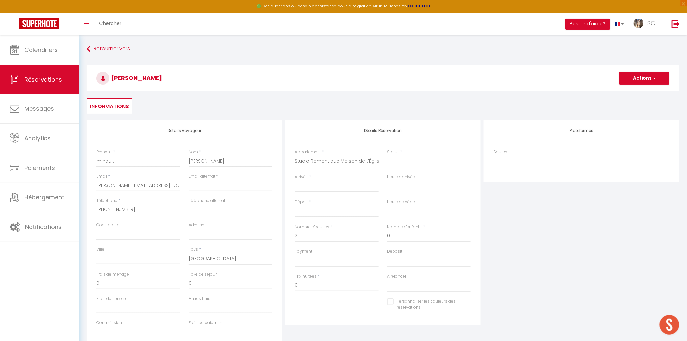
select select
checkbox input "false"
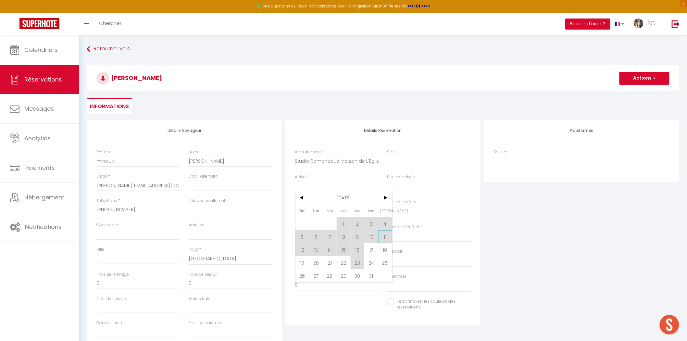
click at [388, 235] on span "11" at bounding box center [385, 236] width 14 height 13
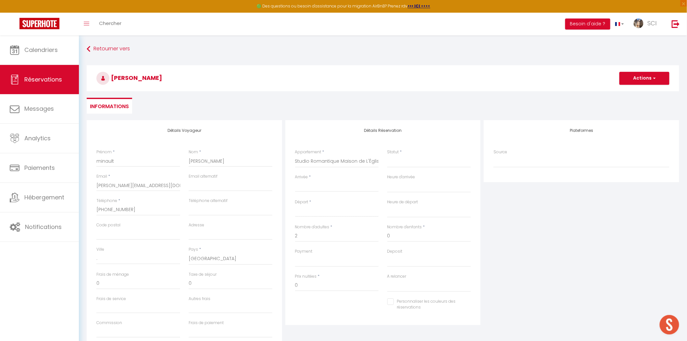
select select
type input "Sam 11 Octobre 2025"
select select
type input "Dim 12 Octobre 2025"
select select
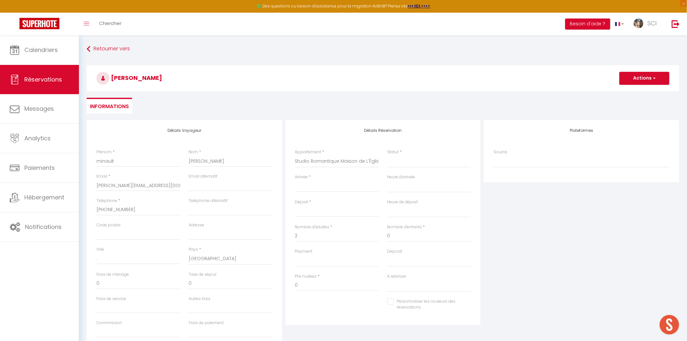
select select
checkbox input "false"
click at [309, 263] on select "OK KO" at bounding box center [337, 260] width 84 height 12
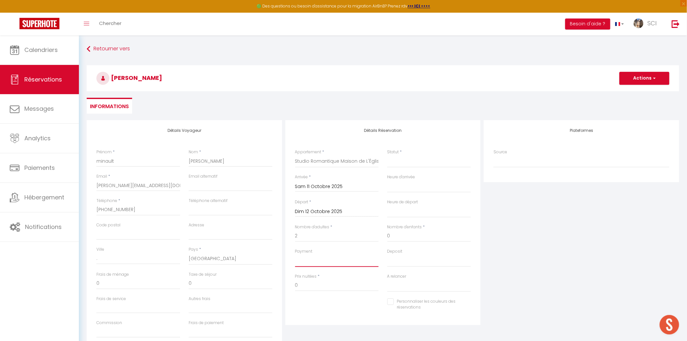
select select "12"
click at [295, 254] on select "OK KO" at bounding box center [337, 260] width 84 height 12
select select
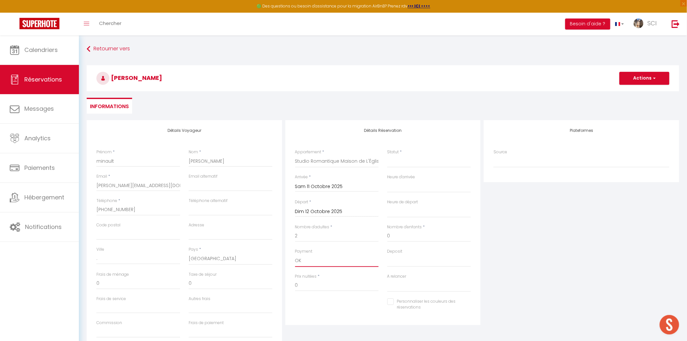
select select
checkbox input "false"
click at [418, 160] on select "Confirmé Non Confirmé Annulé Annulé par le voyageur No Show Request" at bounding box center [429, 161] width 84 height 12
select select "1"
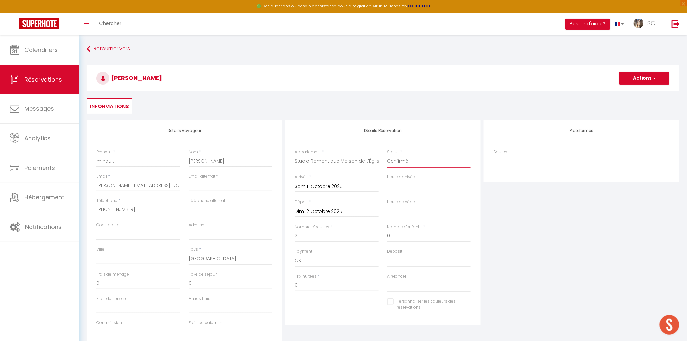
click at [387, 155] on select "Confirmé Non Confirmé Annulé Annulé par le voyageur No Show Request" at bounding box center [429, 161] width 84 height 12
select select
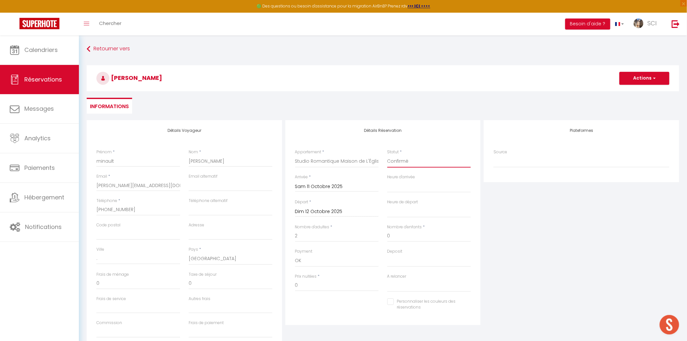
checkbox input "false"
click at [422, 150] on div "Statut * Confirmé Non Confirmé Annulé Annulé par le voyageur No Show Request" at bounding box center [429, 158] width 84 height 18
click at [304, 282] on input "0" at bounding box center [337, 285] width 84 height 12
type input "90"
drag, startPoint x: 163, startPoint y: 76, endPoint x: 112, endPoint y: 77, distance: 51.0
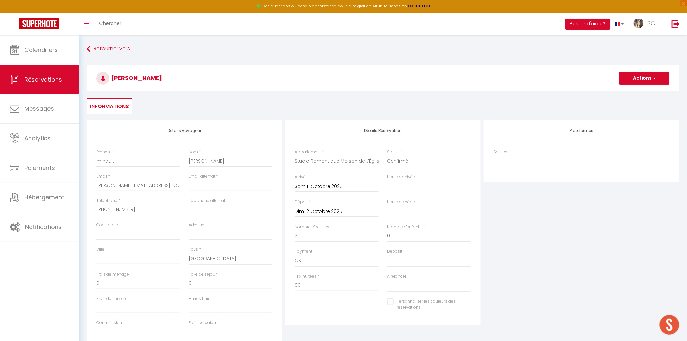
click at [112, 77] on h3 "minault CARL" at bounding box center [383, 78] width 592 height 26
copy span "minault CARL"
click at [654, 78] on span "button" at bounding box center [653, 78] width 4 height 6
click at [637, 92] on link "Enregistrer" at bounding box center [637, 92] width 51 height 8
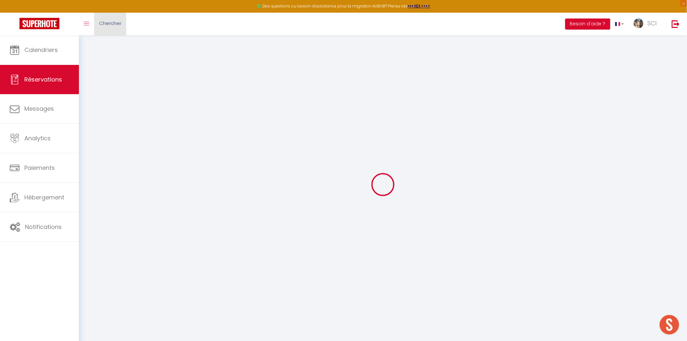
select select "not_cancelled"
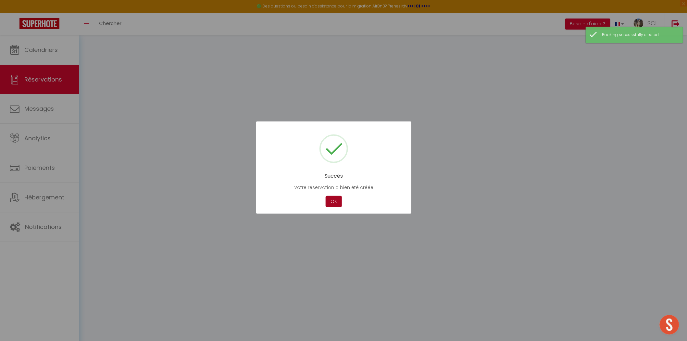
click at [334, 201] on button "OK" at bounding box center [333, 201] width 16 height 11
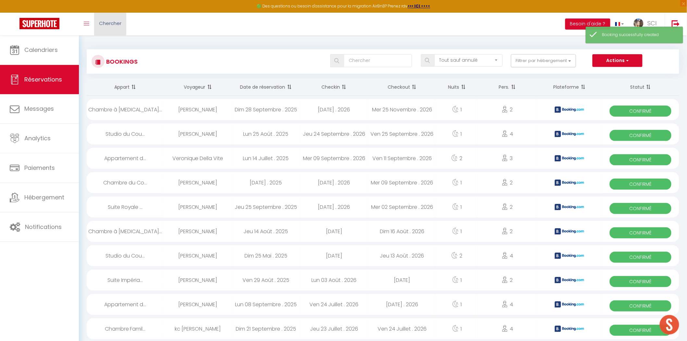
click at [116, 28] on link "Chercher" at bounding box center [110, 24] width 32 height 23
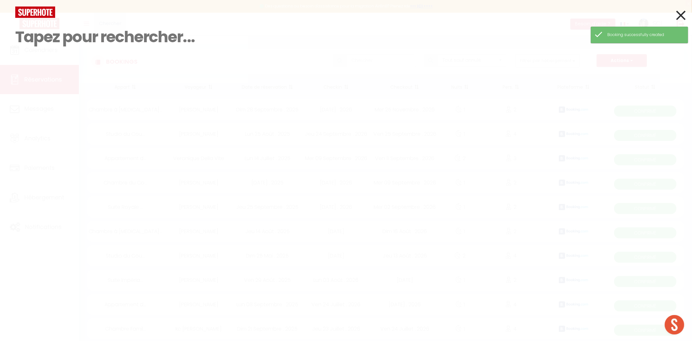
paste input "[PERSON_NAME]"
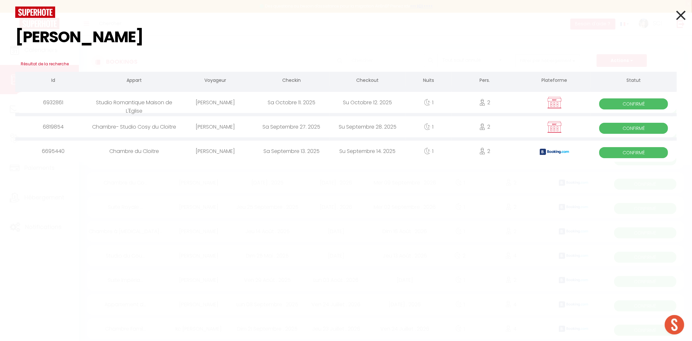
type input "[PERSON_NAME]"
click at [223, 102] on div "[PERSON_NAME]" at bounding box center [215, 102] width 76 height 21
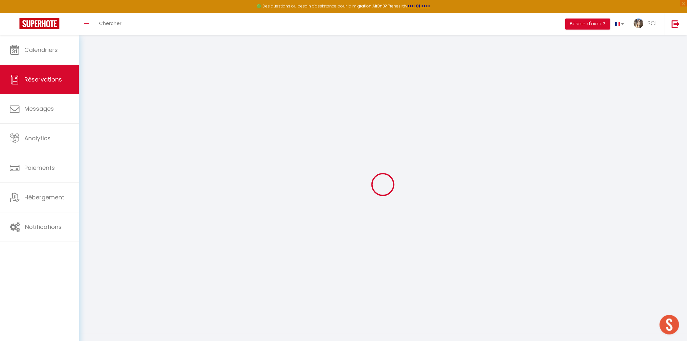
type input "minault"
type input "CARL"
type input "carl.minault82@gmail.com"
type input "+33695150532"
type input "."
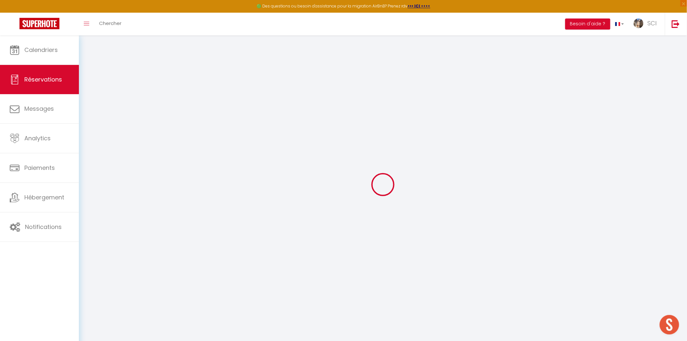
select select "FR"
select select "11995"
select select "1"
type input "Sam 11 Octobre 2025"
select select
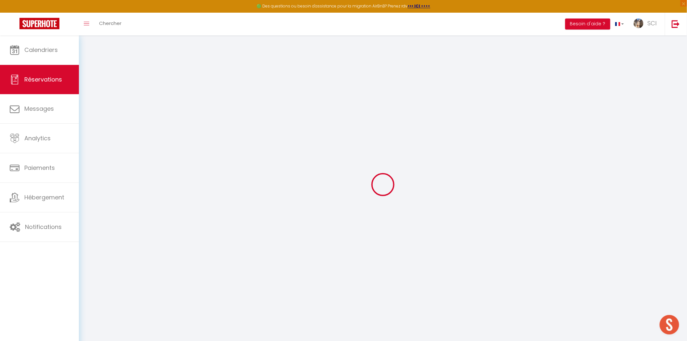
type input "Dim 12 Octobre 2025"
select select
type input "2"
select select "12"
select select
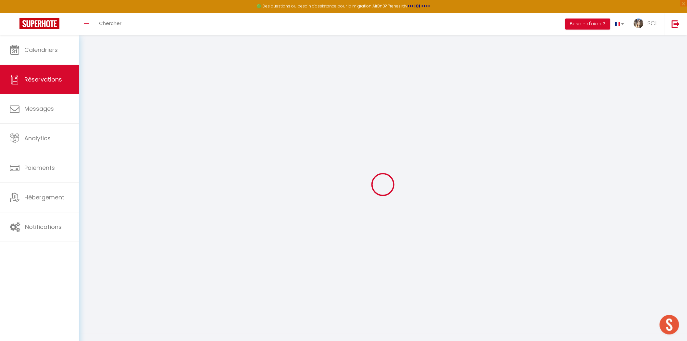
type input "90"
checkbox input "false"
type input "0"
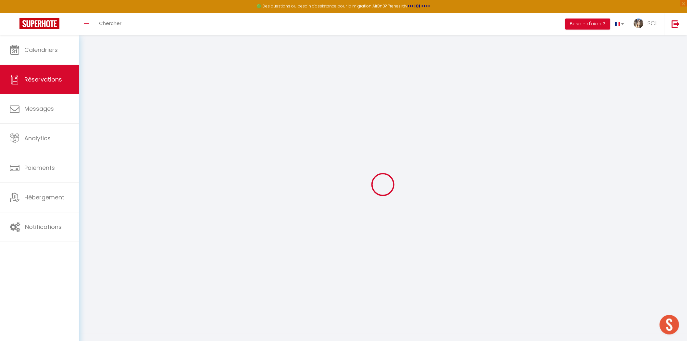
type input "0"
select select
select select "14"
checkbox input "false"
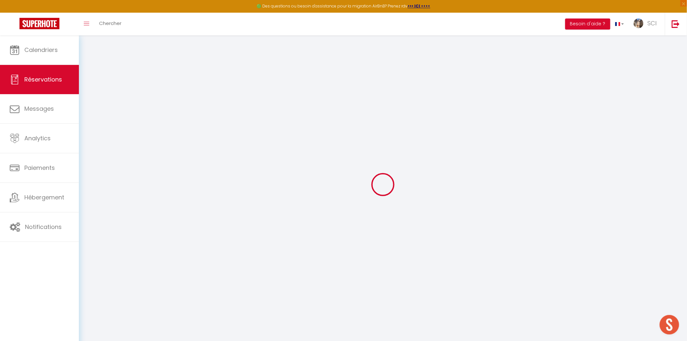
select select
checkbox input "false"
select select
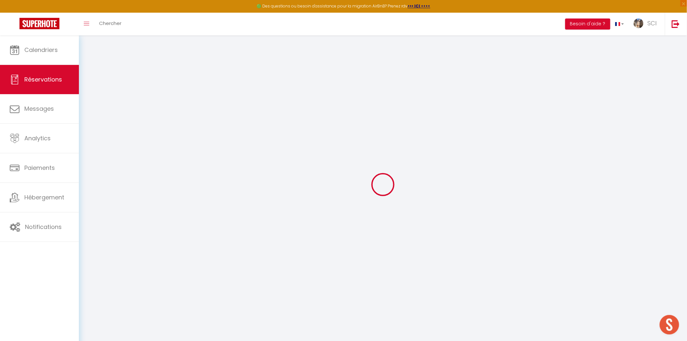
checkbox input "false"
select select
checkbox input "false"
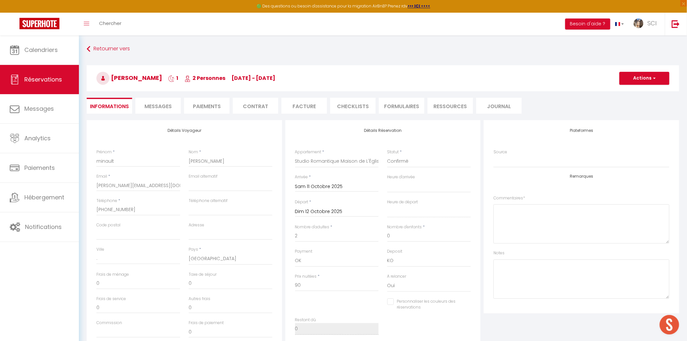
select select
checkbox input "false"
select select
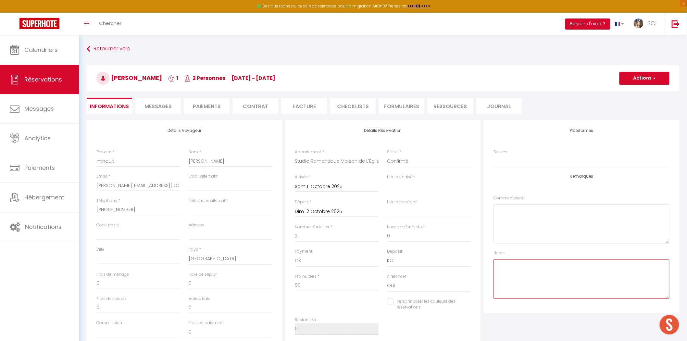
click at [516, 278] on textarea at bounding box center [581, 278] width 176 height 39
drag, startPoint x: 517, startPoint y: 266, endPoint x: 495, endPoint y: 266, distance: 21.4
click at [495, 266] on textarea "PPCB" at bounding box center [581, 278] width 176 height 39
type textarea "parking offert"
click at [643, 76] on button "Actions" at bounding box center [644, 78] width 50 height 13
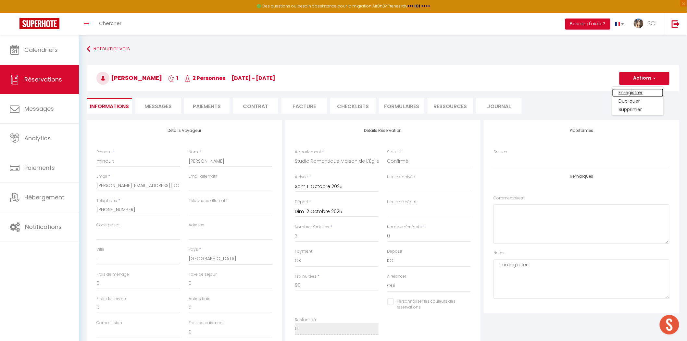
click at [634, 92] on link "Enregistrer" at bounding box center [637, 92] width 51 height 8
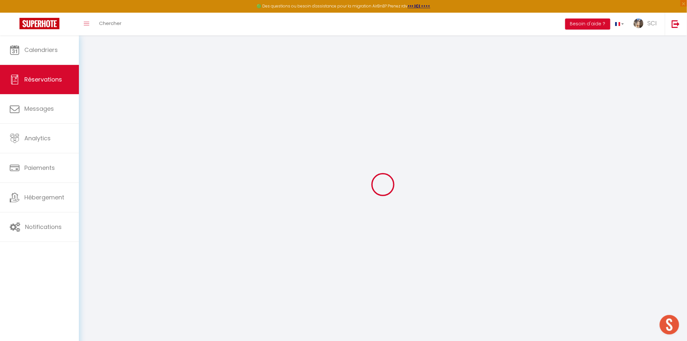
select select "not_cancelled"
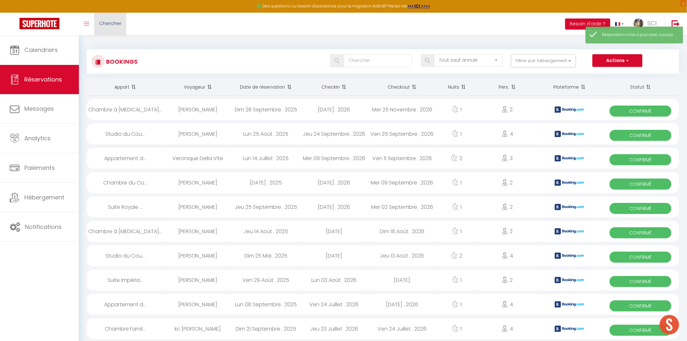
click at [108, 24] on span "Chercher" at bounding box center [110, 23] width 22 height 7
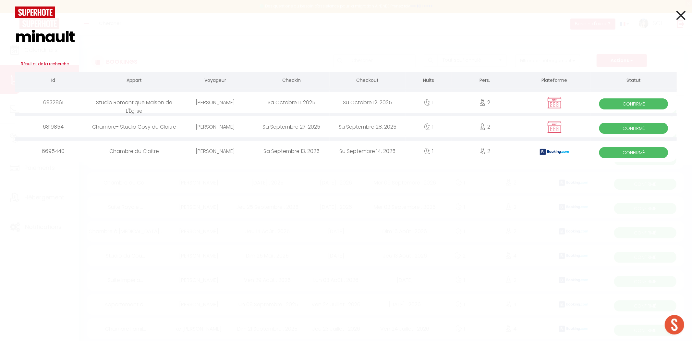
type input "minault"
click at [222, 103] on div "[PERSON_NAME]" at bounding box center [215, 102] width 76 height 21
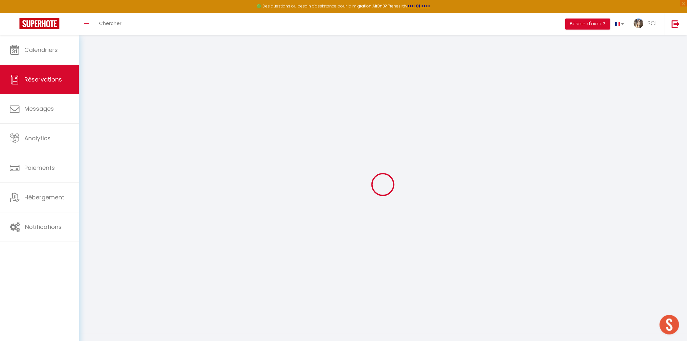
select select
checkbox input "false"
select select
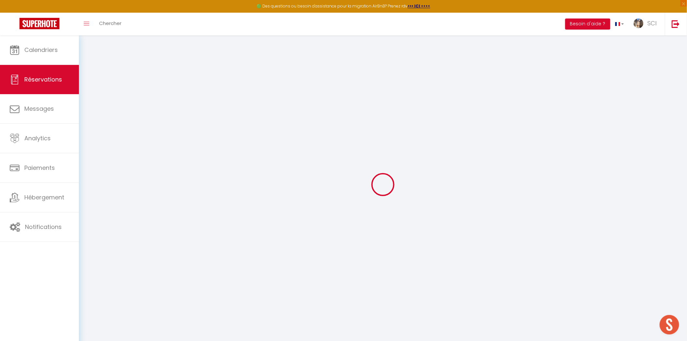
checkbox input "false"
select select
checkbox input "false"
type textarea "parking offert"
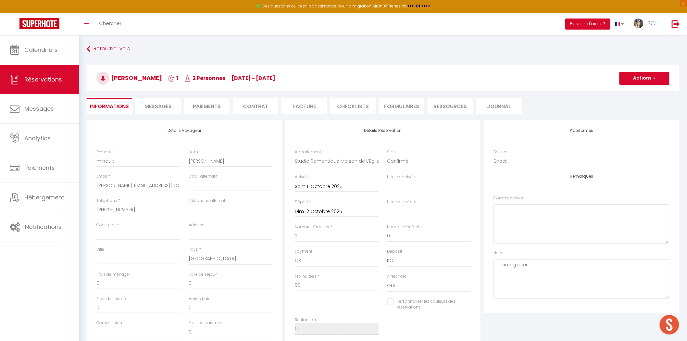
select select
checkbox input "false"
select select
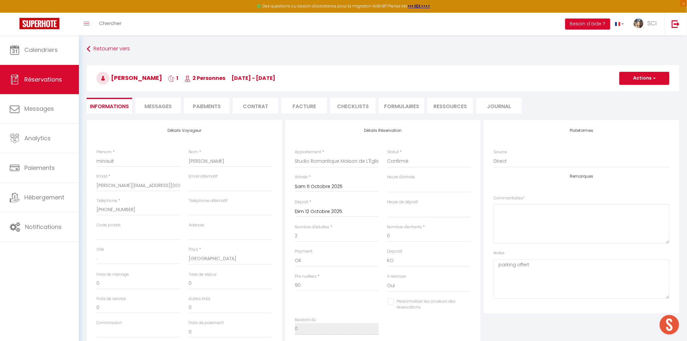
click at [293, 103] on li "Facture" at bounding box center [303, 106] width 45 height 16
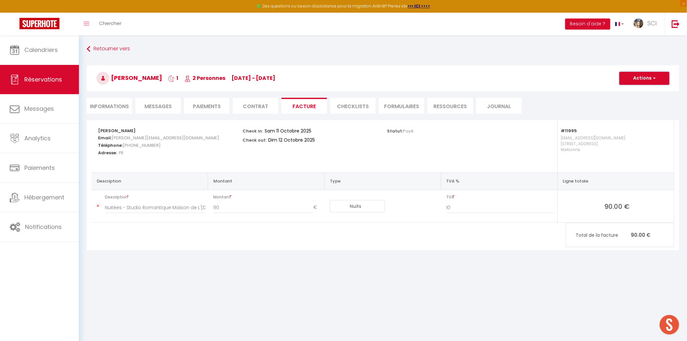
click at [639, 79] on button "Actions" at bounding box center [644, 78] width 50 height 13
click at [632, 101] on link "Aperçu et éditer" at bounding box center [639, 101] width 55 height 8
click at [117, 24] on span "Chercher" at bounding box center [110, 23] width 22 height 7
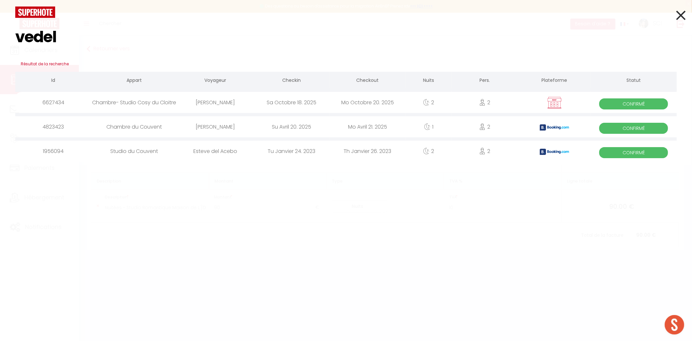
type input "vedel"
click at [216, 102] on div "[PERSON_NAME]" at bounding box center [215, 102] width 76 height 21
select select
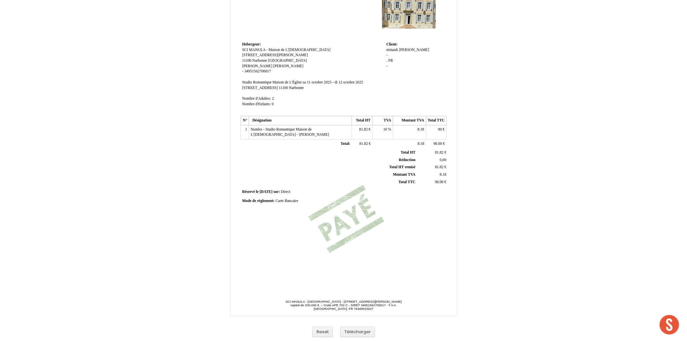
scroll to position [51, 0]
click at [360, 331] on button "Télécharger" at bounding box center [357, 331] width 35 height 11
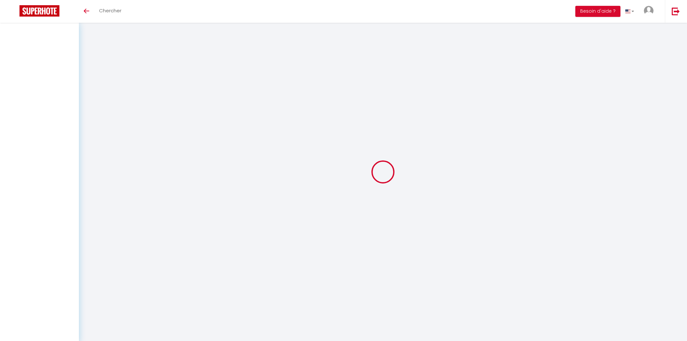
select select
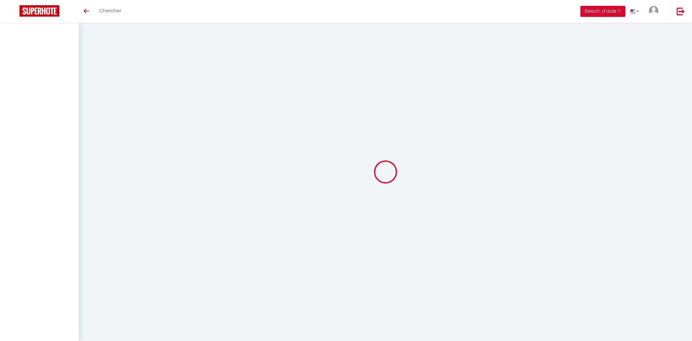
select select
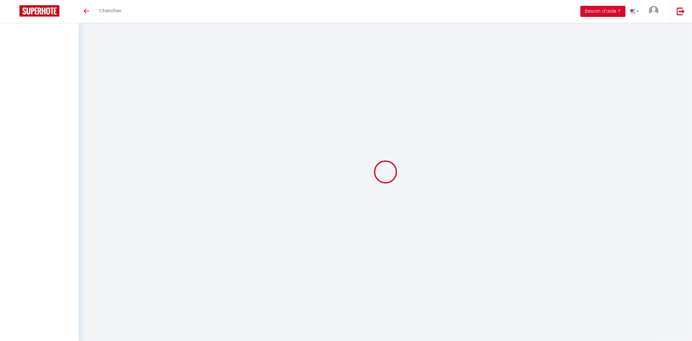
select select
checkbox input "false"
select select
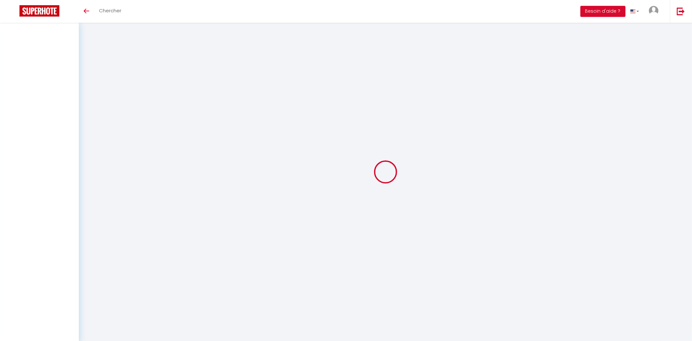
select select
checkbox input "false"
select select
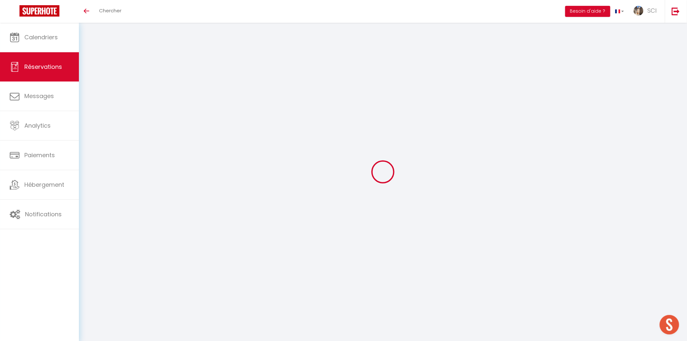
type input "[PERSON_NAME]"
type input "VEDEL"
type input "[EMAIL_ADDRESS][PERSON_NAME][DOMAIN_NAME]"
type input "0687479202"
type input "01700"
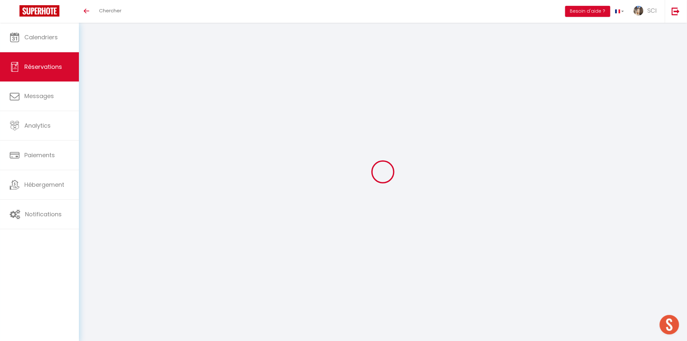
type input "[STREET_ADDRESS]"
type input "01700 BEYNOST"
select select "FR"
select select "46191"
select select "1"
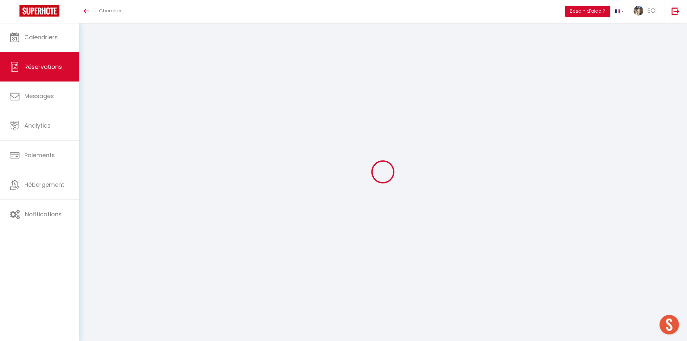
type input "Sam 18 Octobre 2025"
select select
type input "Lun 20 Octobre 2025"
select select
type input "2"
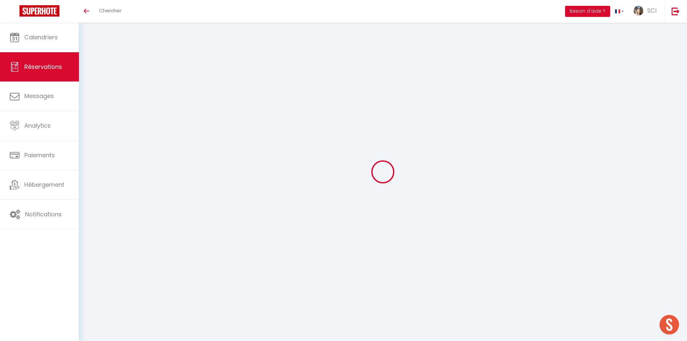
select select "12"
select select
type input "165"
checkbox input "false"
type input "0"
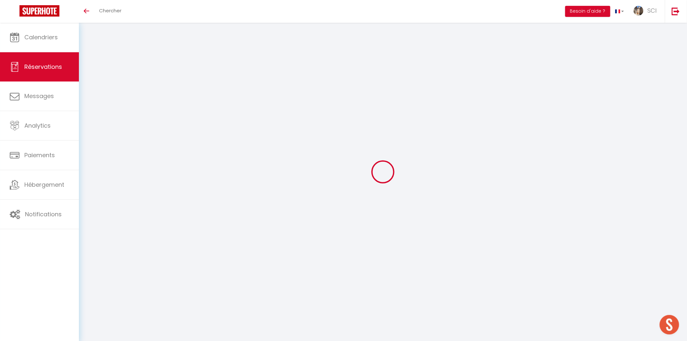
select select "69"
type input "0"
select select
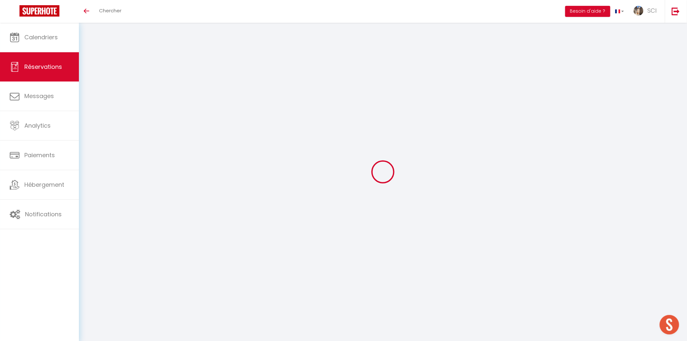
select select
select select "14"
checkbox input "false"
select select
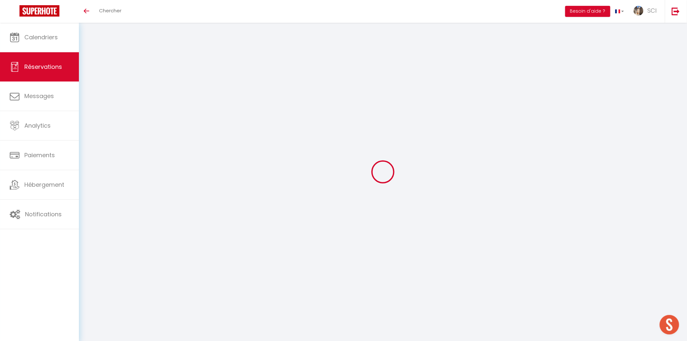
checkbox input "false"
select select
checkbox input "false"
type textarea "Bonjour, Nous souhaitons réserver une place de parking du 18 au 20 octobre pour…"
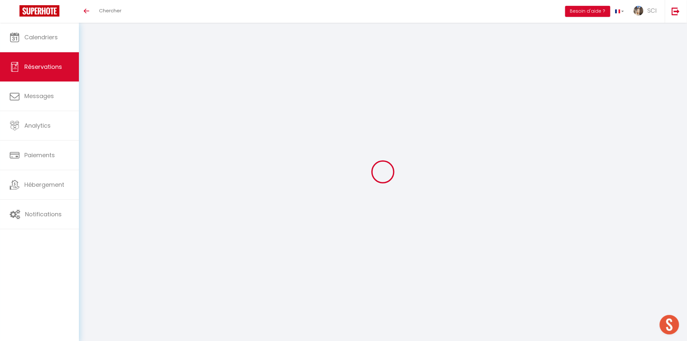
type textarea "PPCB"
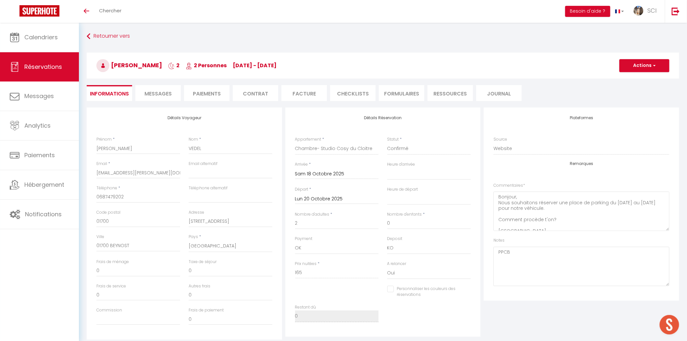
select select
checkbox input "false"
select select
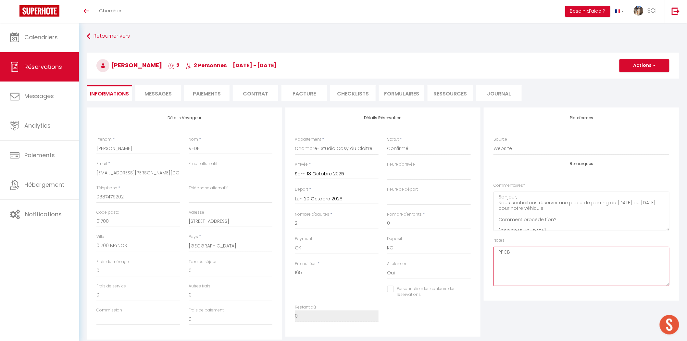
click at [517, 260] on textarea "PPCB" at bounding box center [581, 266] width 176 height 39
click at [650, 64] on button "Actions" at bounding box center [644, 65] width 50 height 13
click at [636, 81] on link "Enregistrer" at bounding box center [637, 80] width 51 height 8
select select "not_cancelled"
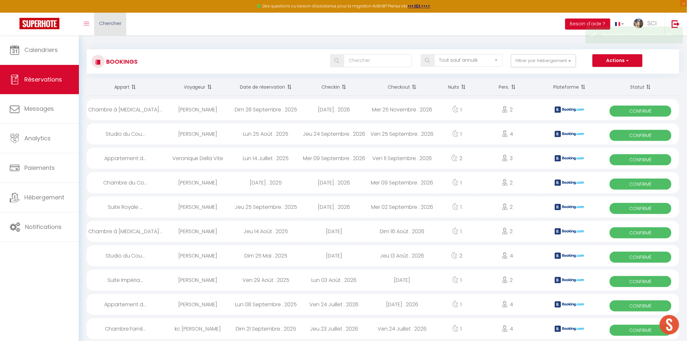
click at [119, 24] on span "Chercher" at bounding box center [110, 23] width 22 height 7
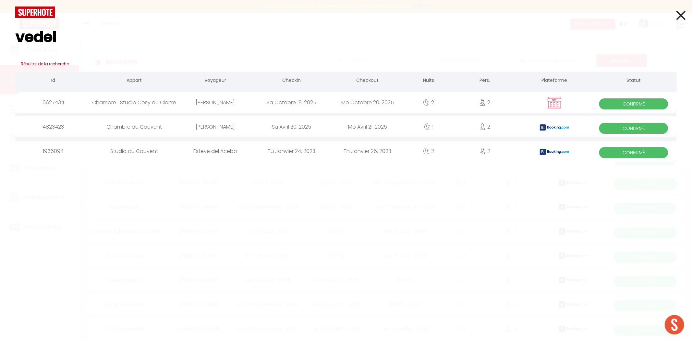
type input "vedel"
click at [214, 99] on div "Eric VEDEL" at bounding box center [215, 102] width 76 height 21
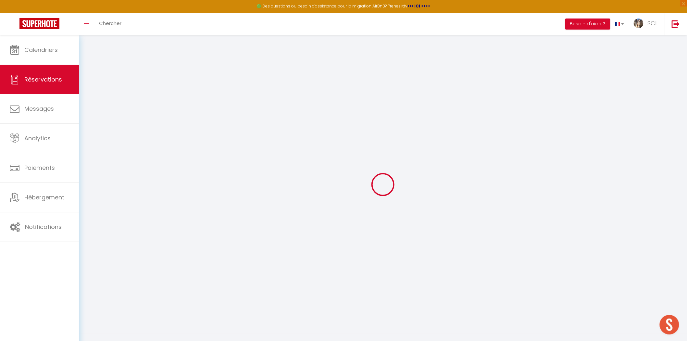
select select
checkbox input "false"
select select
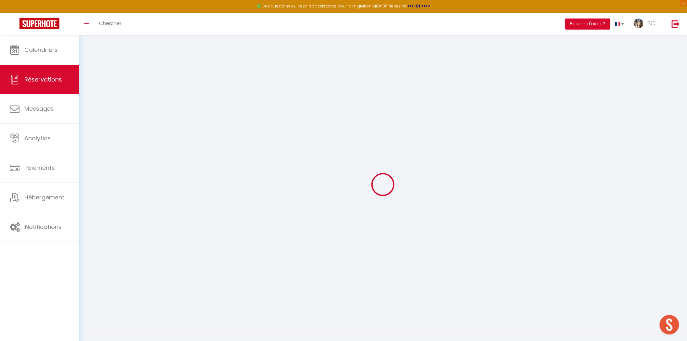
checkbox input "false"
type textarea "Bonjour, Nous souhaitons réserver une place de parking du 18 au 20 octobre pour…"
type textarea "PPCB"
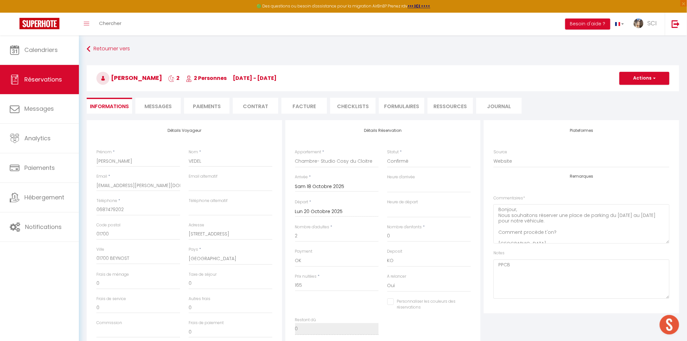
select select
checkbox input "false"
select select
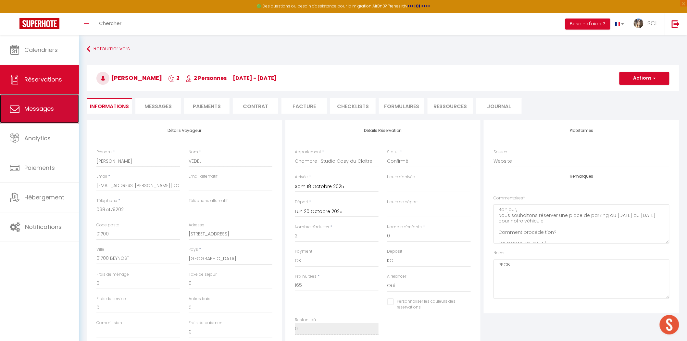
click at [38, 103] on link "Messages" at bounding box center [39, 108] width 79 height 29
select select "message"
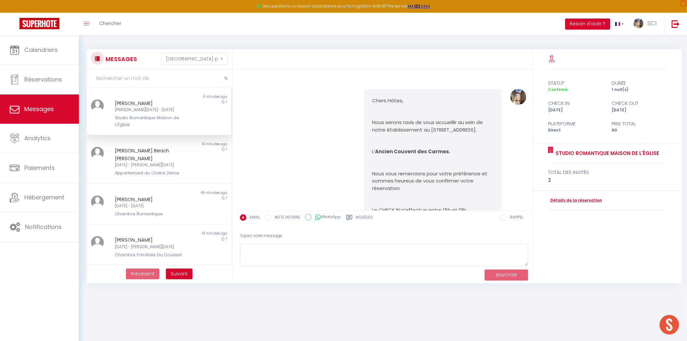
scroll to position [460, 0]
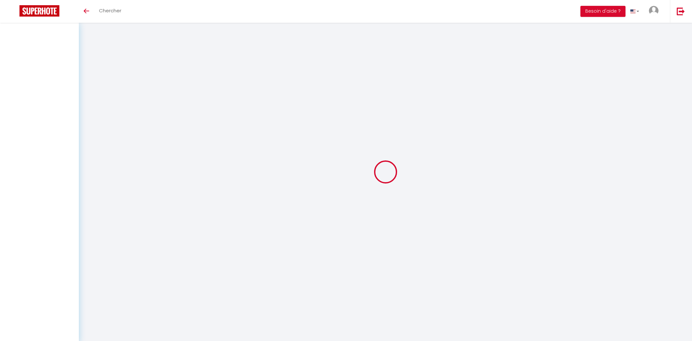
select select "message"
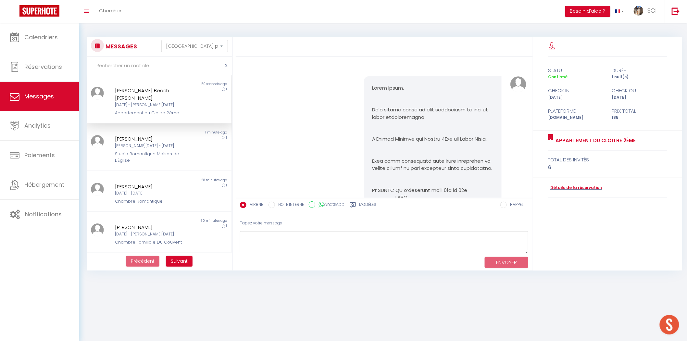
scroll to position [1649, 0]
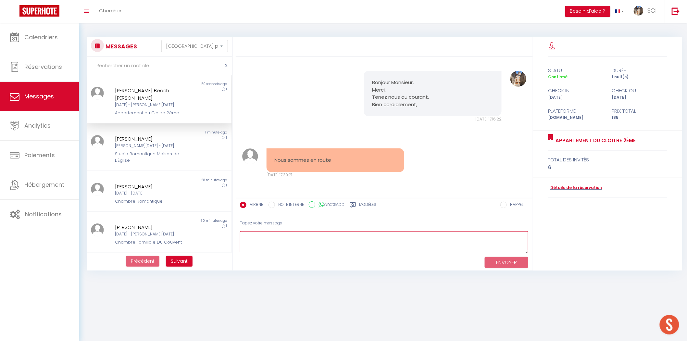
click at [319, 243] on textarea at bounding box center [384, 242] width 288 height 22
type textarea "A tout de suite,"
click at [501, 263] on button "ENVOYER" at bounding box center [505, 262] width 43 height 11
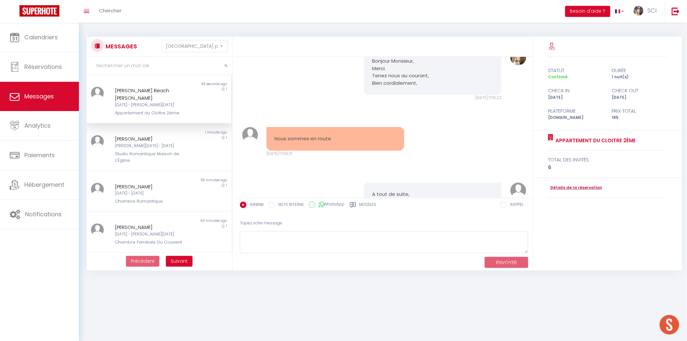
scroll to position [1704, 0]
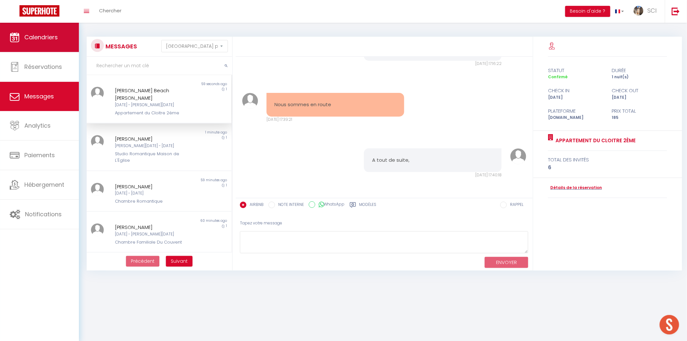
click at [43, 39] on span "Calendriers" at bounding box center [40, 37] width 33 height 8
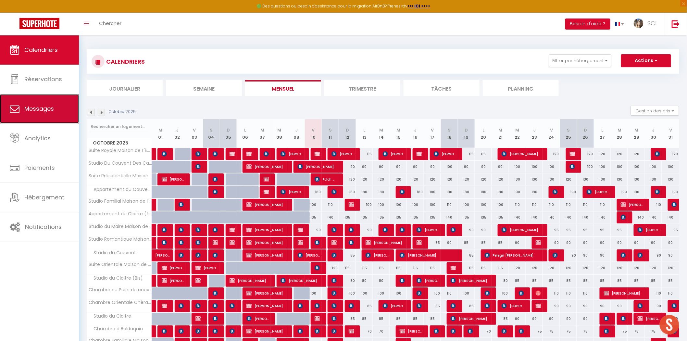
click at [34, 102] on link "Messages" at bounding box center [39, 108] width 79 height 29
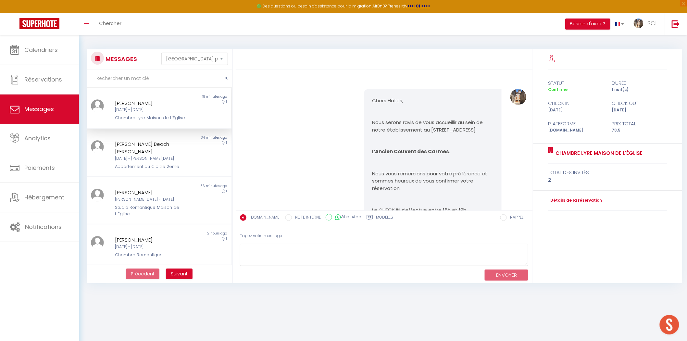
scroll to position [700, 0]
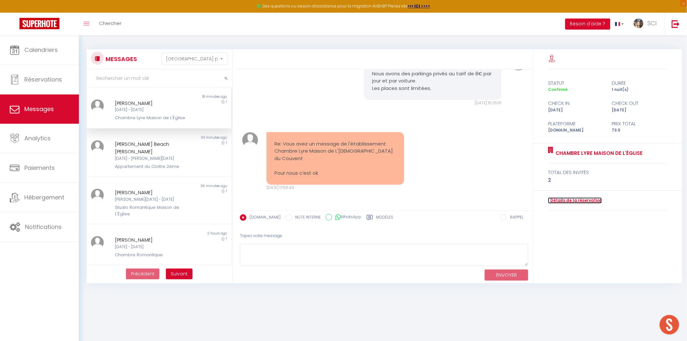
click at [556, 201] on link "Détails de la réservation" at bounding box center [575, 200] width 54 height 6
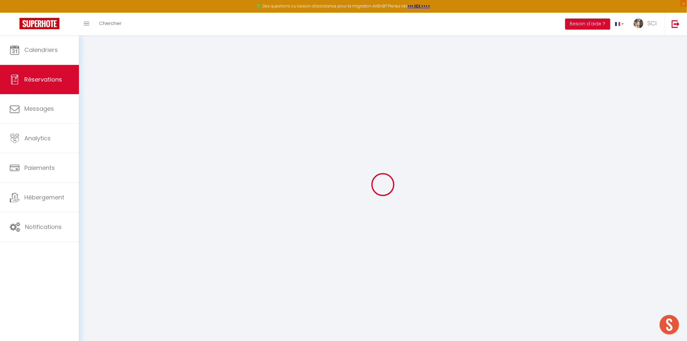
type input "[PERSON_NAME]"
type input "Boutard"
type input "[EMAIL_ADDRESS][DOMAIN_NAME]"
type input "[PHONE_NUMBER]"
type input "5550"
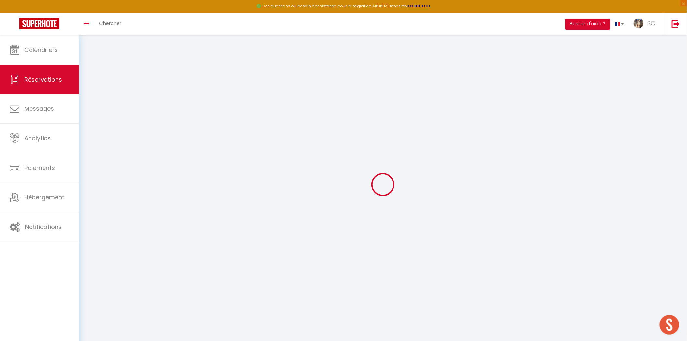
type input "Place lindy"
type input "Bohan"
select select "FR"
type input "10.5"
type input "1.03"
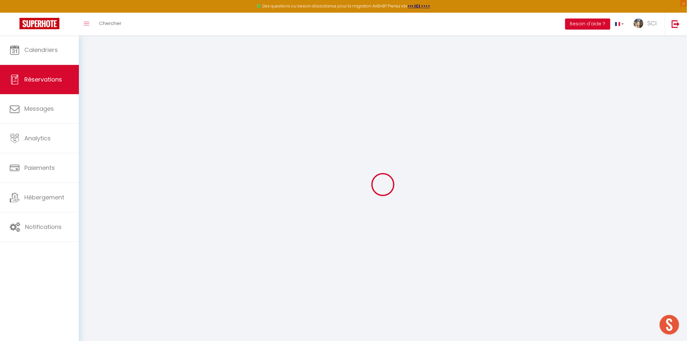
select select "12031"
select select "1"
select select
type input "2"
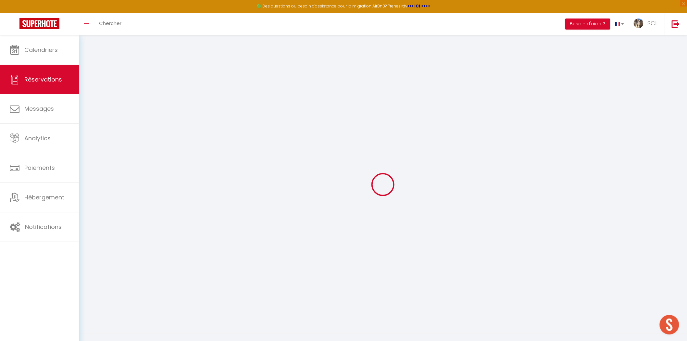
select select "12"
select select
type input "70"
checkbox input "false"
type input "0"
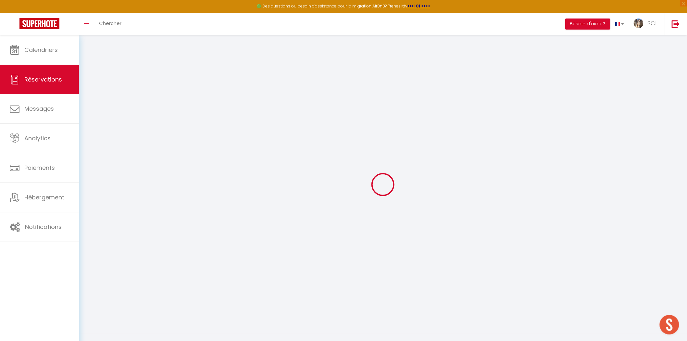
select select "2"
type input "0"
select select
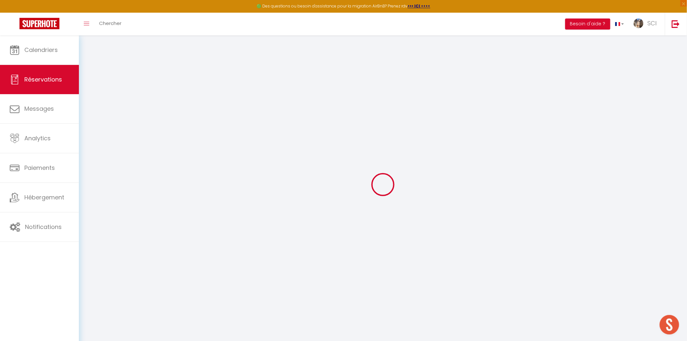
select select
select select "14"
checkbox input "false"
select select
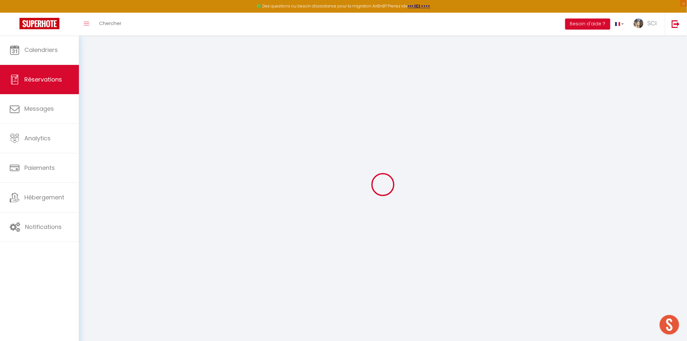
checkbox input "false"
select select
checkbox input "false"
select select
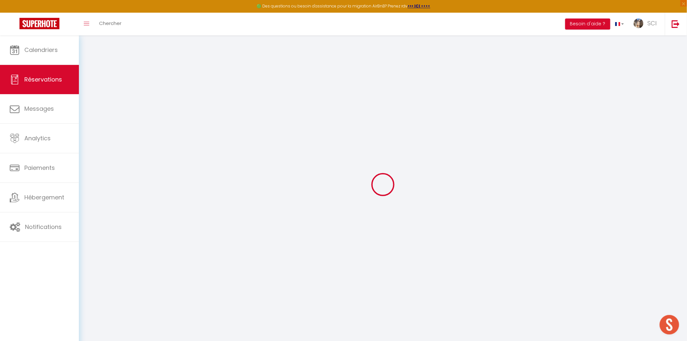
select select
checkbox input "false"
type textarea "** THIS RESERVATION HAS BEEN PRE-PAID ** Reservation has a cancellation grace p…"
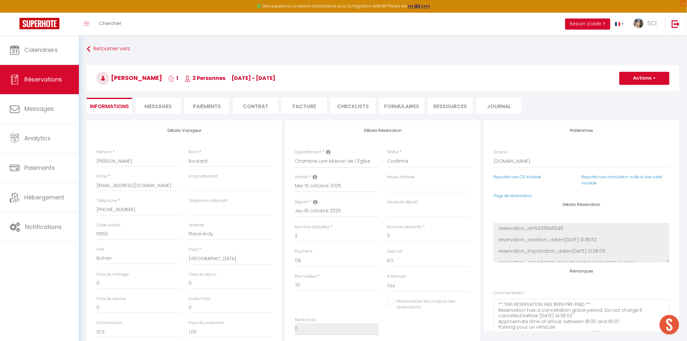
type input "3.5"
select select
checkbox input "false"
select select
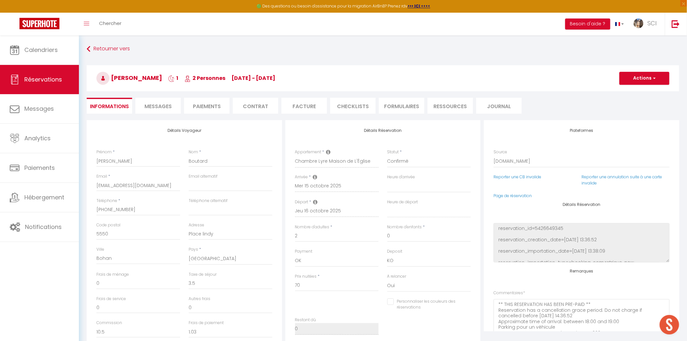
select select
click at [49, 112] on span "Messages" at bounding box center [39, 108] width 30 height 8
select select "message"
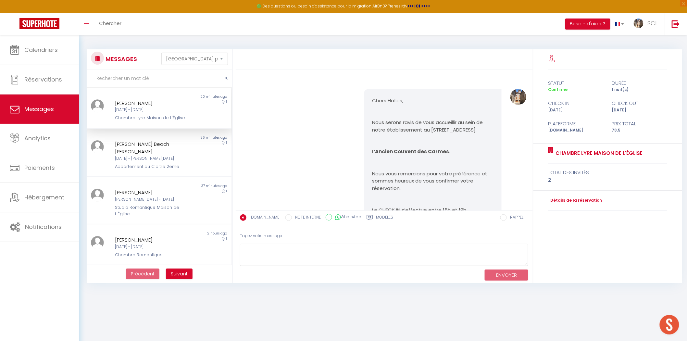
scroll to position [700, 0]
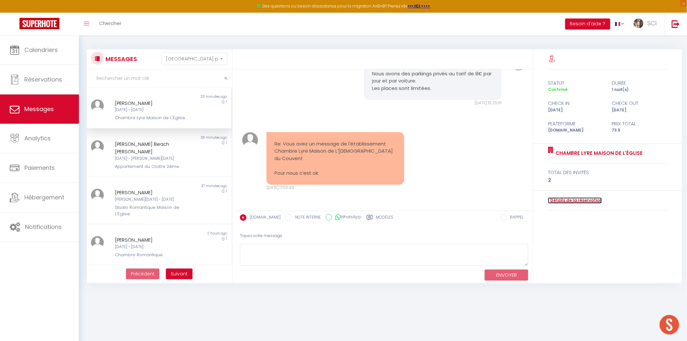
click at [558, 201] on link "Détails de la réservation" at bounding box center [575, 200] width 54 height 6
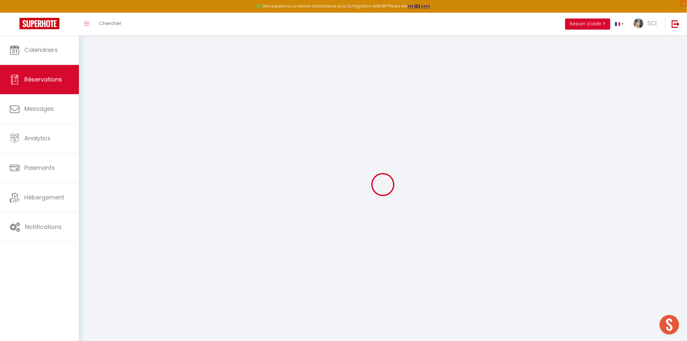
type input "Daniel"
type input "Boutard"
type input "dbouta.491279@guest.booking.com"
type input "+33750350376"
type input "5550"
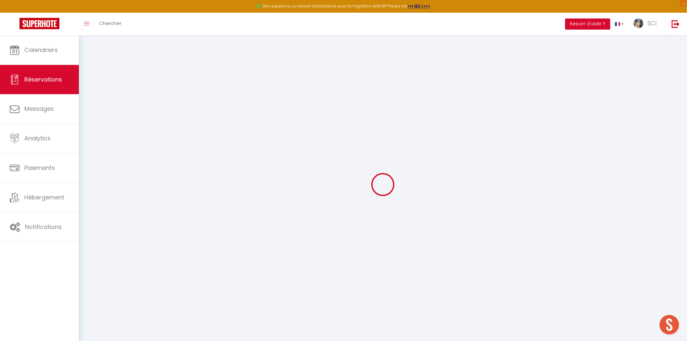
type input "Place lindy"
type input "Bohan"
select select "FR"
type input "10.5"
type input "1.03"
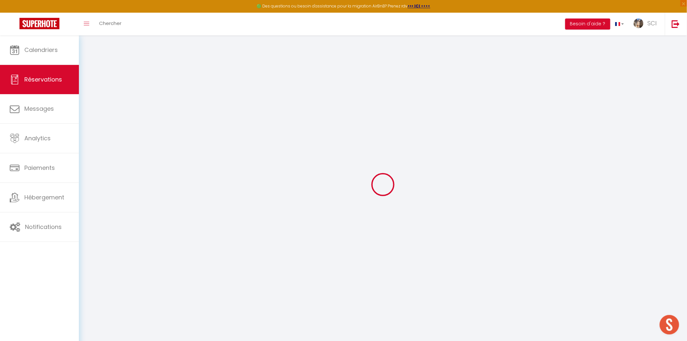
select select "12031"
select select "1"
select select
type input "2"
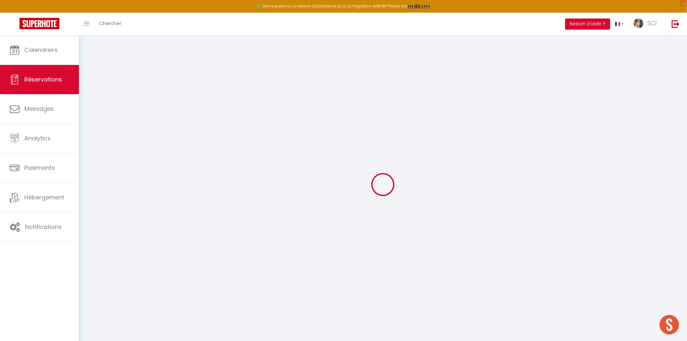
select select "12"
select select
type input "70"
checkbox input "false"
type input "0"
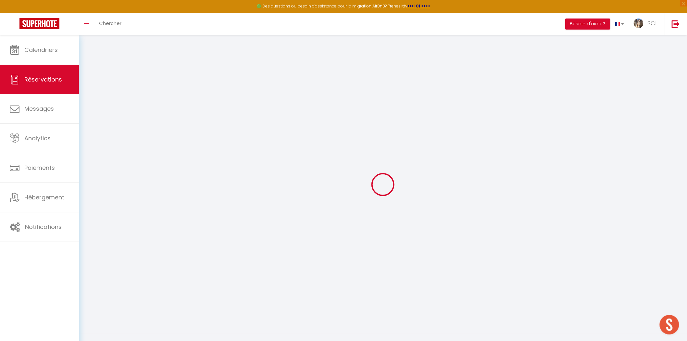
select select "2"
type input "0"
select select
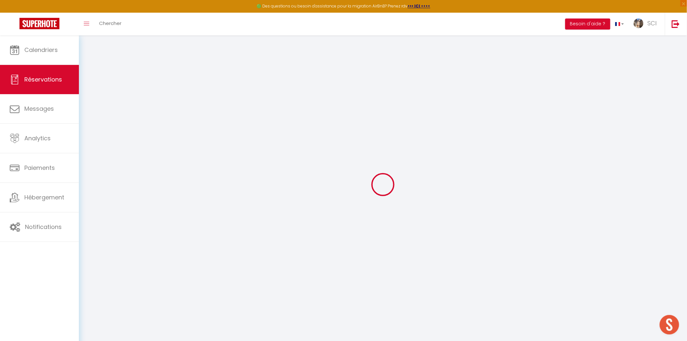
select select
select select "14"
checkbox input "false"
select select
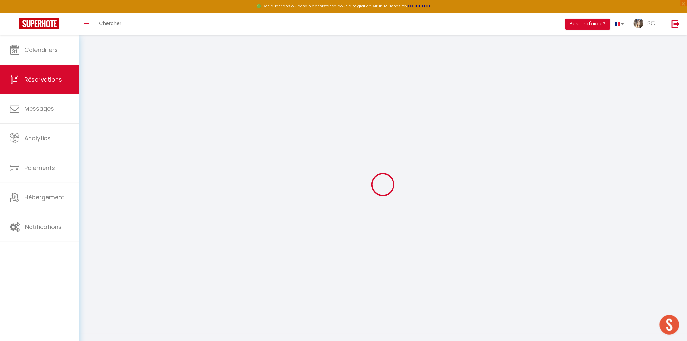
checkbox input "false"
select select
checkbox input "false"
type textarea "** THIS RESERVATION HAS BEEN PRE-PAID ** Reservation has a cancellation grace p…"
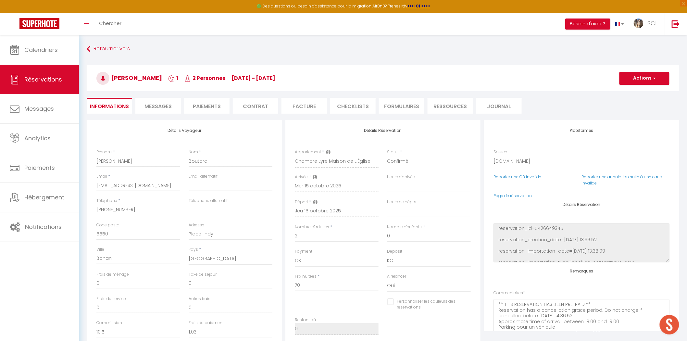
type input "3.5"
select select
checkbox input "false"
select select
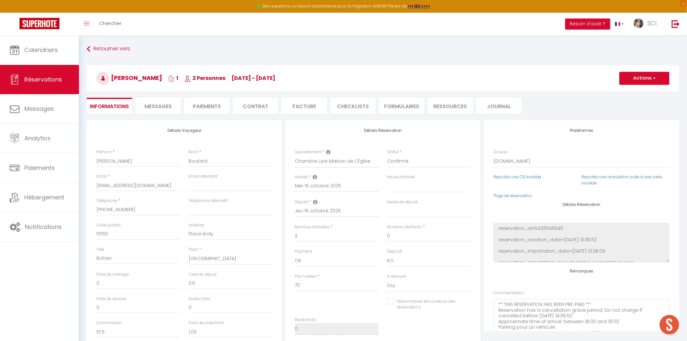
select select
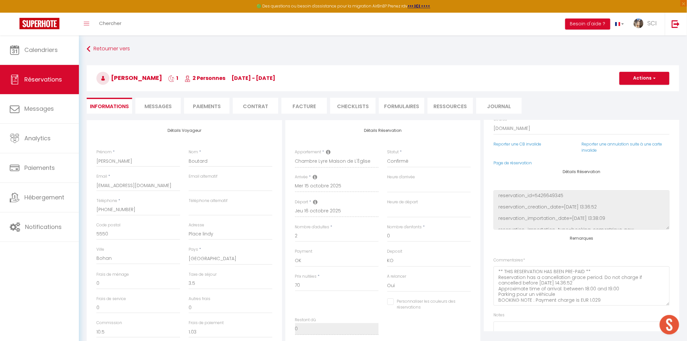
scroll to position [63, 0]
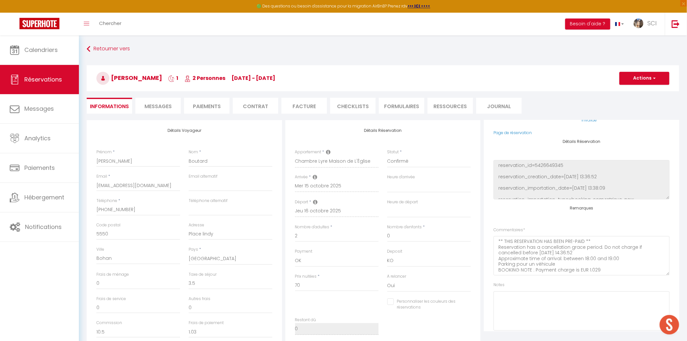
click at [140, 109] on li "Messages" at bounding box center [157, 106] width 45 height 16
select select
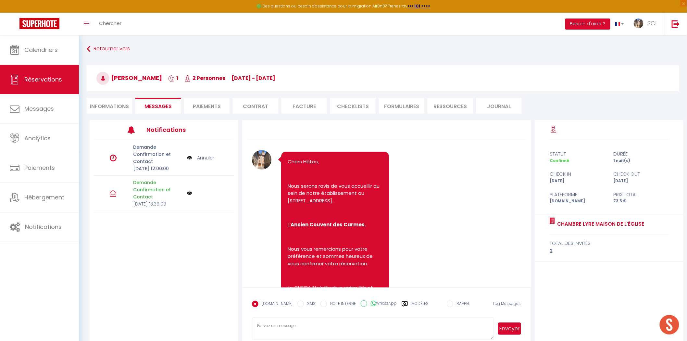
click at [215, 107] on li "Paiements" at bounding box center [206, 106] width 45 height 16
select select
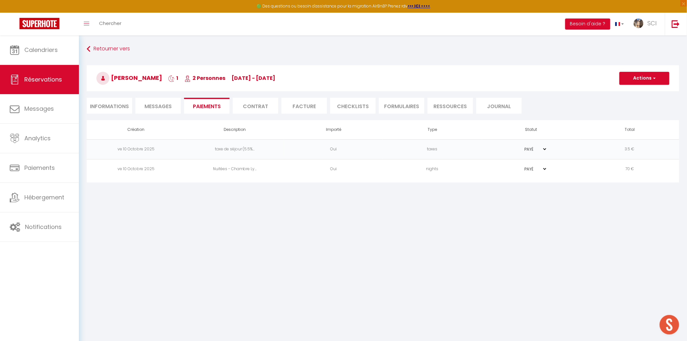
select select
click at [650, 79] on button "Actions" at bounding box center [644, 78] width 50 height 13
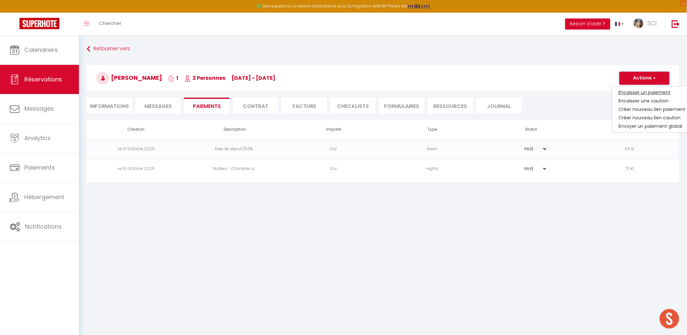
select select
click at [642, 109] on link "Créer nouveau lien paiement" at bounding box center [652, 109] width 80 height 8
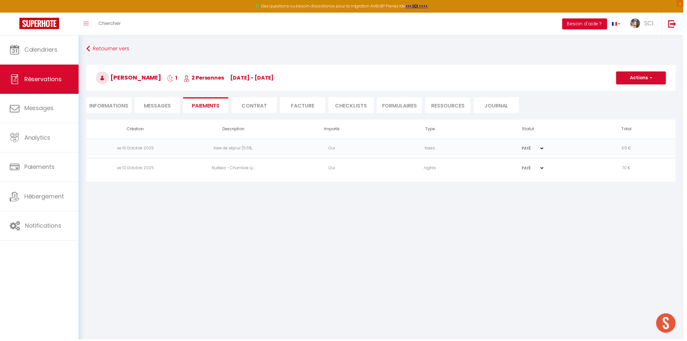
select select "nights"
type input "dbouta.491279@guest.booking.com"
select select "2585"
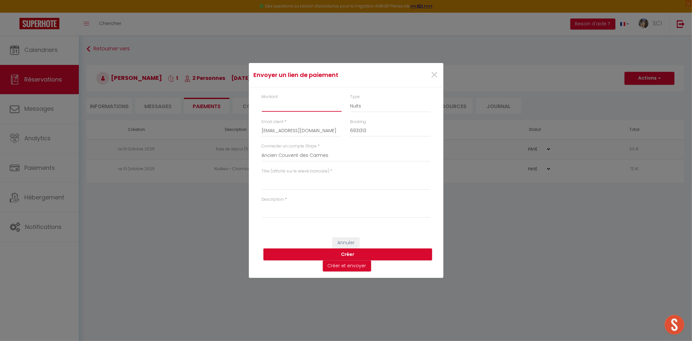
click at [312, 110] on input "Montant" at bounding box center [302, 106] width 80 height 12
type input "8"
click at [312, 187] on textarea "Titre (affiché sur le relevé bancaire)" at bounding box center [346, 182] width 169 height 16
drag, startPoint x: 302, startPoint y: 181, endPoint x: 230, endPoint y: 182, distance: 72.0
click at [230, 182] on div "Envoyer un lien de paiement × Montant 8 Type Nuits Frais de ménage Taxe de séjo…" at bounding box center [346, 170] width 692 height 341
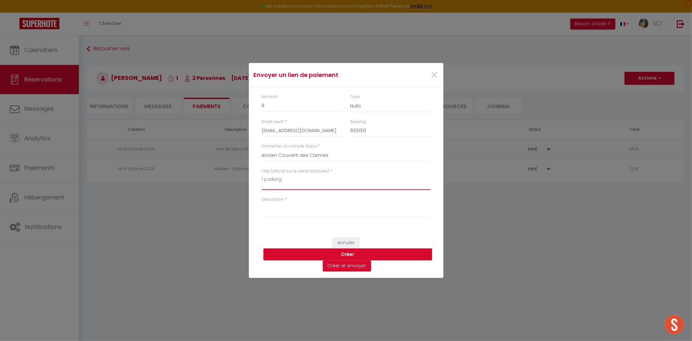
type textarea "1 parking"
click at [261, 202] on div "Description *" at bounding box center [345, 210] width 177 height 28
click at [269, 208] on textarea "Description" at bounding box center [346, 210] width 169 height 16
paste textarea "1 parking"
type textarea "1 parking"
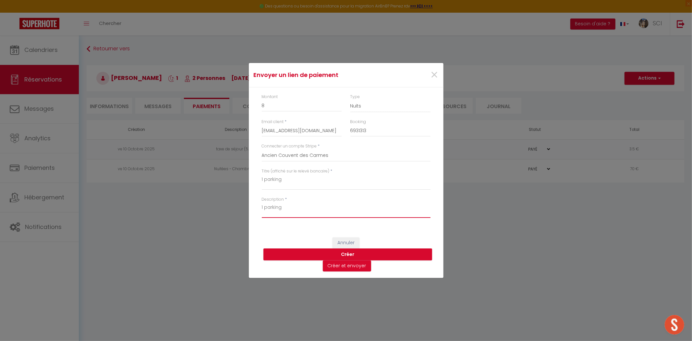
select select
type textarea "1 parking"
click at [340, 265] on button "Créer et envoyer" at bounding box center [347, 265] width 48 height 11
select select
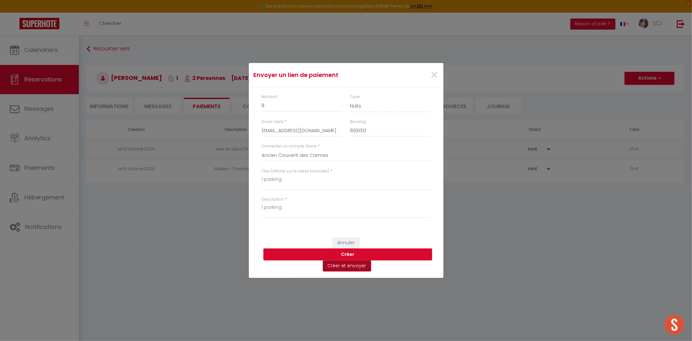
select select
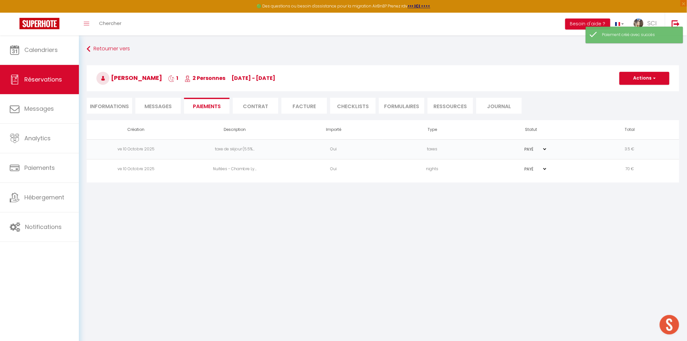
click at [107, 101] on li "Informations" at bounding box center [109, 106] width 45 height 16
select select
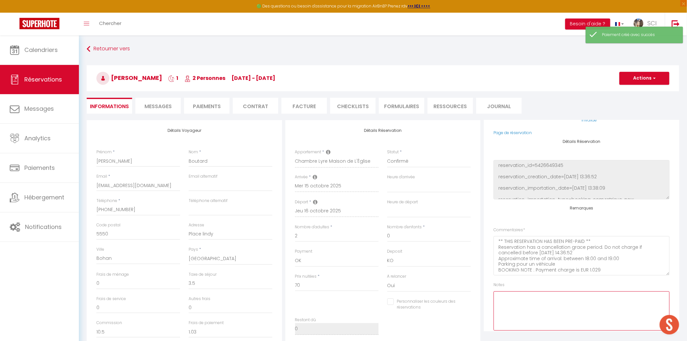
click at [548, 306] on textarea at bounding box center [581, 310] width 176 height 39
type textarea "P"
select select
select select "fr"
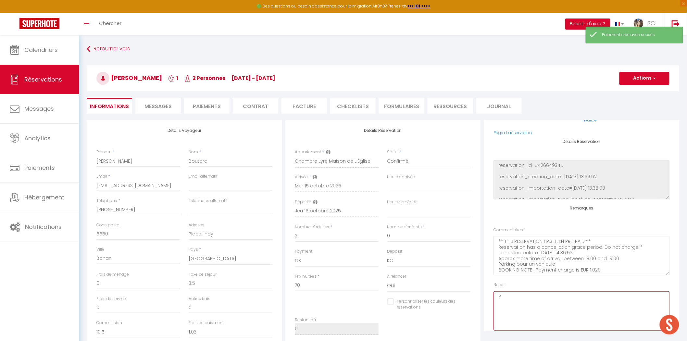
type input "dbouta.491279@guest.booking.com"
type input "Demande de paiement"
type textarea "Bonjour, Nous vous invitons à cliquer sur le lien ci-dessous pour effectuer le …"
type textarea "reservation_id=5426649345 reservation_creation_date=2025-10-10 13:36:52 reserva…"
checkbox input "false"
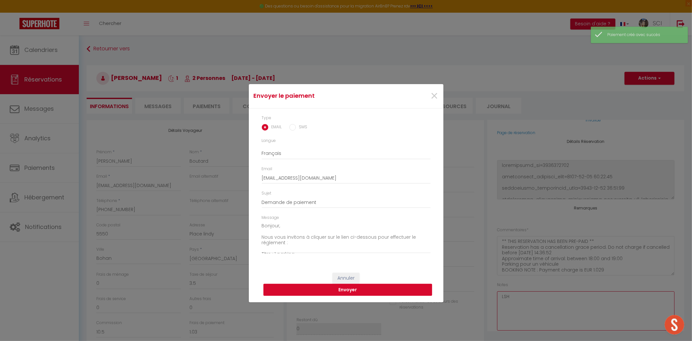
type textarea "LSH"
click at [365, 290] on button "Envoyer" at bounding box center [347, 290] width 169 height 12
select select
checkbox input "false"
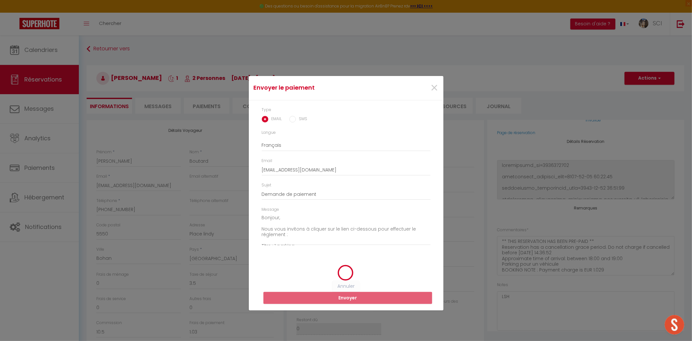
select select
checkbox input "false"
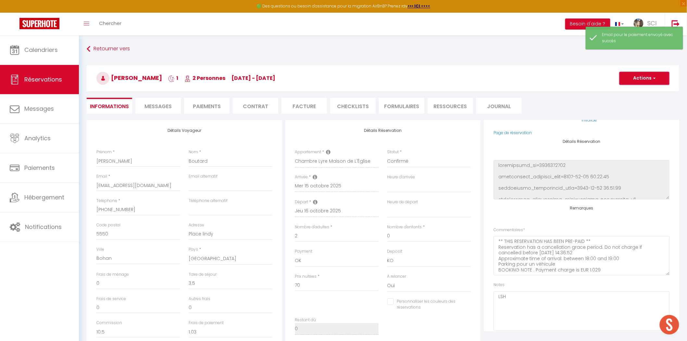
click at [648, 82] on button "Actions" at bounding box center [644, 78] width 50 height 13
click at [635, 92] on link "Enregistrer" at bounding box center [637, 92] width 51 height 8
select select "not_cancelled"
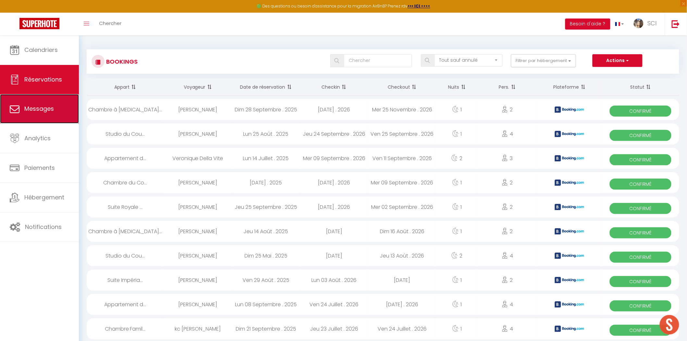
click at [28, 112] on span "Messages" at bounding box center [39, 108] width 30 height 8
select select "message"
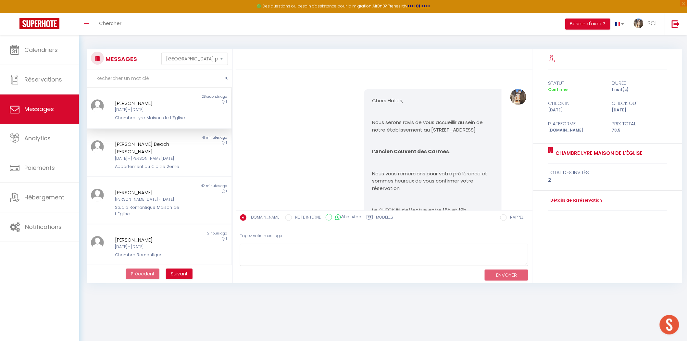
scroll to position [851, 0]
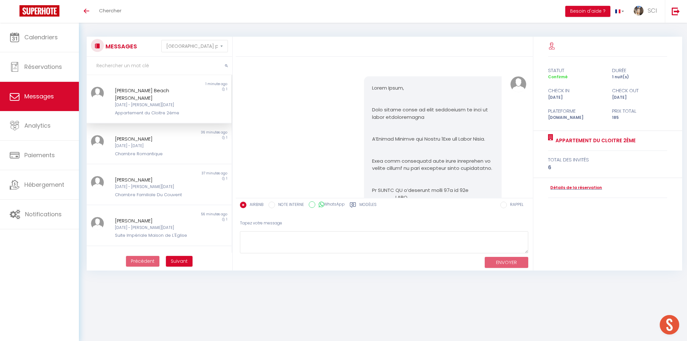
select select "message"
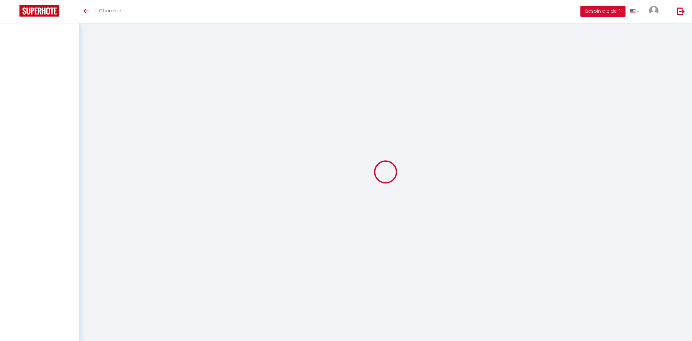
select select "message"
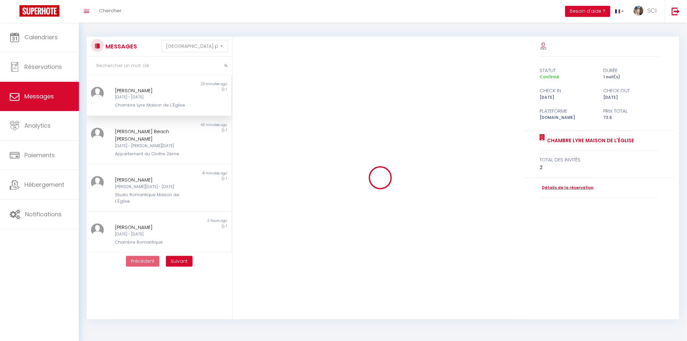
scroll to position [700, 0]
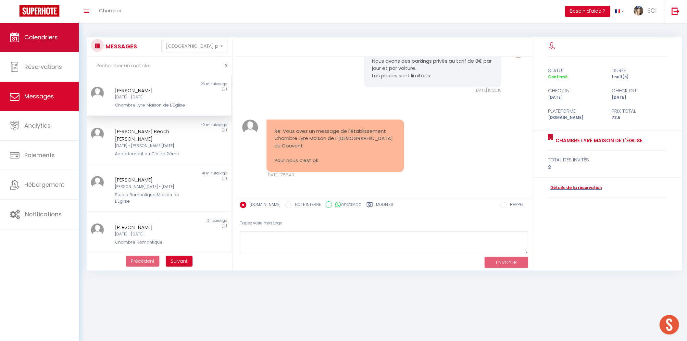
click at [63, 38] on link "Calendriers" at bounding box center [39, 37] width 79 height 29
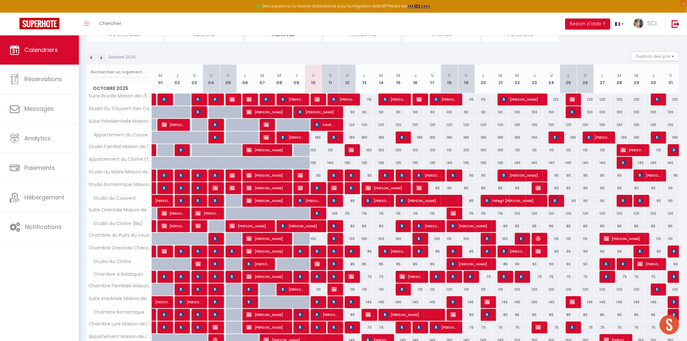
scroll to position [104, 0]
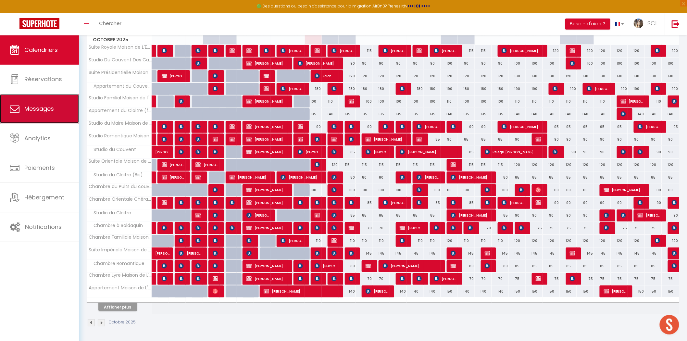
click at [41, 105] on span "Messages" at bounding box center [39, 108] width 30 height 8
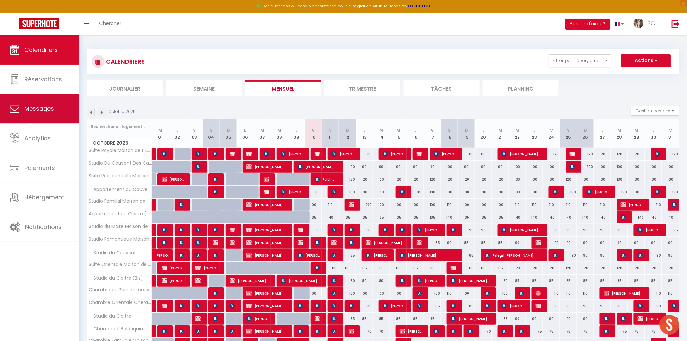
select select "message"
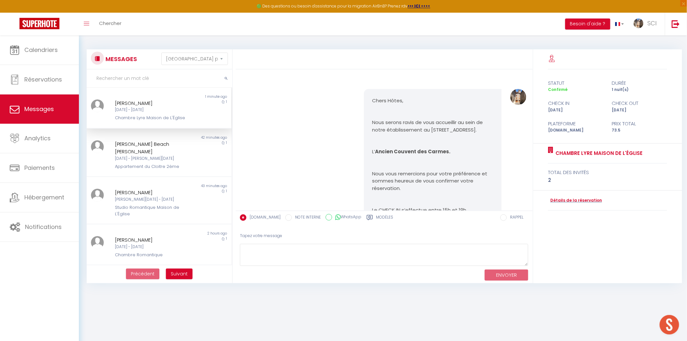
scroll to position [851, 0]
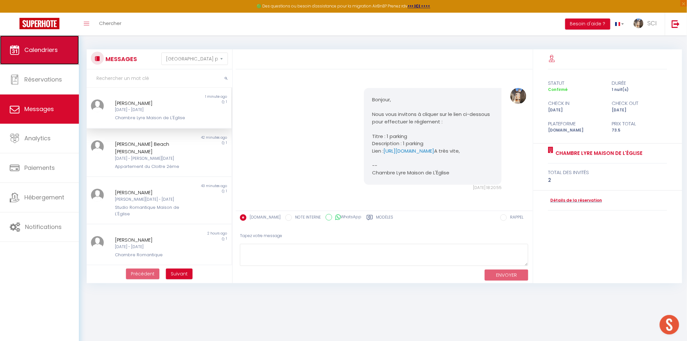
click at [34, 47] on span "Calendriers" at bounding box center [40, 50] width 33 height 8
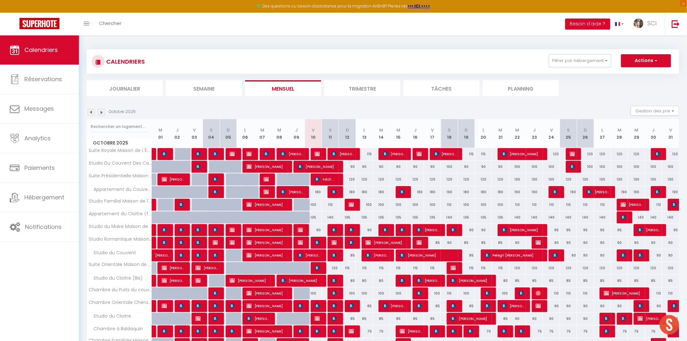
click at [522, 85] on li "Planning" at bounding box center [520, 88] width 76 height 16
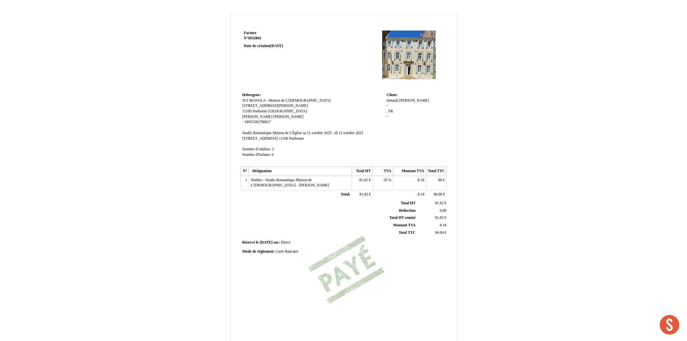
scroll to position [51, 0]
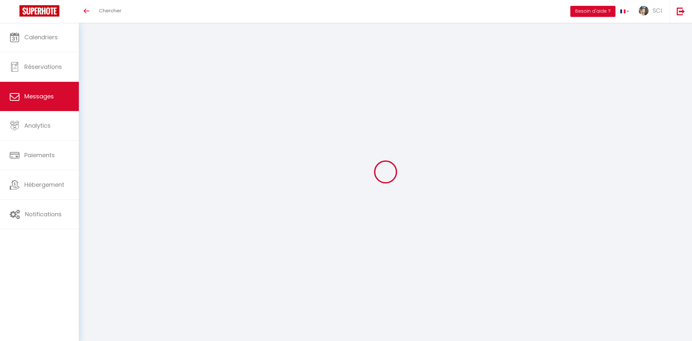
select select "message"
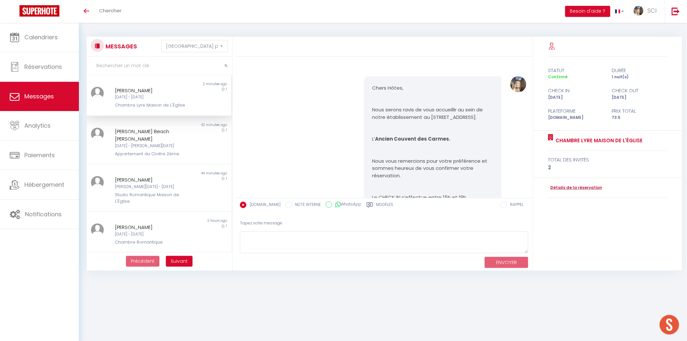
scroll to position [851, 0]
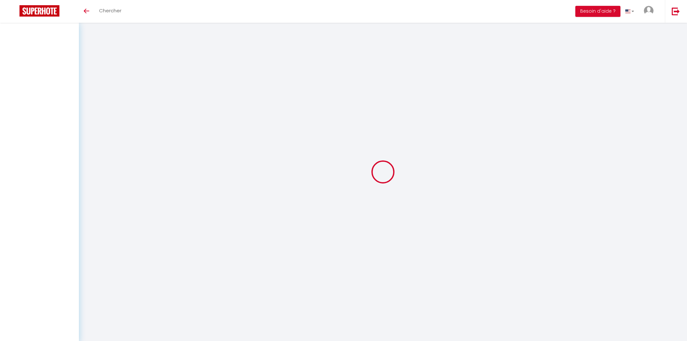
select select "message"
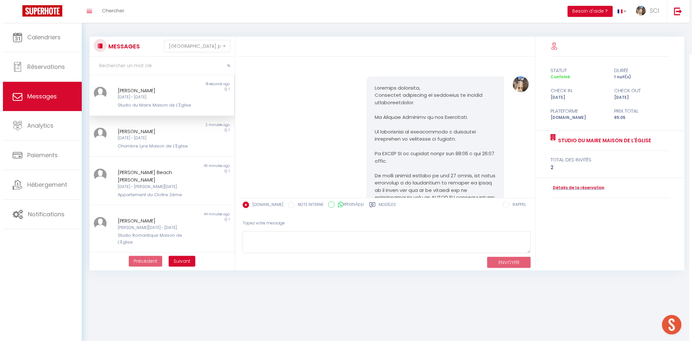
scroll to position [377, 0]
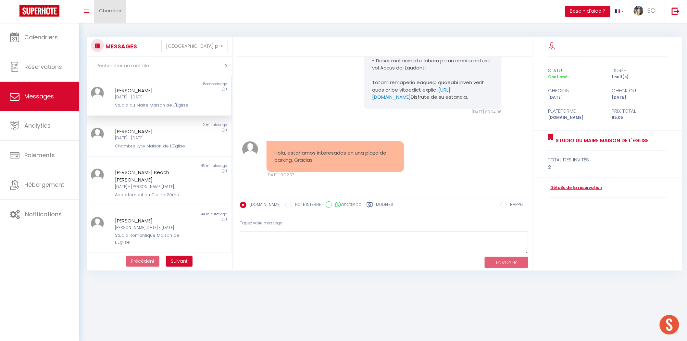
click at [115, 14] on link "Chercher" at bounding box center [110, 11] width 32 height 23
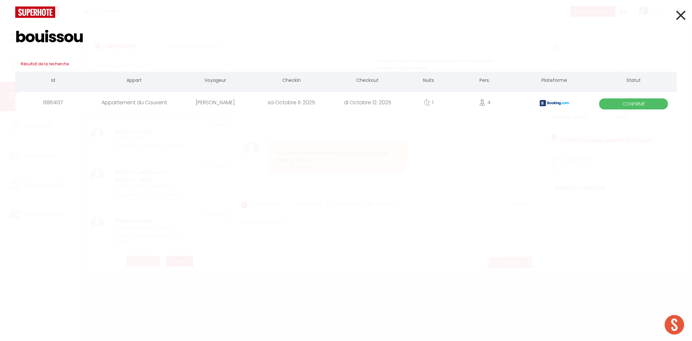
type input "bouissou"
click at [231, 105] on div "[PERSON_NAME]" at bounding box center [215, 102] width 76 height 21
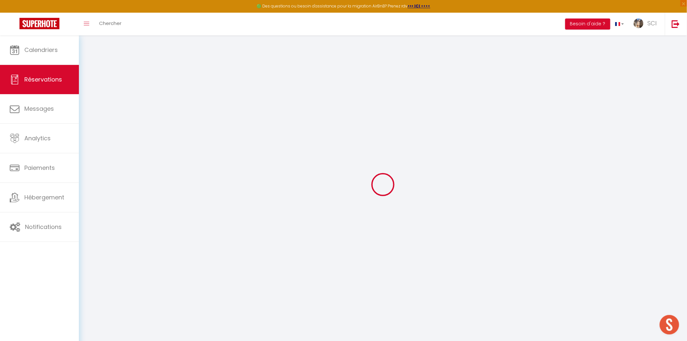
select select
checkbox input "false"
select select
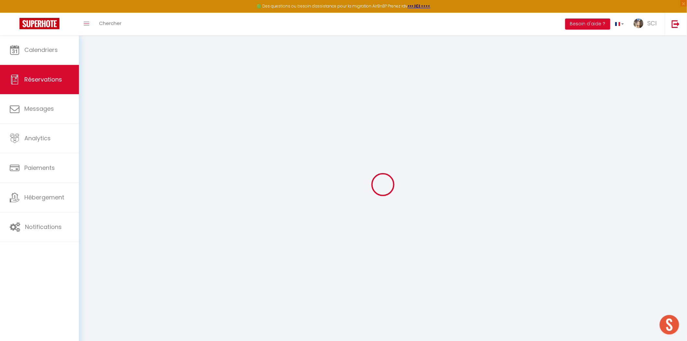
checkbox input "false"
type textarea "** THIS RESERVATION HAS BEEN PRE-PAID ** Reservation has a cancellation grace p…"
type textarea "LSH 2 parking"
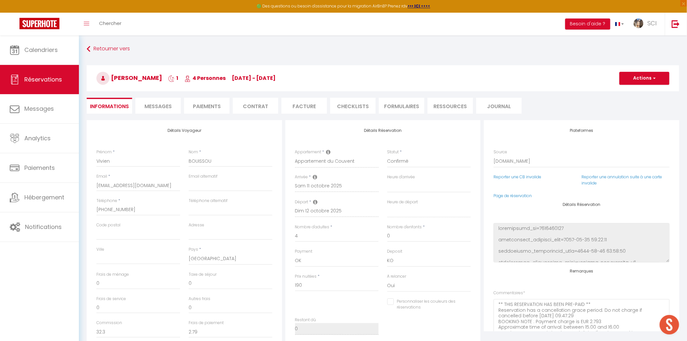
type input "9.5"
select select
checkbox input "false"
select select
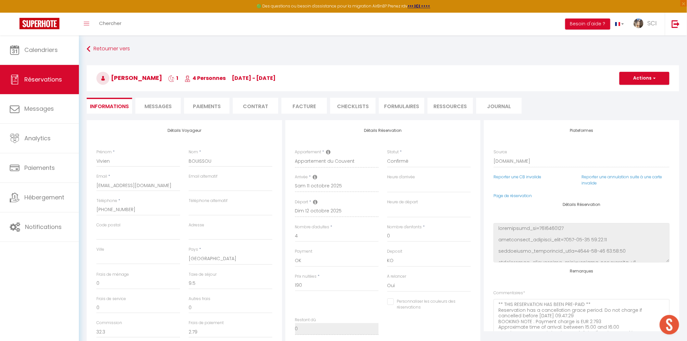
select select
click at [200, 106] on li "Paiements" at bounding box center [206, 106] width 45 height 16
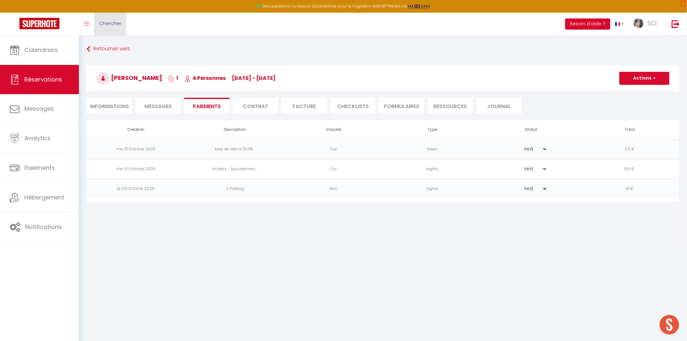
click at [102, 23] on span "Chercher" at bounding box center [110, 23] width 22 height 7
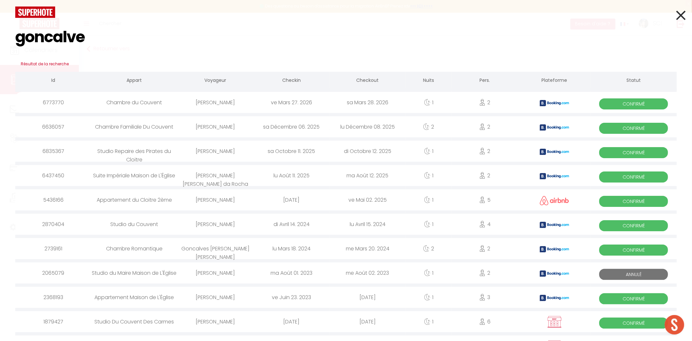
type input "goncalve"
click at [208, 152] on div "[PERSON_NAME]" at bounding box center [215, 150] width 76 height 21
select select
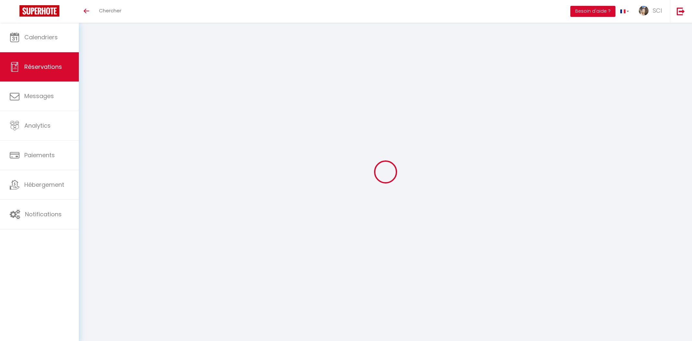
select select
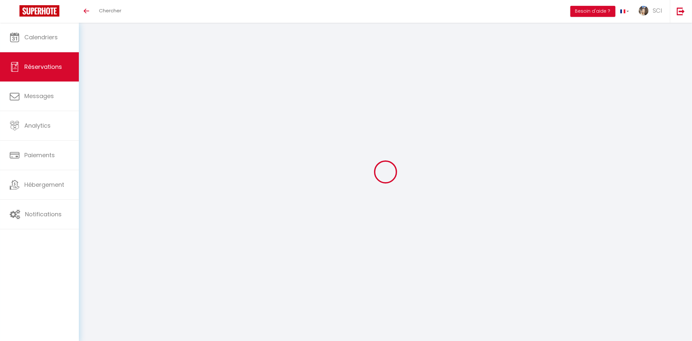
select select
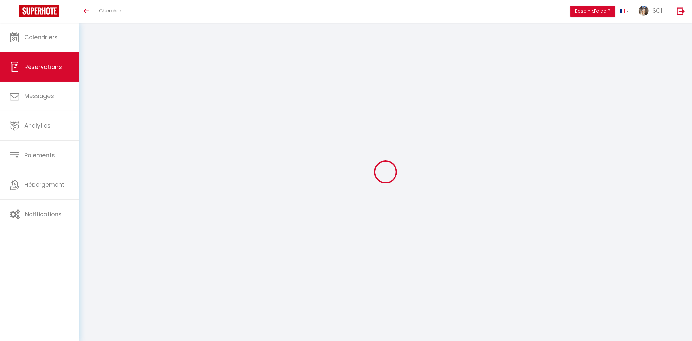
checkbox input "false"
select select
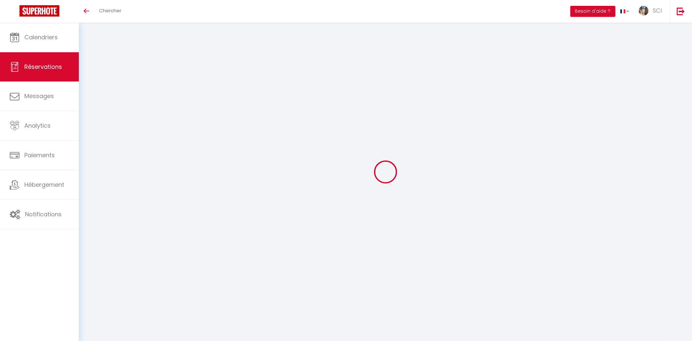
select select
checkbox input "false"
select select
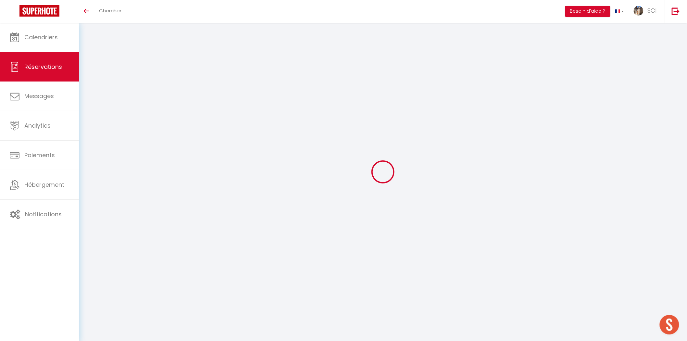
type input "[PERSON_NAME]"
type input "[EMAIL_ADDRESS][DOMAIN_NAME]"
type input "[PHONE_NUMBER]"
select select "FR"
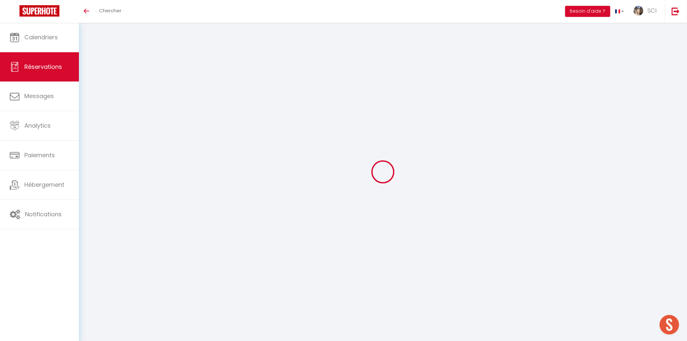
type input "16.5"
type input "1.6400000000000001"
select select "72375"
select select "1"
select select
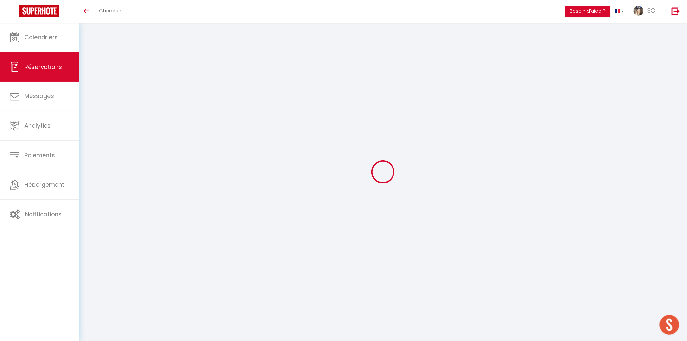
select select
type input "2"
type input "1"
select select "12"
select select
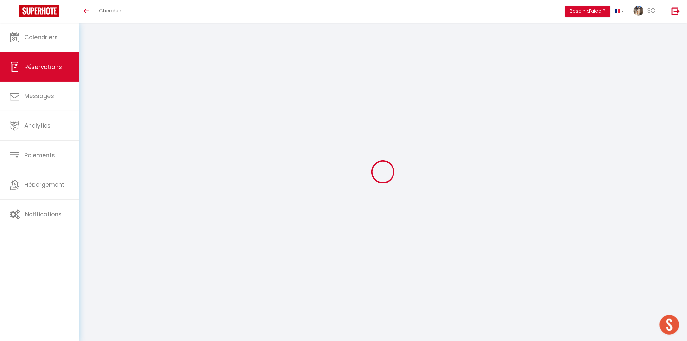
type input "110"
checkbox input "false"
type input "0"
select select "2"
type input "0"
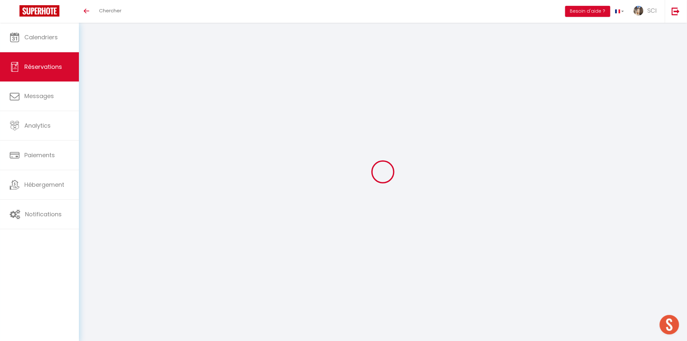
type input "0"
select select
select select "14"
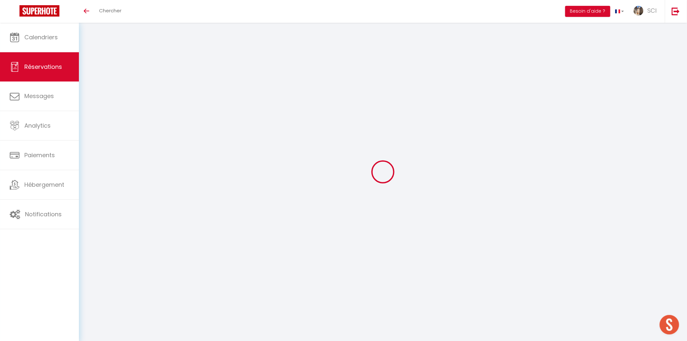
checkbox input "false"
select select
checkbox input "false"
select select
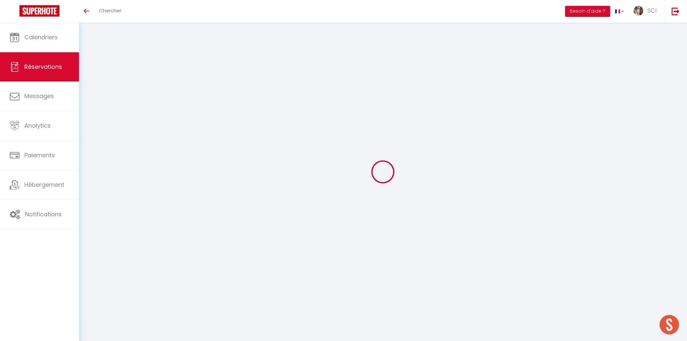
select select
checkbox input "false"
type textarea "** THIS RESERVATION HAS BEEN PRE-PAID ** Reservation has a cancellation grace p…"
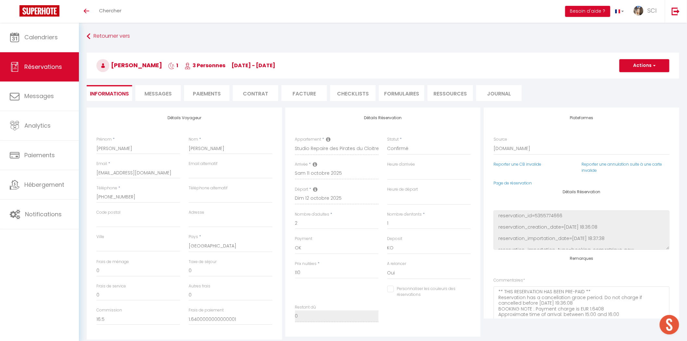
type input "7.2"
select select
checkbox input "false"
select select
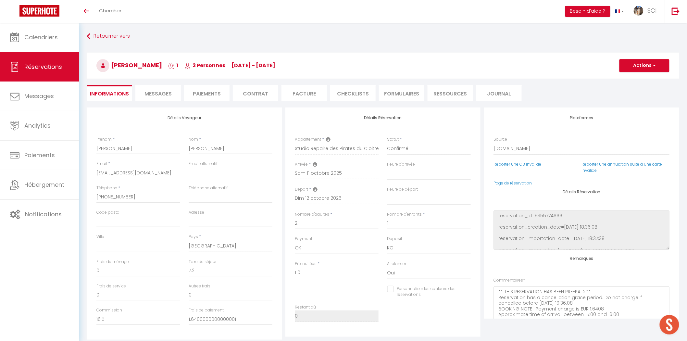
select select
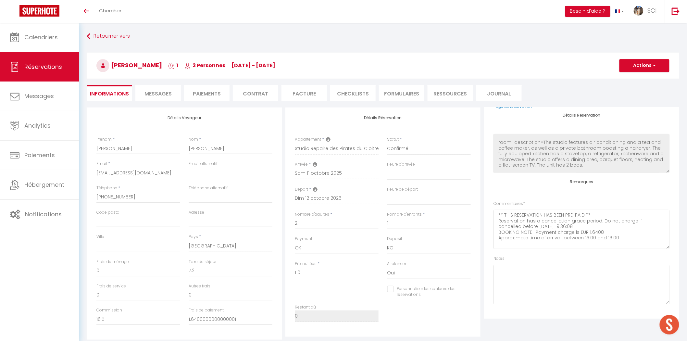
scroll to position [77, 0]
click at [160, 93] on span "Messages" at bounding box center [157, 93] width 27 height 7
select select
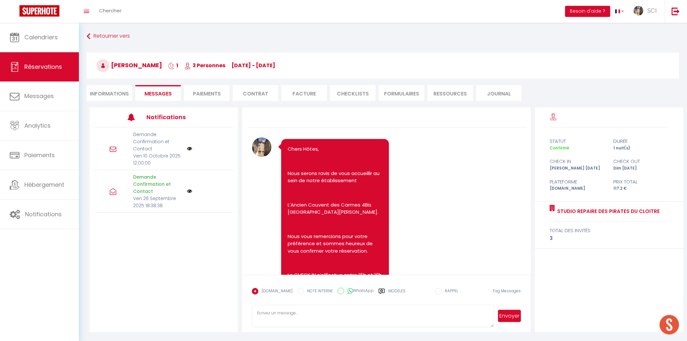
click at [220, 95] on li "Paiements" at bounding box center [206, 93] width 45 height 16
select select
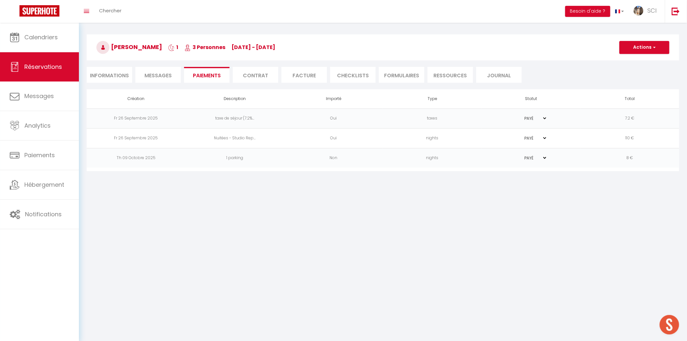
select select
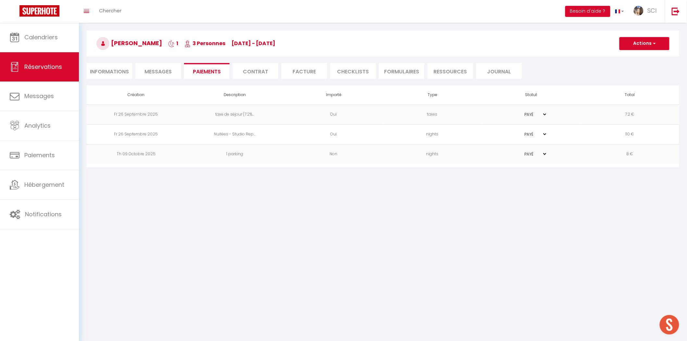
scroll to position [23, 0]
select select
click at [116, 72] on li "Informations" at bounding box center [109, 70] width 45 height 16
select select
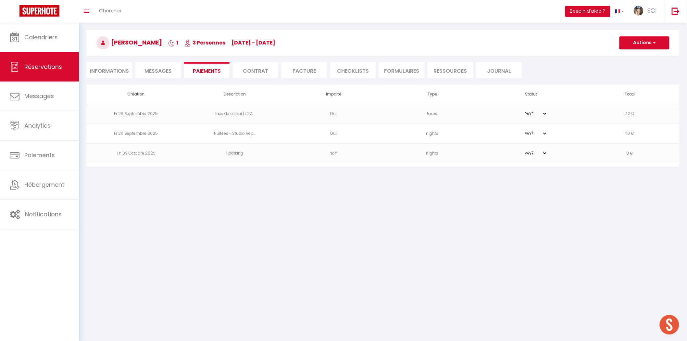
select select
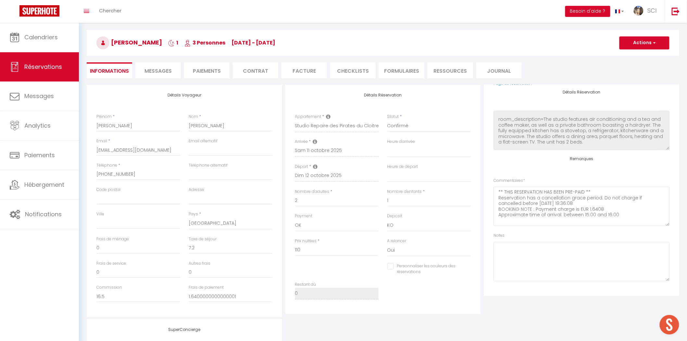
select select
checkbox input "false"
select select
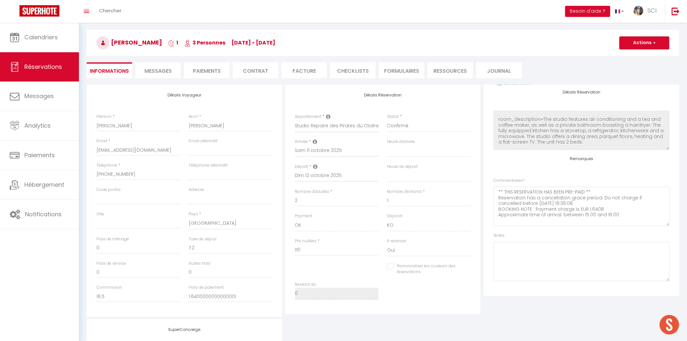
checkbox input "false"
select select
checkbox input "false"
select select
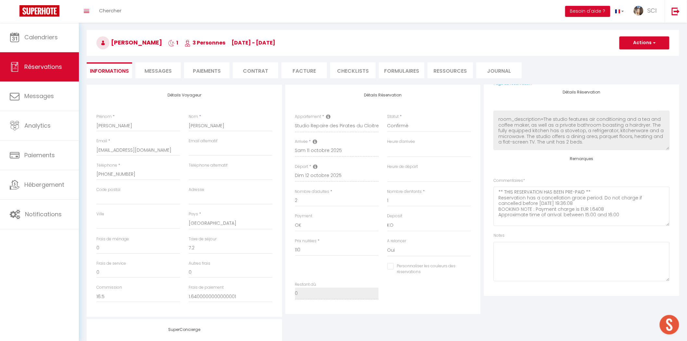
select select
checkbox input "false"
select select
checkbox input "false"
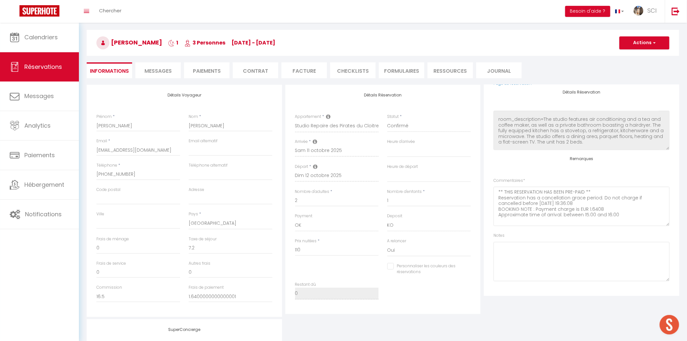
select select
checkbox input "false"
select select
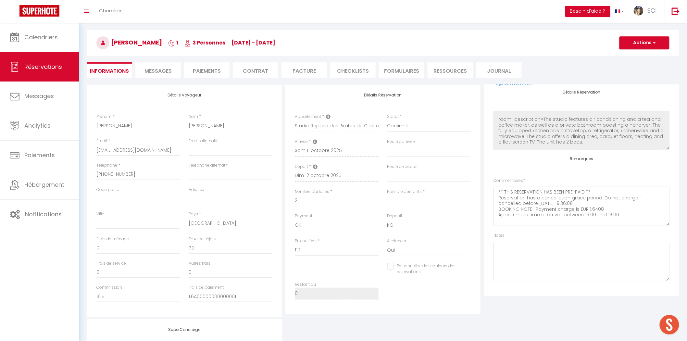
checkbox input "false"
select select
checkbox input "false"
select select
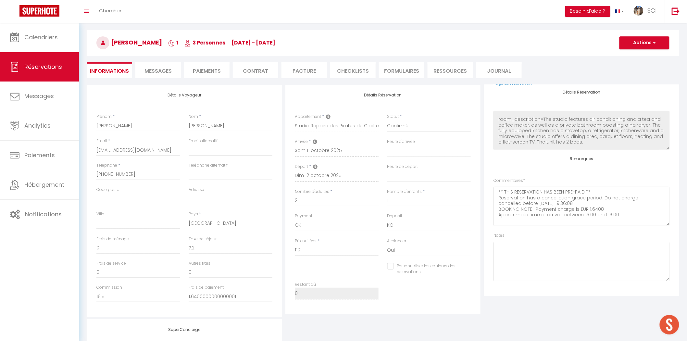
select select
checkbox input "false"
select select
checkbox input "false"
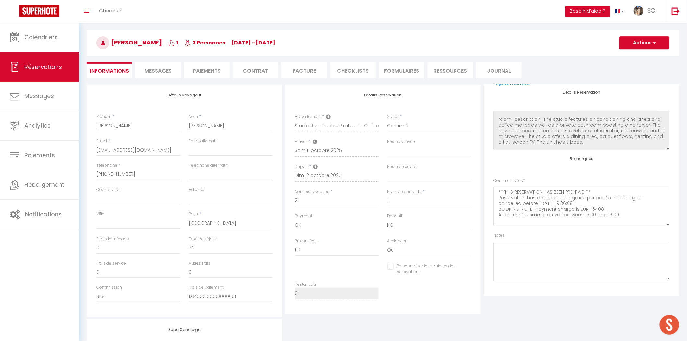
select select
checkbox input "false"
select select
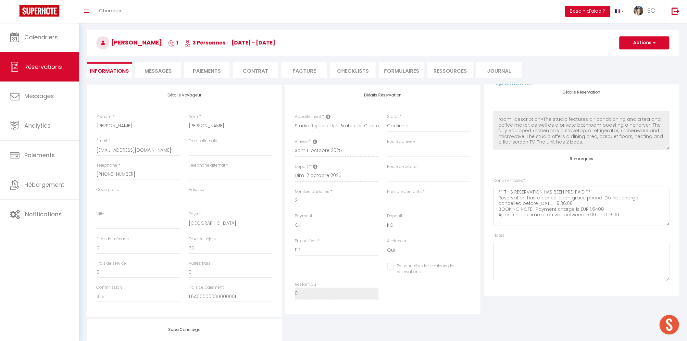
checkbox input "false"
select select
checkbox input "false"
select select
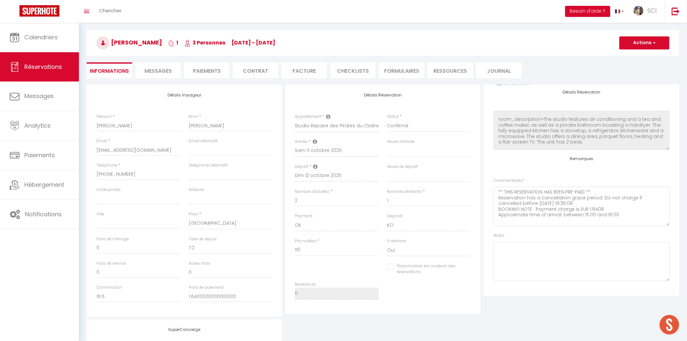
select select
checkbox input "false"
select select
checkbox input "false"
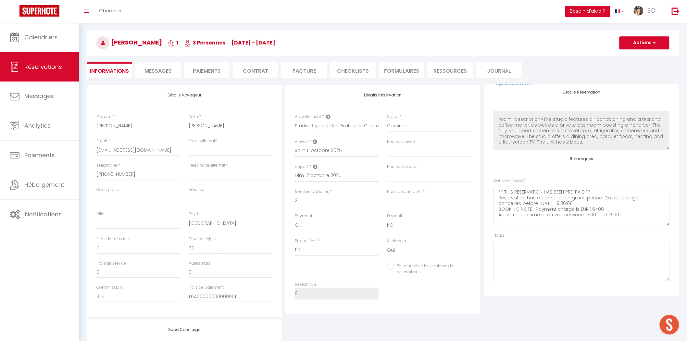
select select
checkbox input "false"
select select
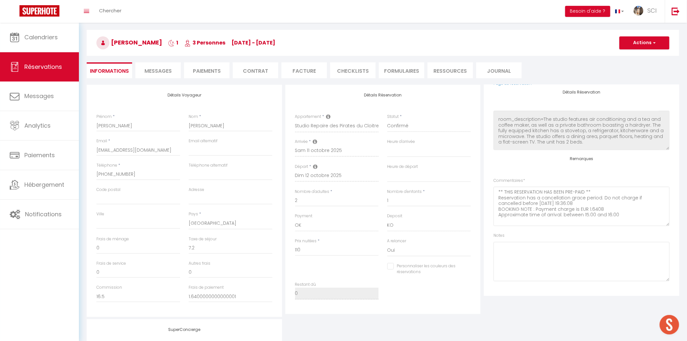
checkbox input "false"
select select
checkbox input "false"
select select
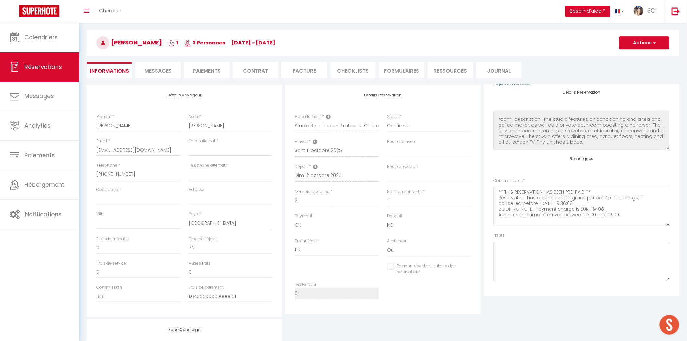
select select
checkbox input "false"
select select
checkbox input "false"
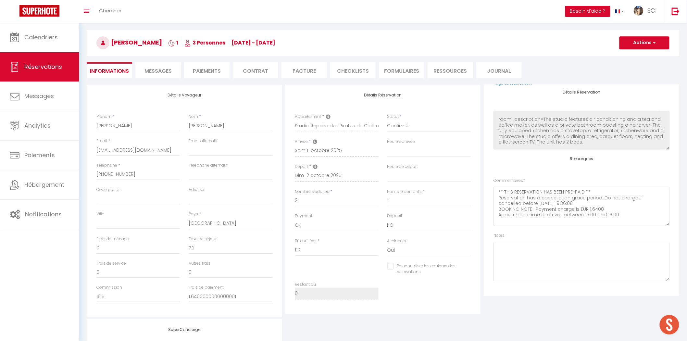
select select
checkbox input "false"
select select
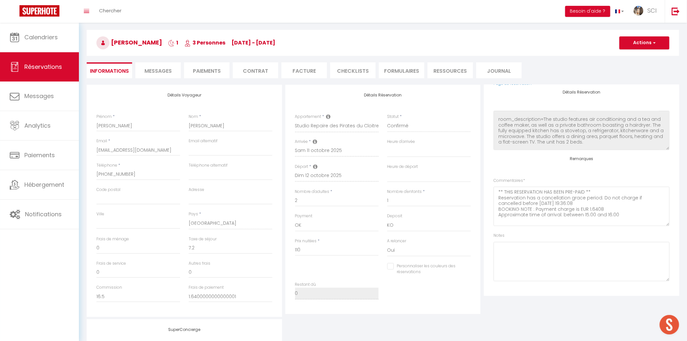
checkbox input "false"
select select
checkbox input "false"
select select
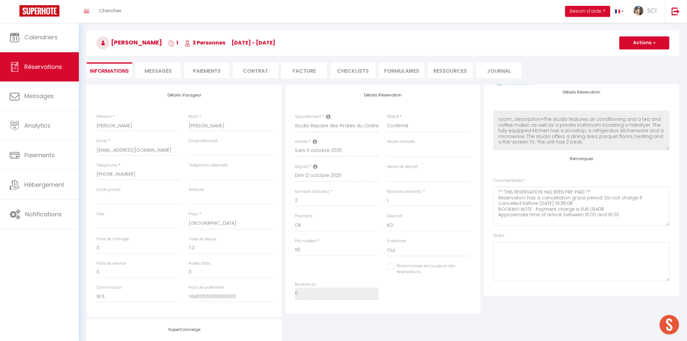
select select
checkbox input "false"
select select
checkbox input "false"
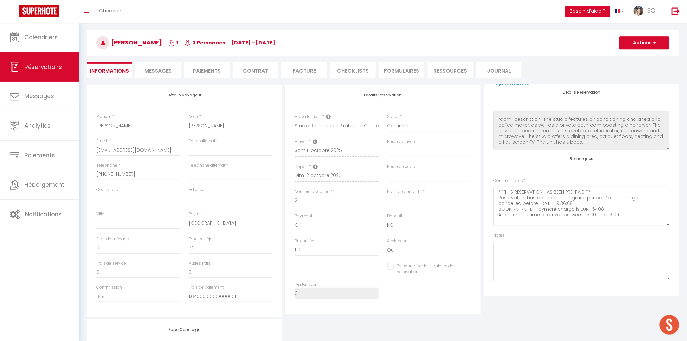
select select
checkbox input "false"
select select
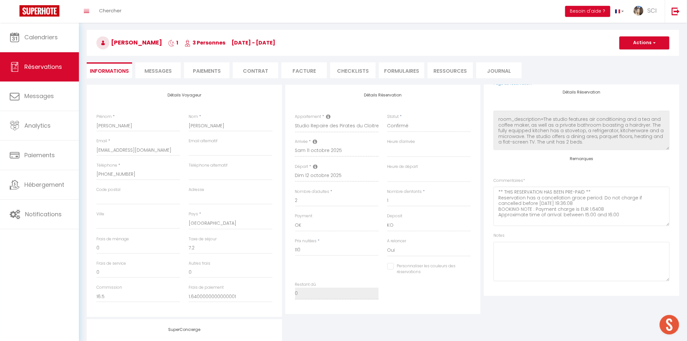
checkbox input "false"
select select
checkbox input "false"
select select
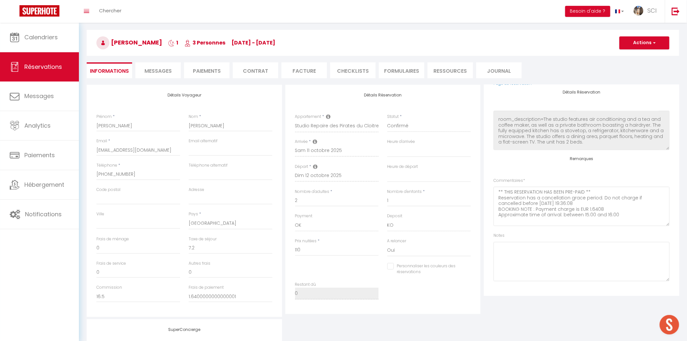
select select
checkbox input "false"
select select
checkbox input "false"
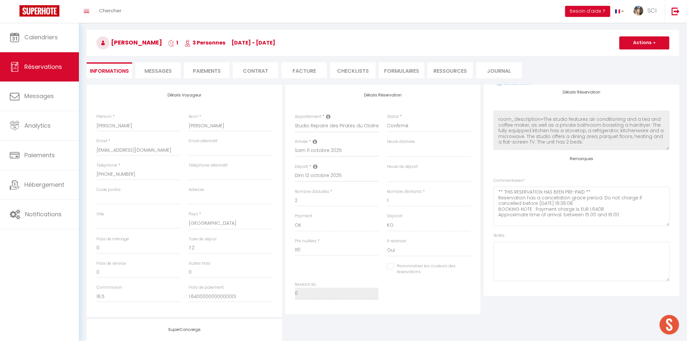
select select
checkbox input "false"
select select
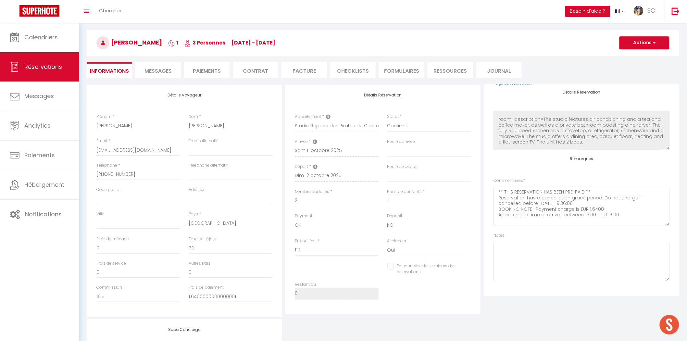
checkbox input "false"
select select
checkbox input "false"
select select
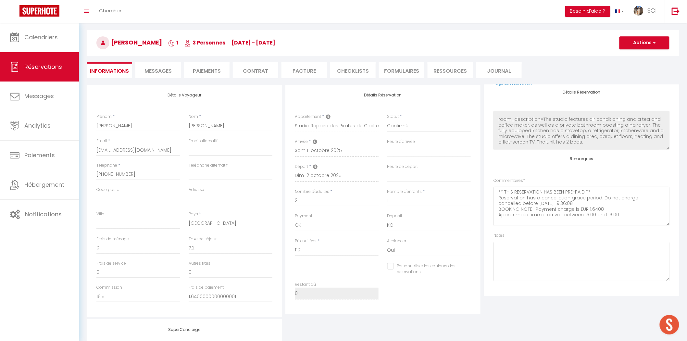
select select
checkbox input "false"
select select
checkbox input "false"
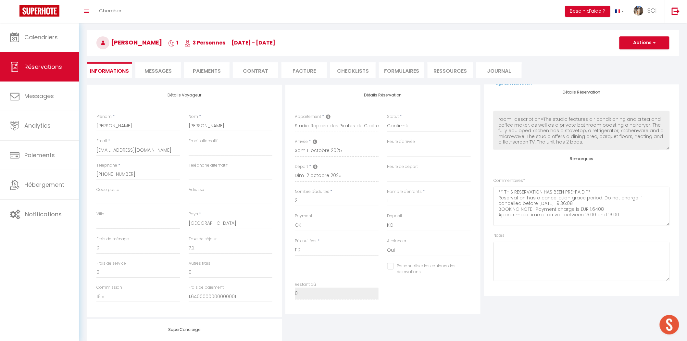
select select
checkbox input "false"
select select
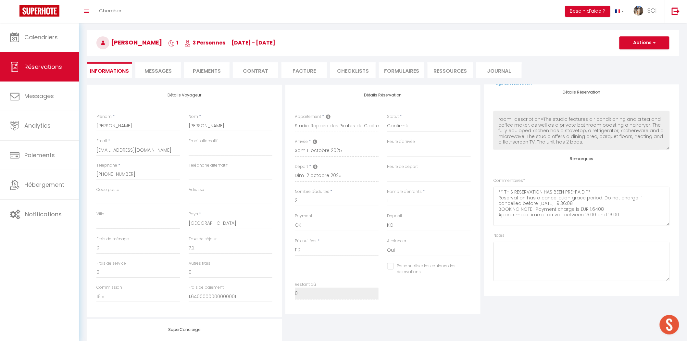
checkbox input "false"
select select
checkbox input "false"
select select
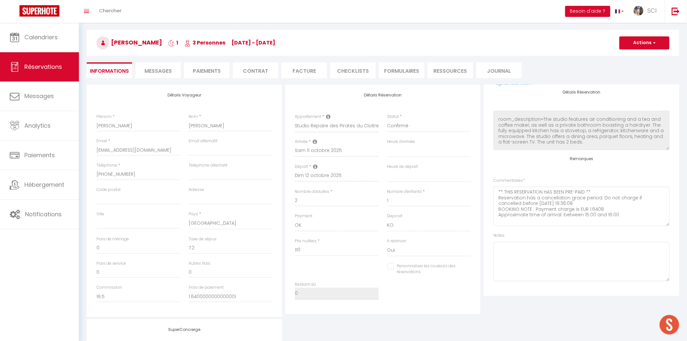
select select
checkbox input "false"
select select
checkbox input "false"
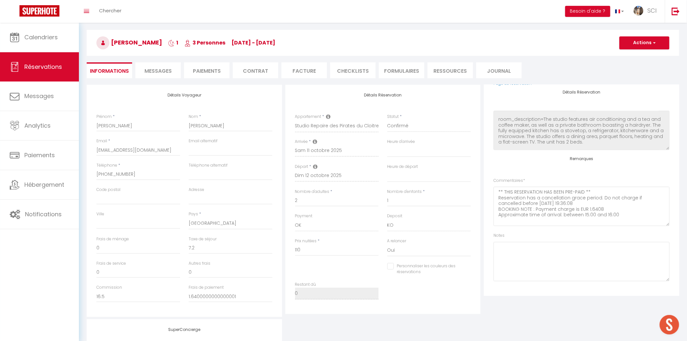
select select
checkbox input "false"
select select
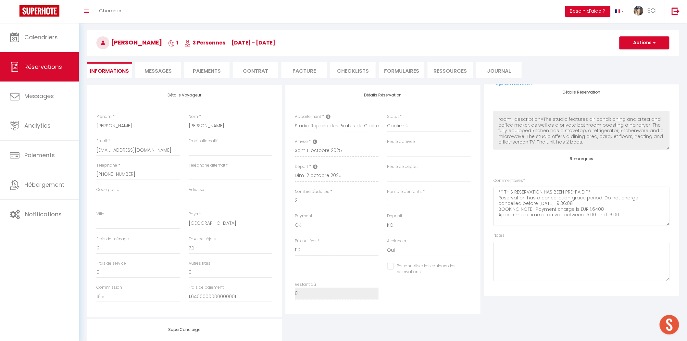
checkbox input "false"
select select
checkbox input "false"
select select
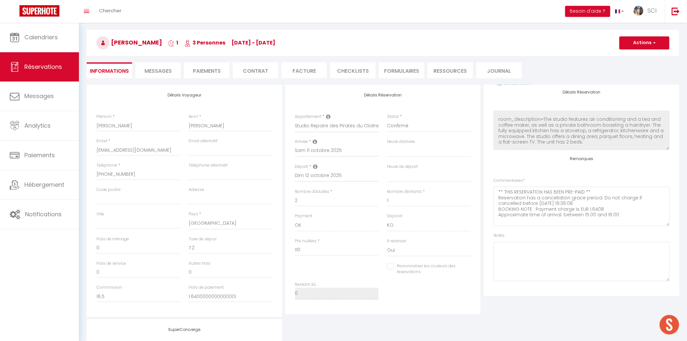
select select
checkbox input "false"
click at [54, 31] on link "Calendriers" at bounding box center [39, 37] width 79 height 29
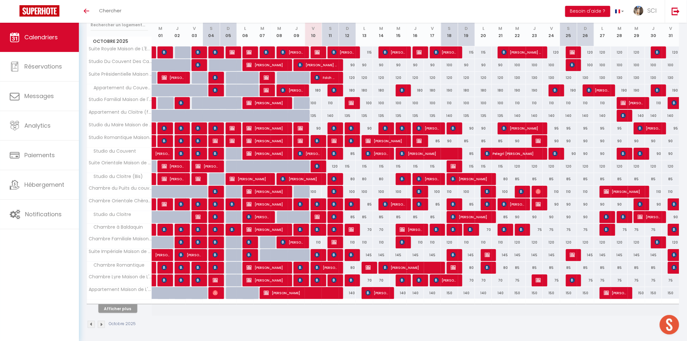
scroll to position [91, 0]
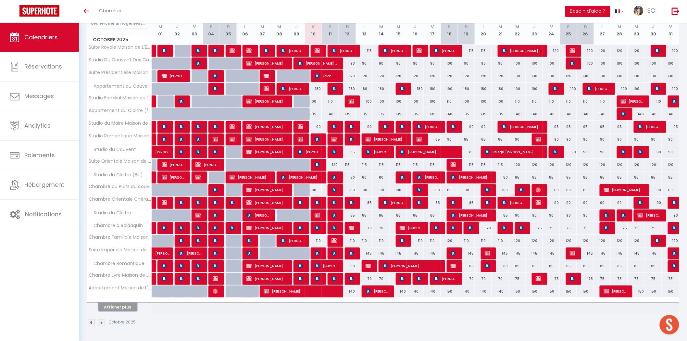
click at [122, 306] on button "Afficher plus" at bounding box center [117, 306] width 39 height 9
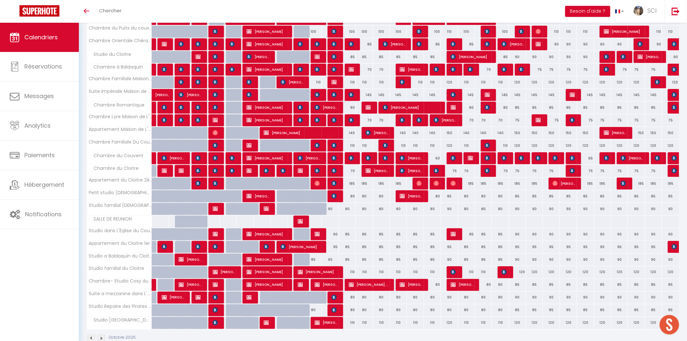
scroll to position [265, 0]
